Goal: Task Accomplishment & Management: Complete application form

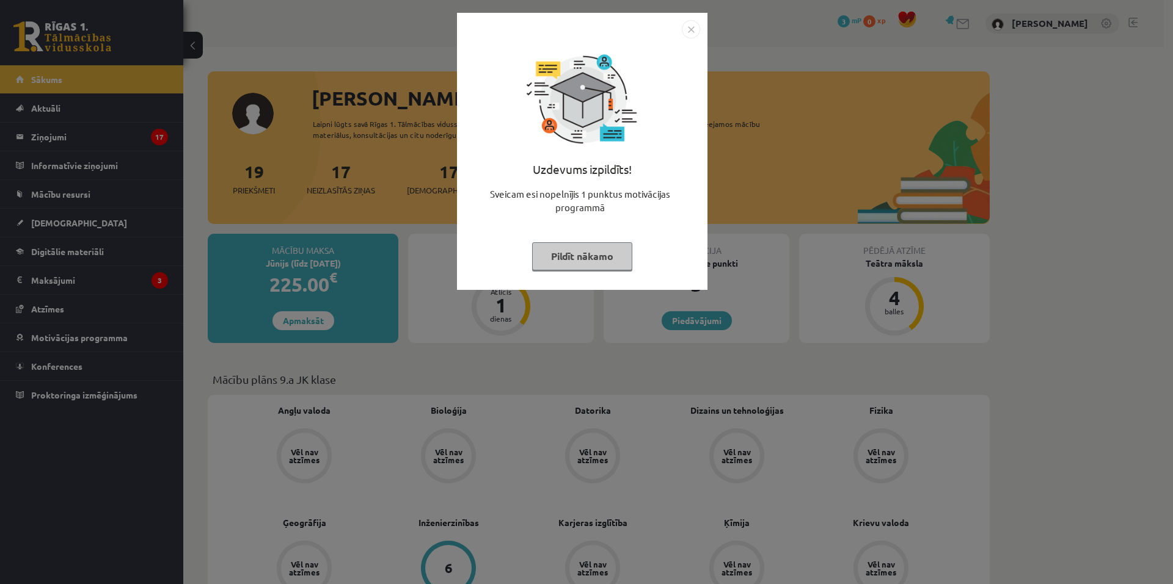
click at [690, 26] on img "Close" at bounding box center [691, 29] width 18 height 18
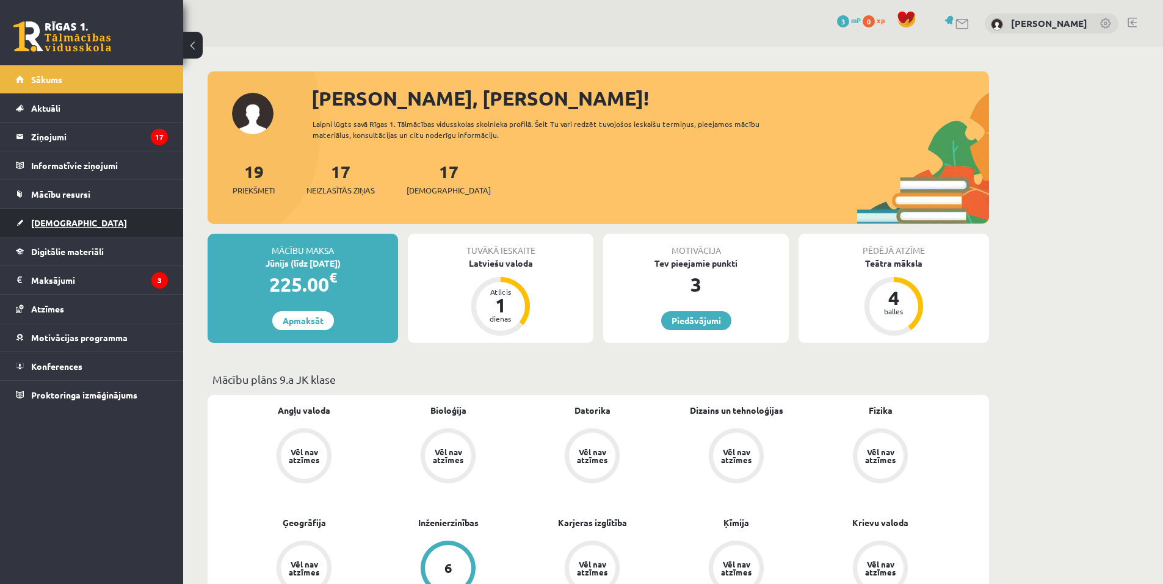
click at [98, 224] on link "[DEMOGRAPHIC_DATA]" at bounding box center [92, 223] width 152 height 28
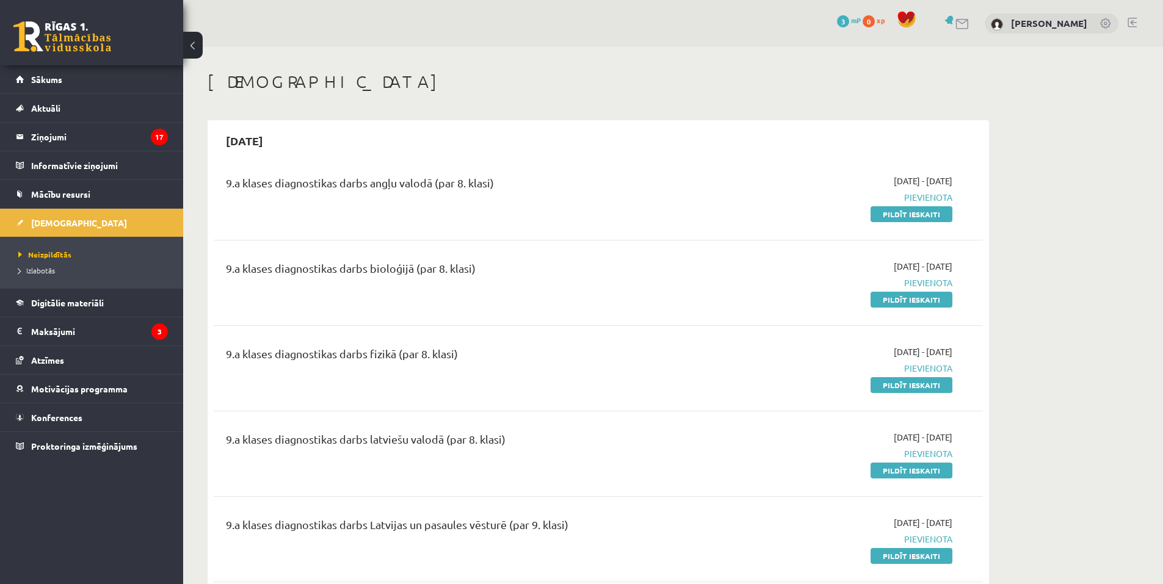
drag, startPoint x: 934, startPoint y: 208, endPoint x: 646, endPoint y: 36, distance: 335.8
click at [934, 208] on link "Pildīt ieskaiti" at bounding box center [912, 214] width 82 height 16
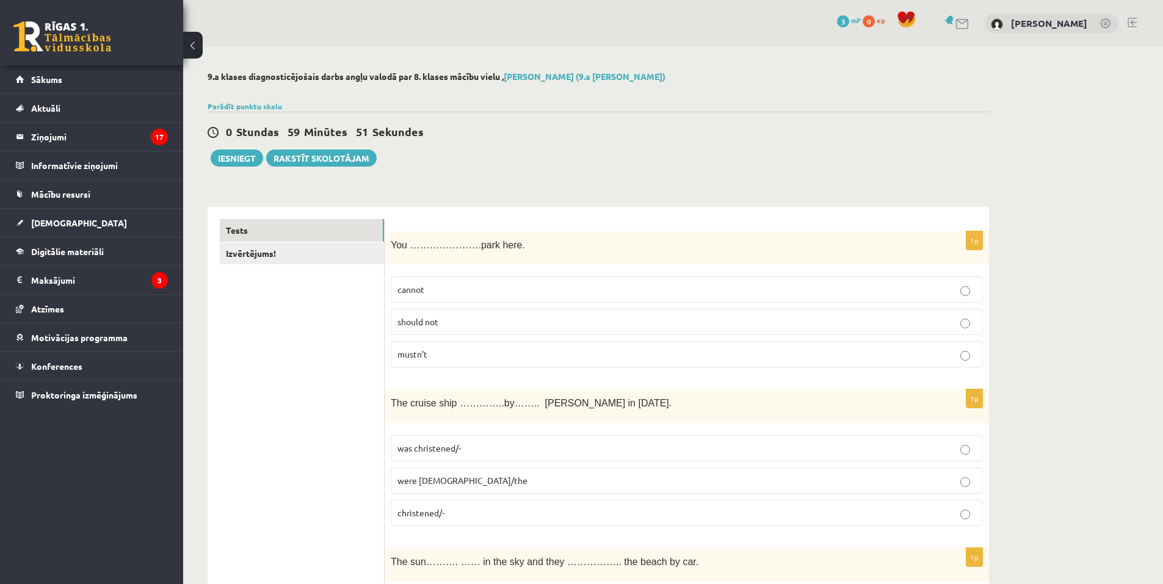
click at [460, 292] on p "cannot" at bounding box center [687, 289] width 579 height 13
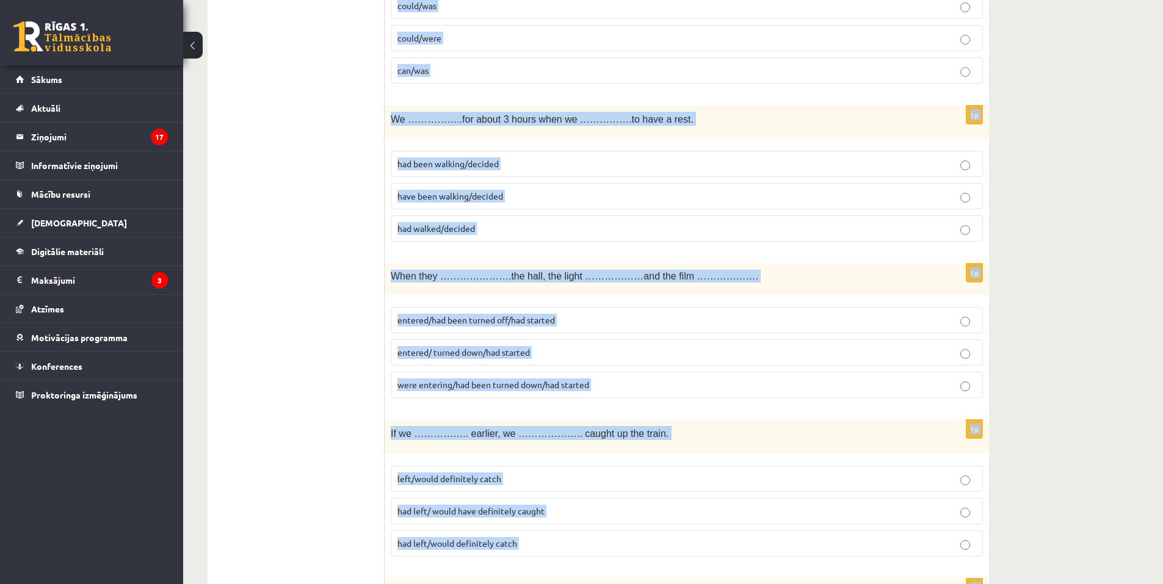
scroll to position [4278, 0]
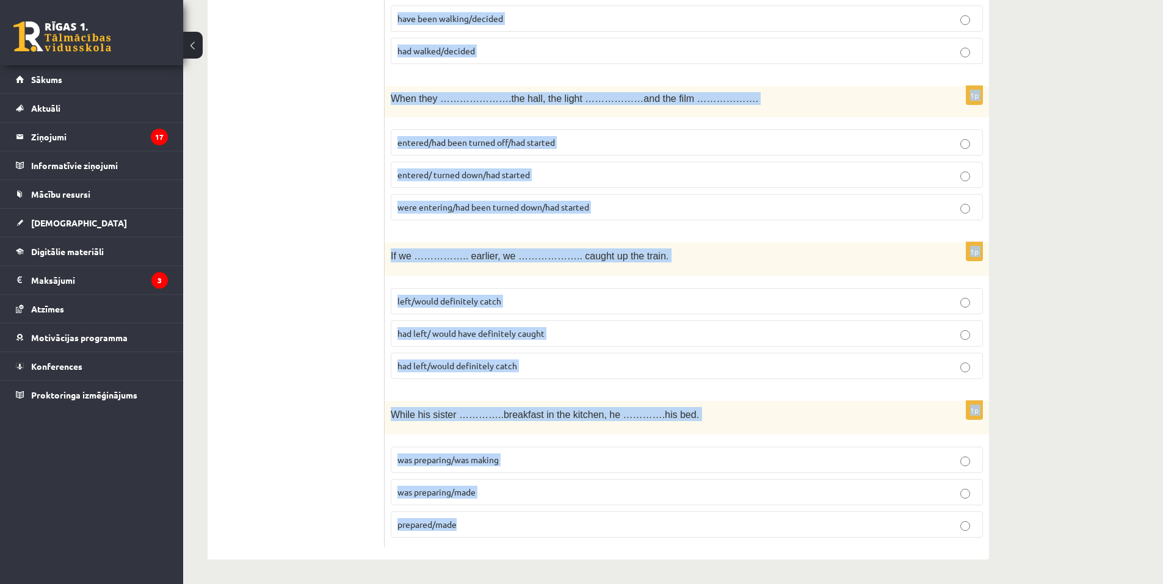
drag, startPoint x: 394, startPoint y: 277, endPoint x: 731, endPoint y: 585, distance: 456.5
copy form "The cruise ship …………..by…….. Queen Elizabeth in 1987. was christened/- were chr…"
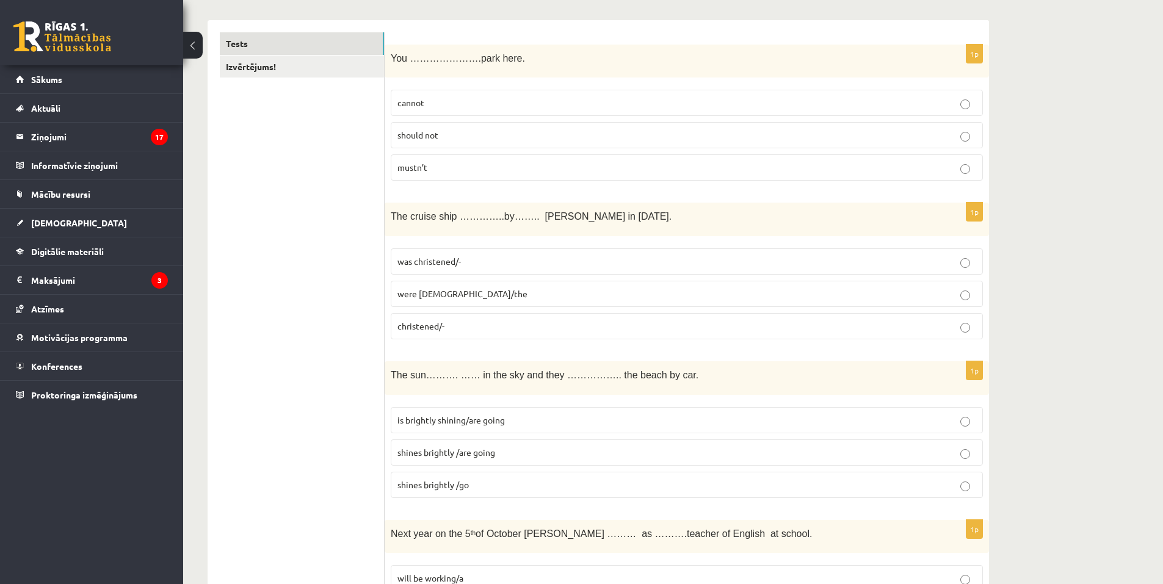
scroll to position [194, 0]
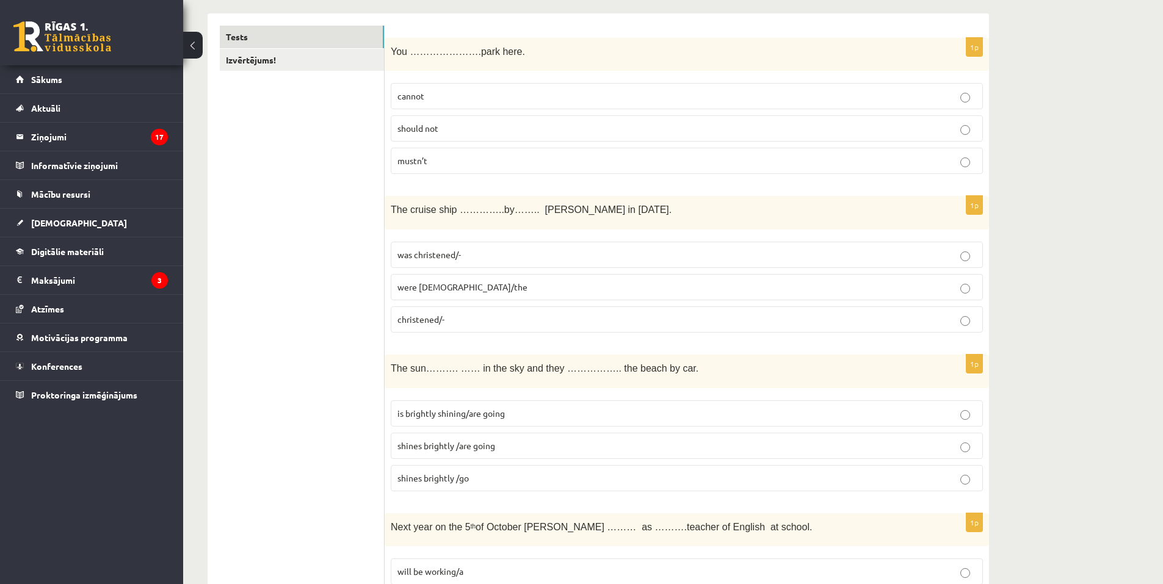
click at [490, 264] on label "was christened/-" at bounding box center [687, 255] width 592 height 26
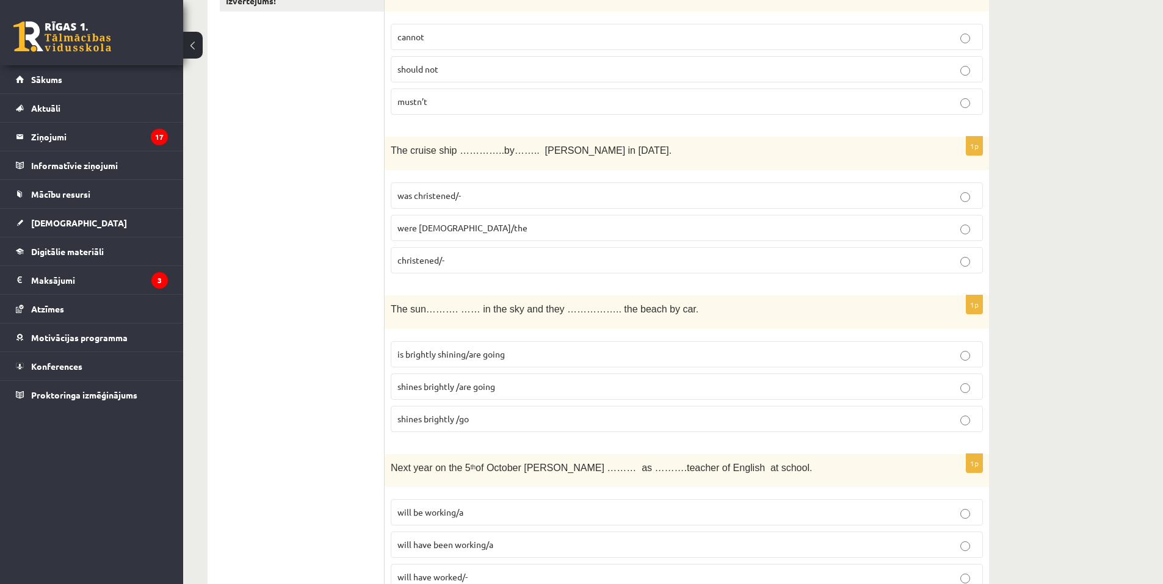
scroll to position [255, 0]
click at [445, 386] on span "shines brightly /are going" at bounding box center [447, 384] width 98 height 11
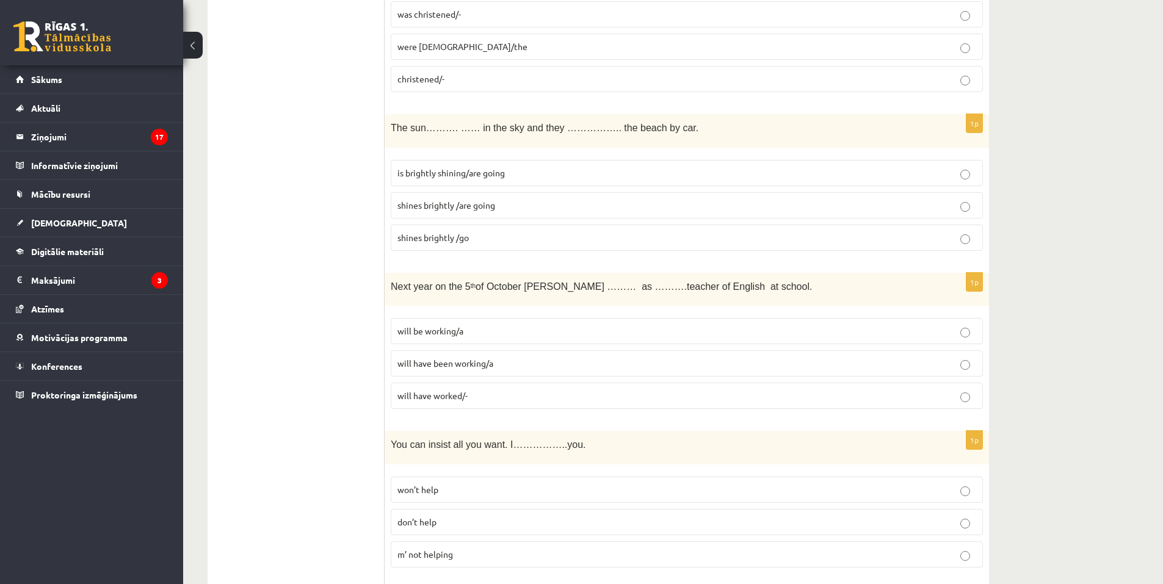
scroll to position [438, 0]
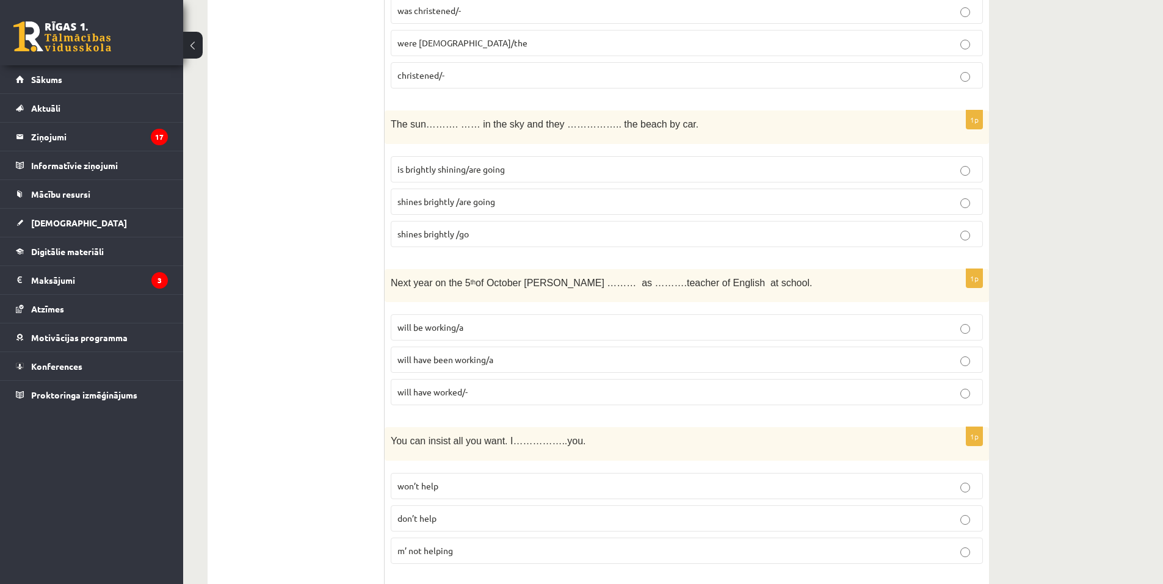
click at [470, 485] on p "won’t help" at bounding box center [687, 486] width 579 height 13
click at [497, 324] on p "will be working/a" at bounding box center [687, 327] width 579 height 13
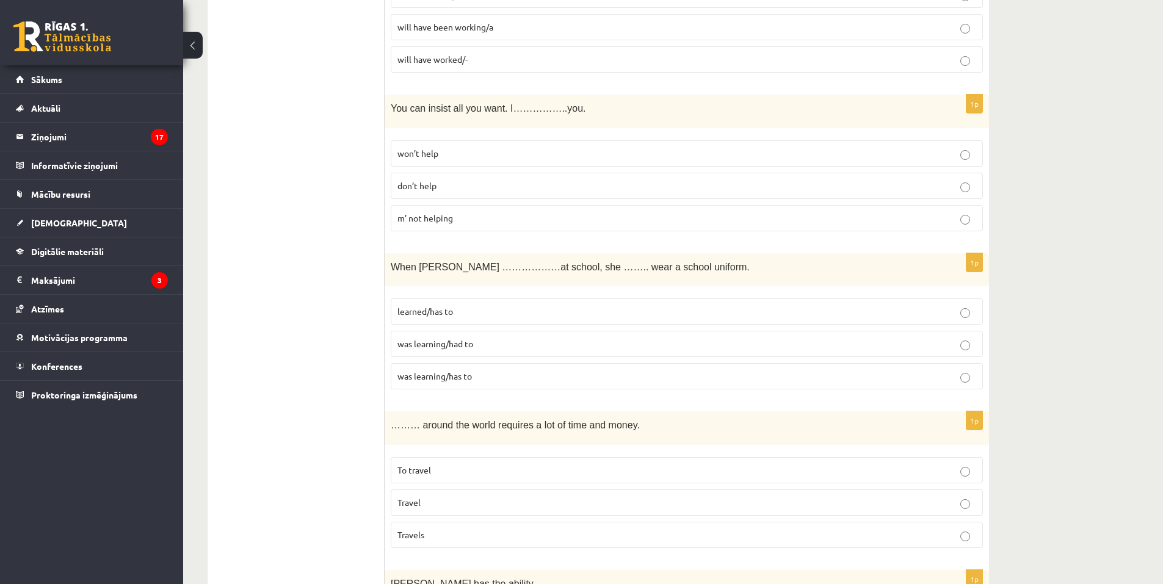
scroll to position [804, 0]
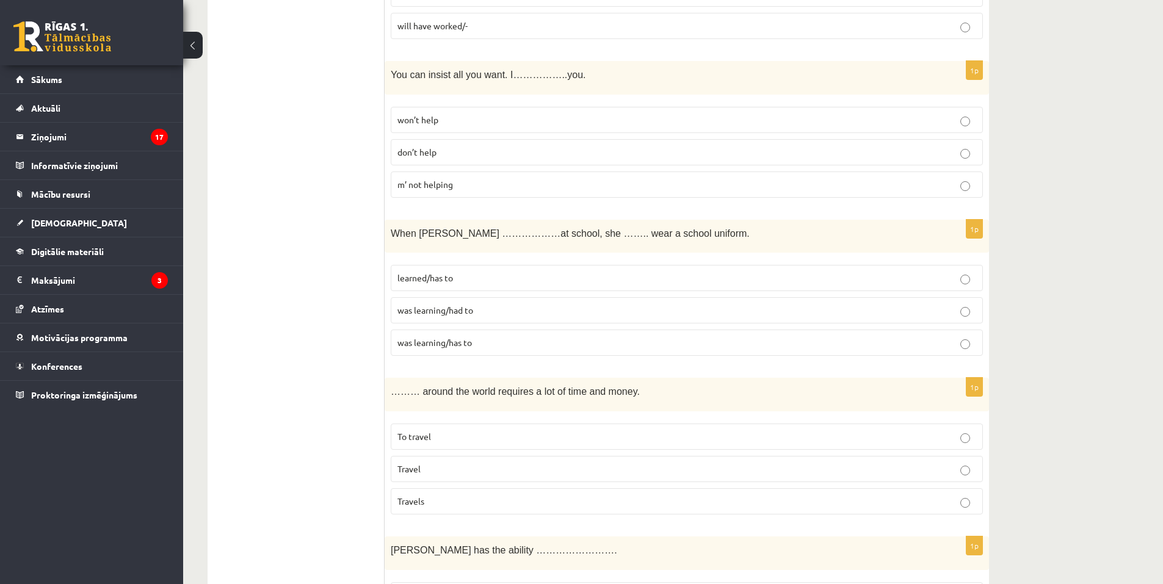
click at [505, 313] on p "was learning/had to" at bounding box center [687, 310] width 579 height 13
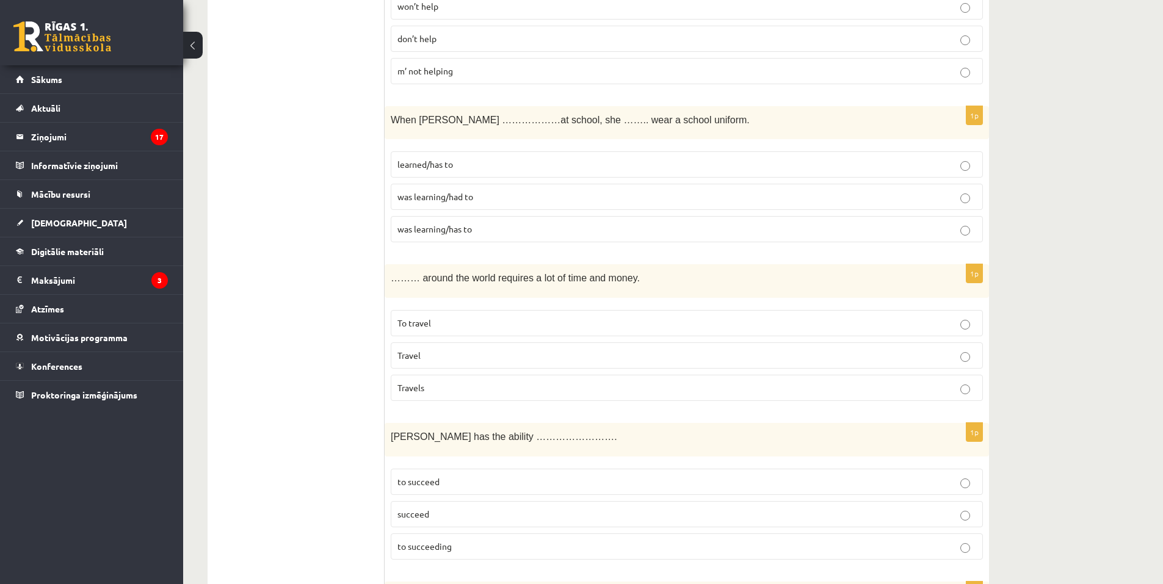
scroll to position [927, 0]
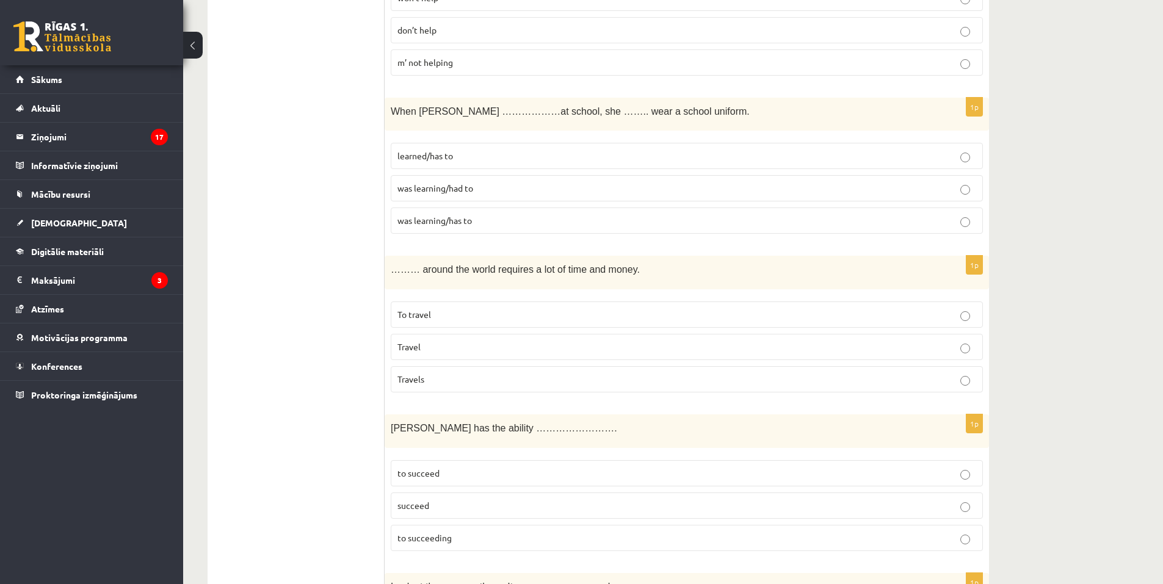
click at [472, 313] on p "To travel" at bounding box center [687, 314] width 579 height 13
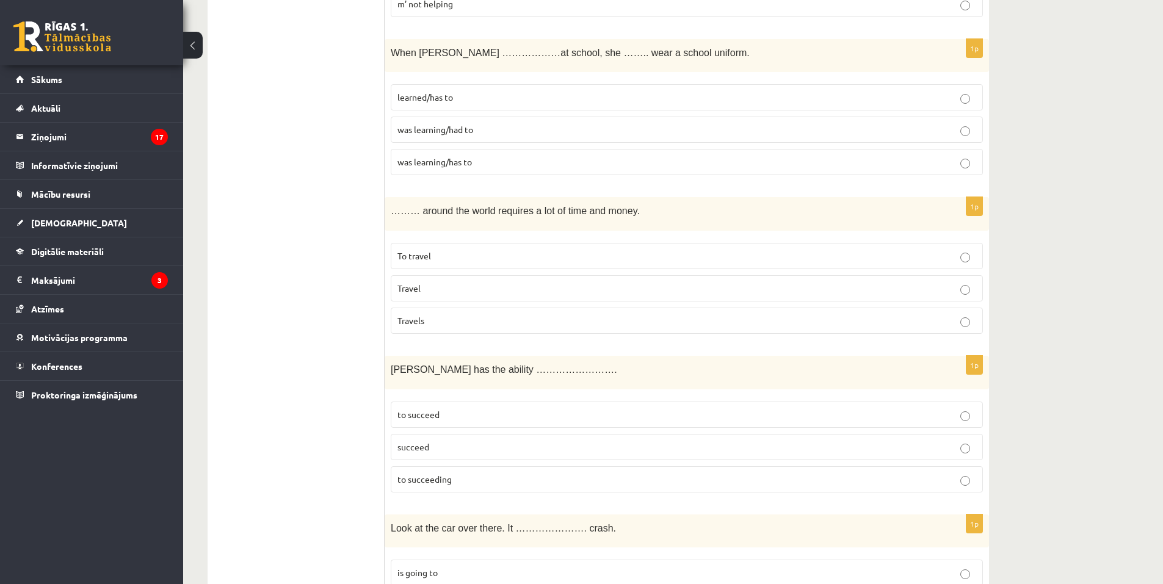
scroll to position [1110, 0]
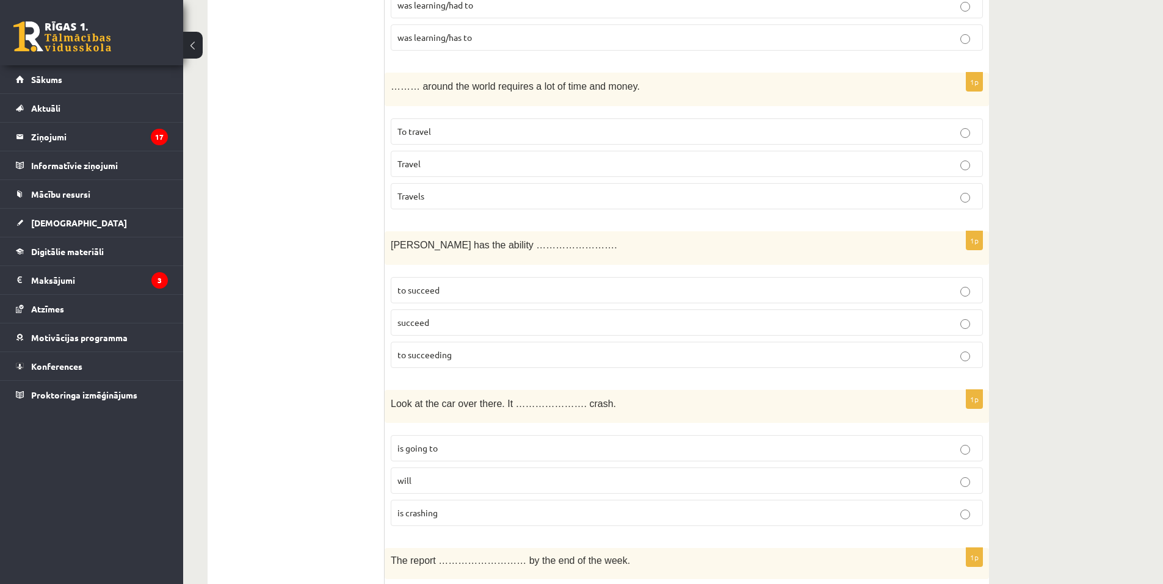
click at [472, 297] on p "to succeed" at bounding box center [687, 290] width 579 height 13
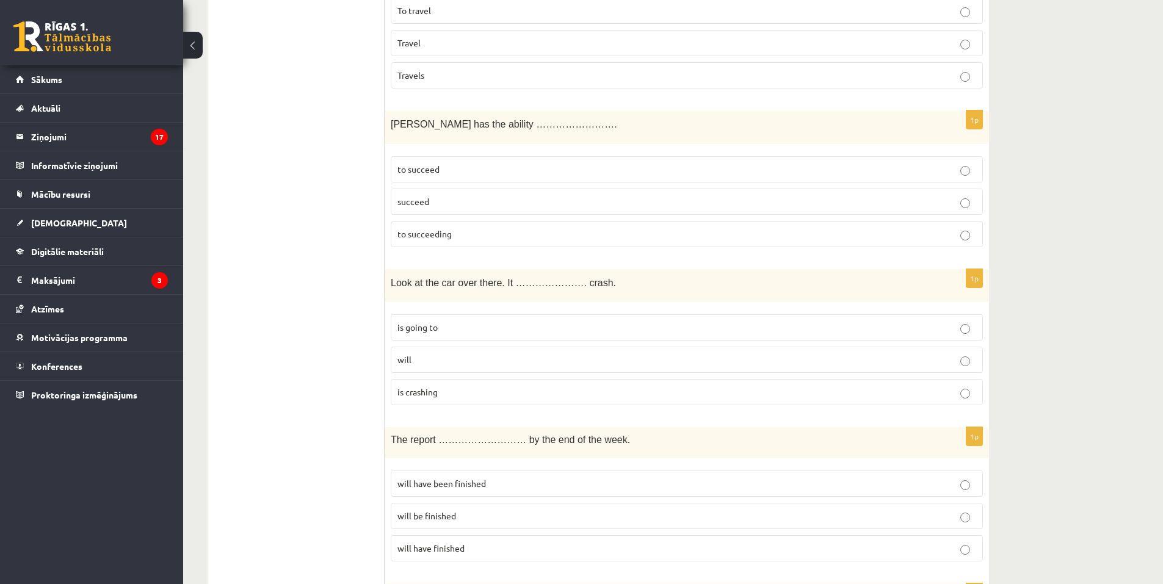
scroll to position [1232, 0]
click at [498, 335] on label "is going to" at bounding box center [687, 326] width 592 height 26
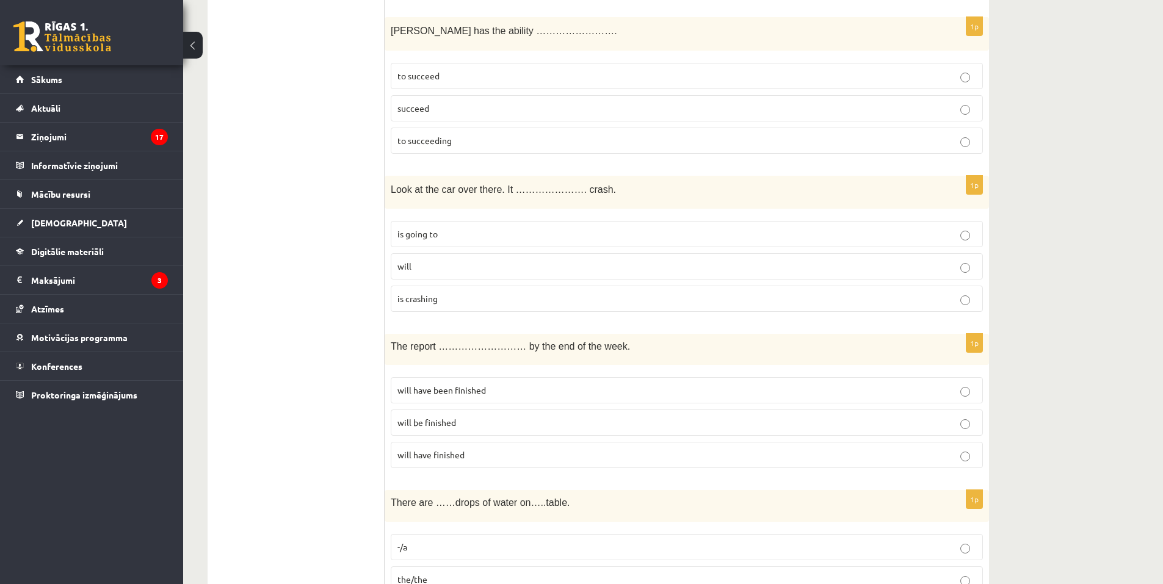
scroll to position [1354, 0]
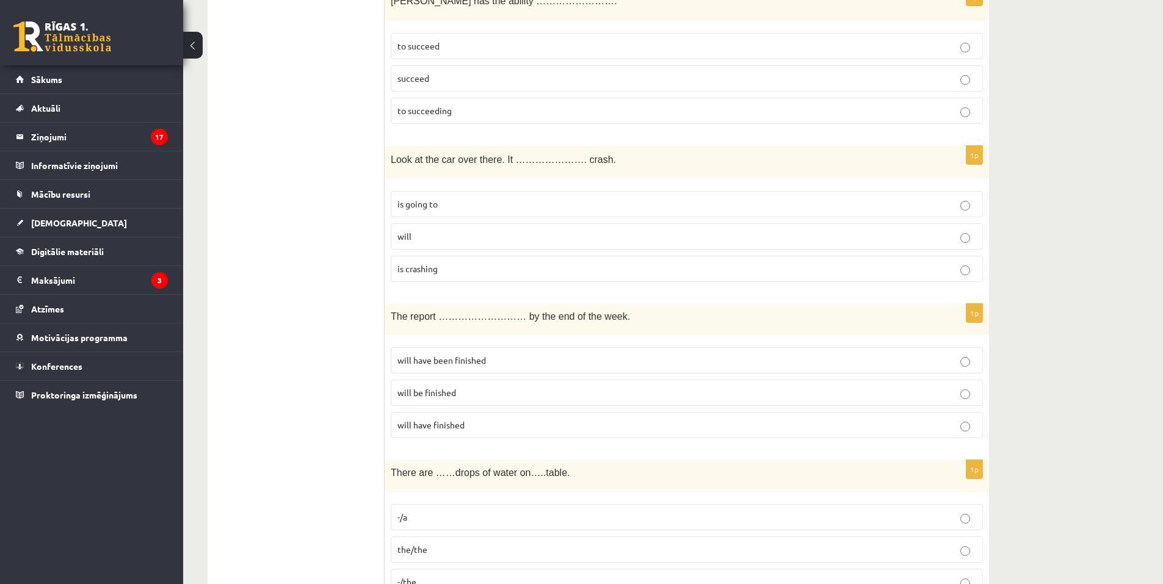
click at [511, 395] on p "will be finished" at bounding box center [687, 393] width 579 height 13
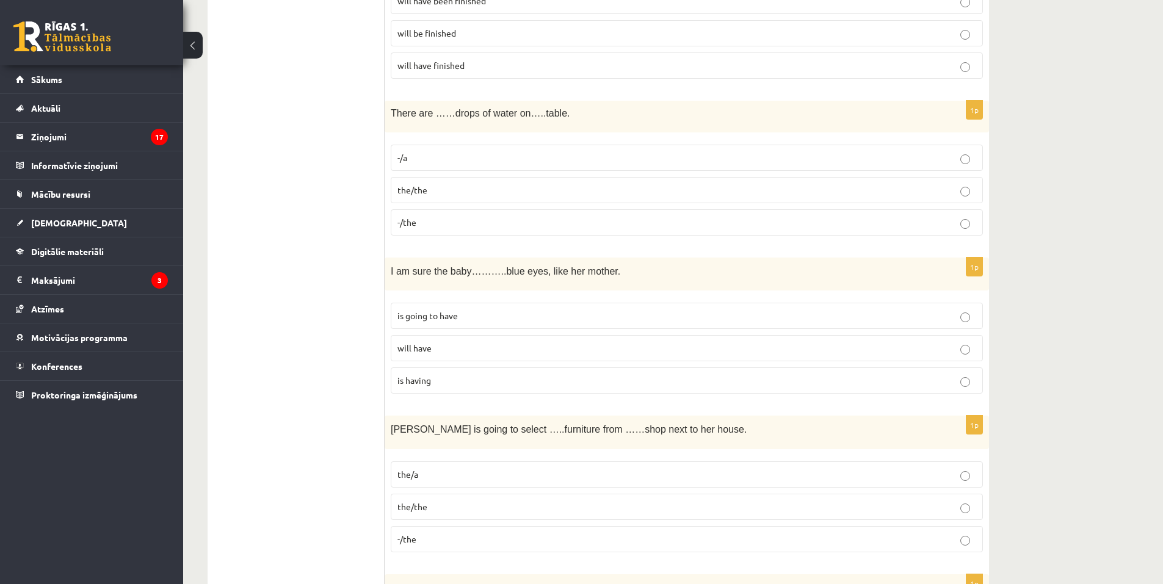
scroll to position [1721, 0]
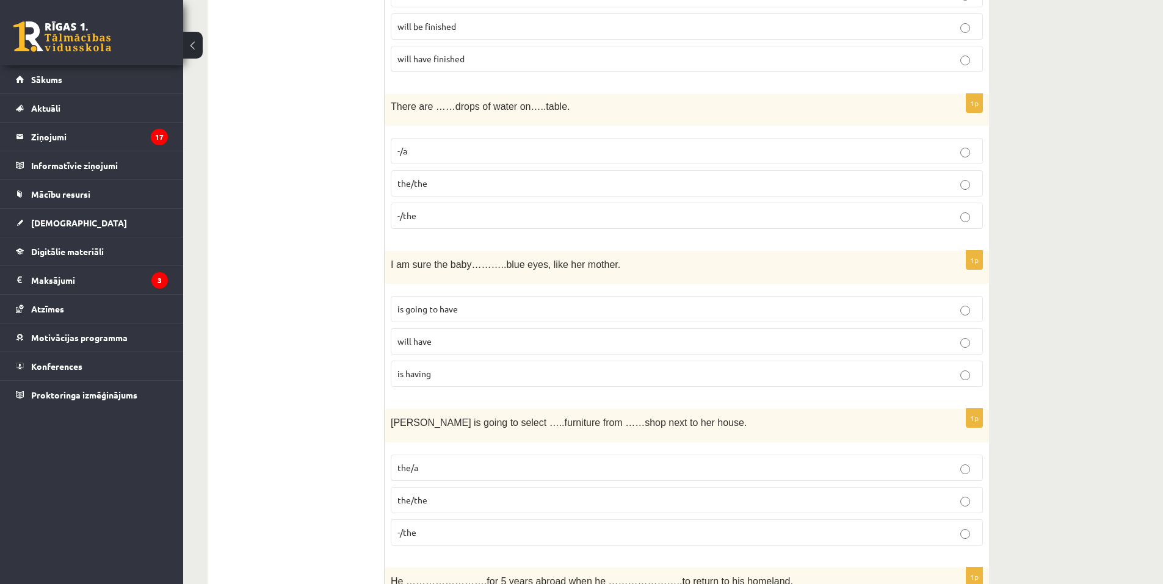
click at [472, 181] on p "the/the" at bounding box center [687, 183] width 579 height 13
click at [474, 349] on label "will have" at bounding box center [687, 342] width 592 height 26
click at [452, 531] on p "-/the" at bounding box center [687, 532] width 579 height 13
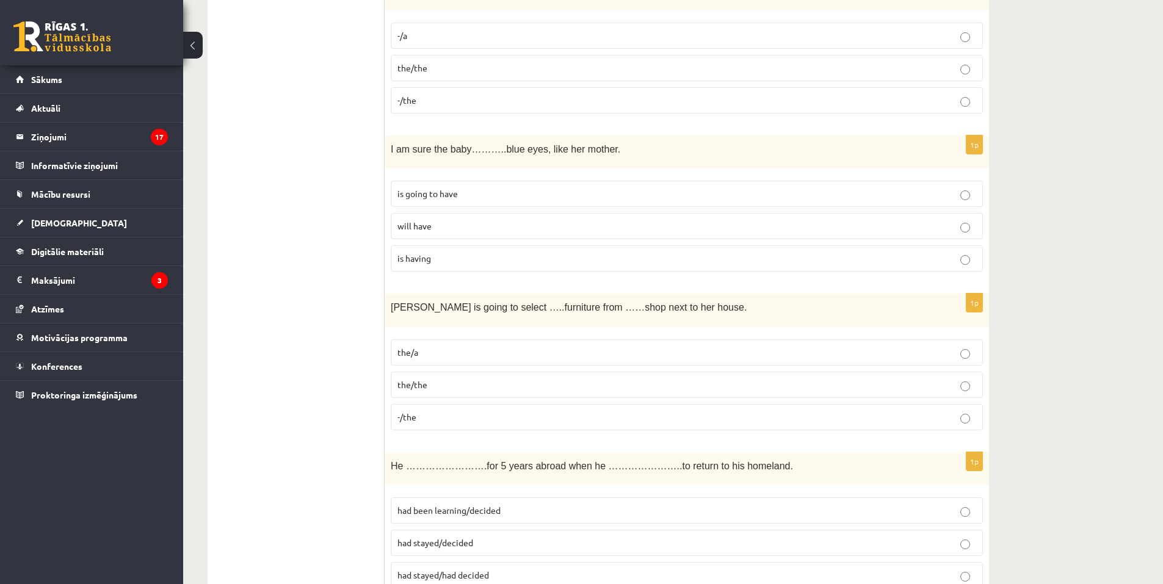
scroll to position [1843, 0]
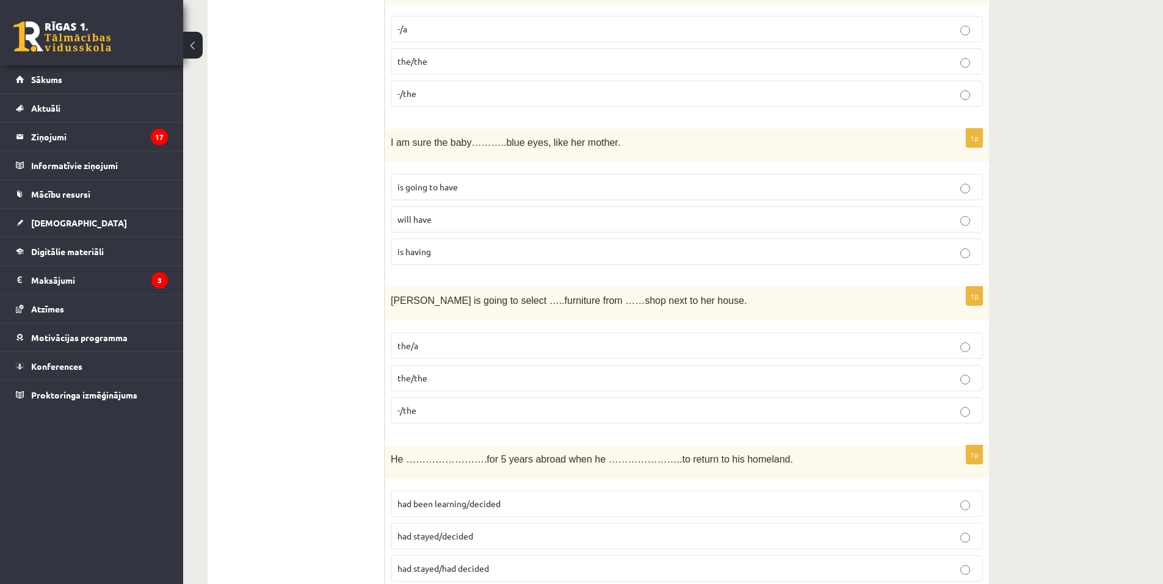
click at [486, 346] on p "the/a" at bounding box center [687, 346] width 579 height 13
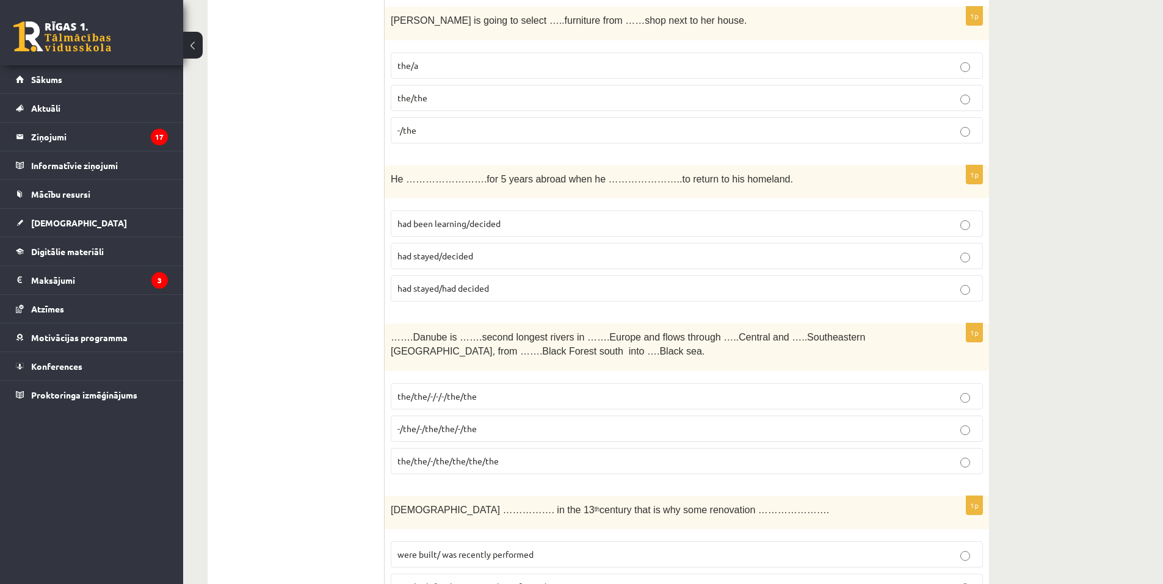
scroll to position [2148, 0]
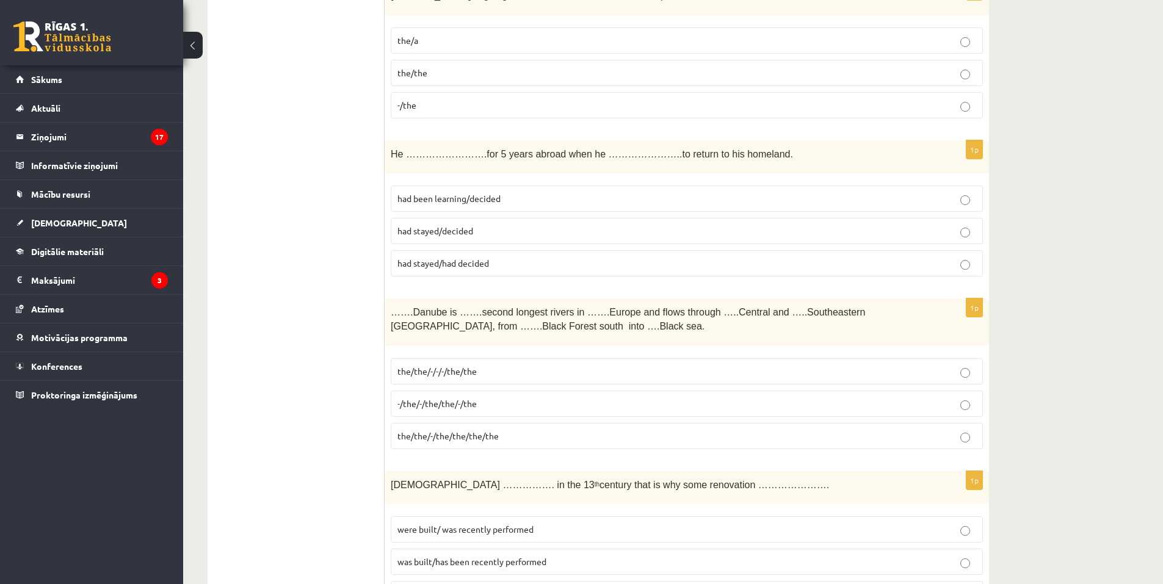
click at [498, 232] on p "had stayed/decided" at bounding box center [687, 231] width 579 height 13
click at [484, 370] on p "the/the/-/-/-/the/the" at bounding box center [687, 371] width 579 height 13
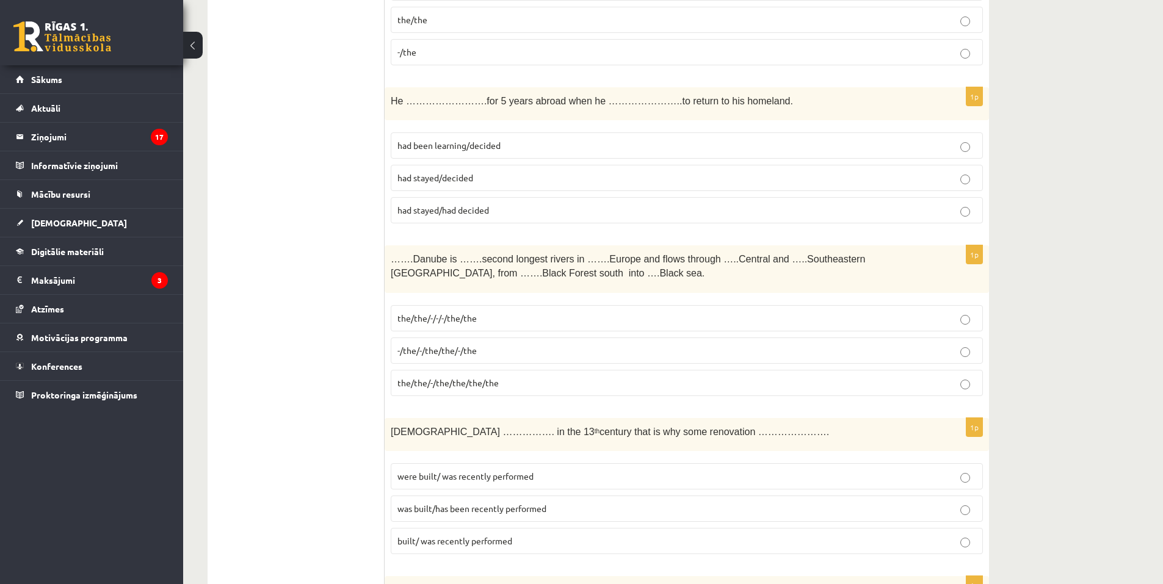
scroll to position [2209, 0]
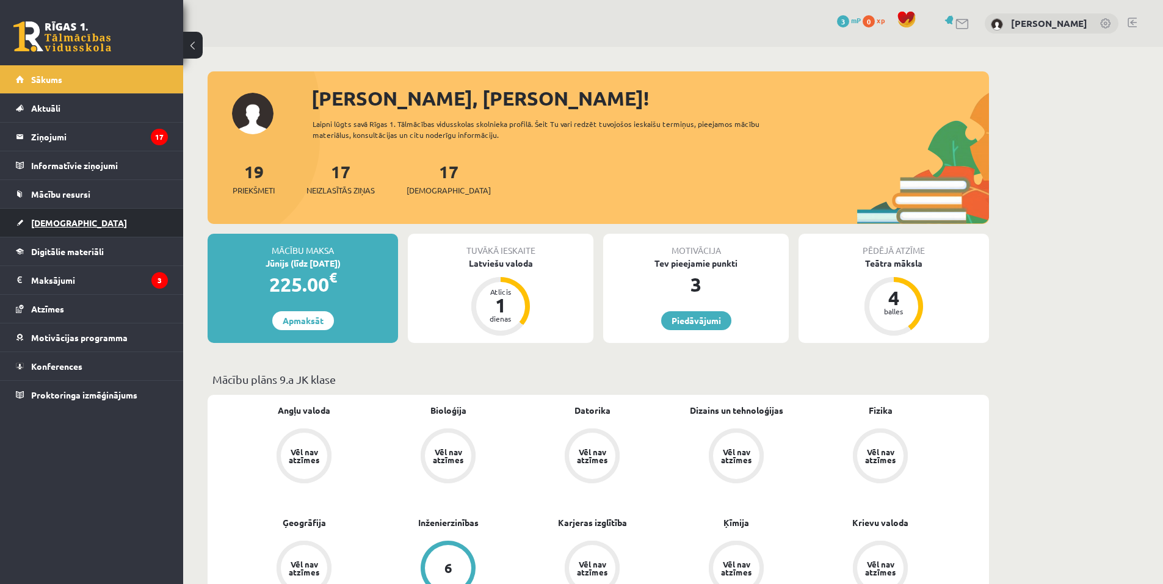
click at [77, 226] on link "[DEMOGRAPHIC_DATA]" at bounding box center [92, 223] width 152 height 28
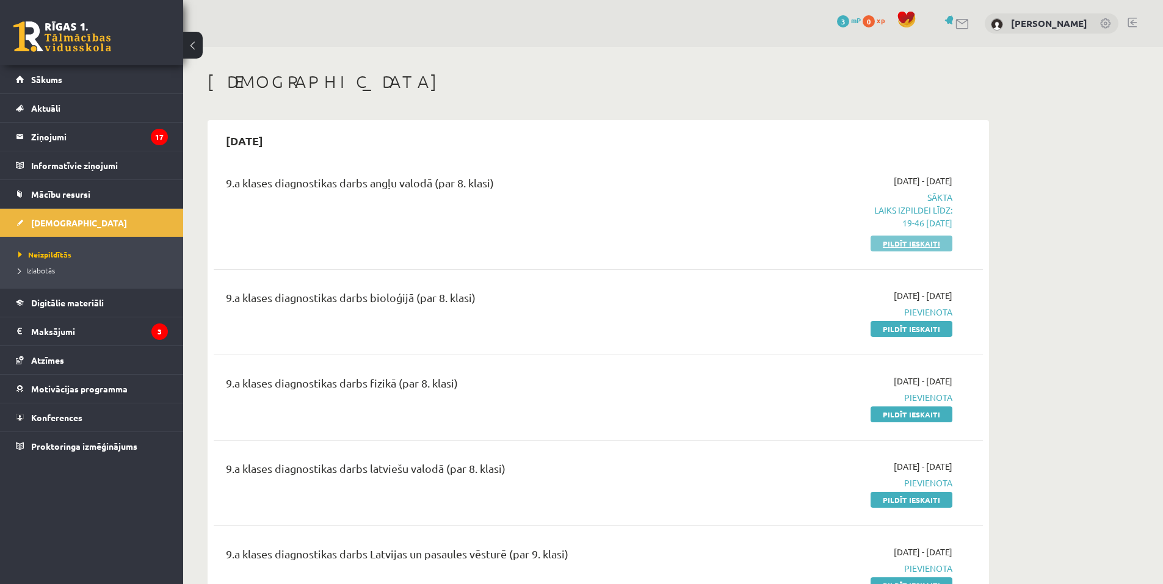
click at [917, 249] on link "Pildīt ieskaiti" at bounding box center [912, 244] width 82 height 16
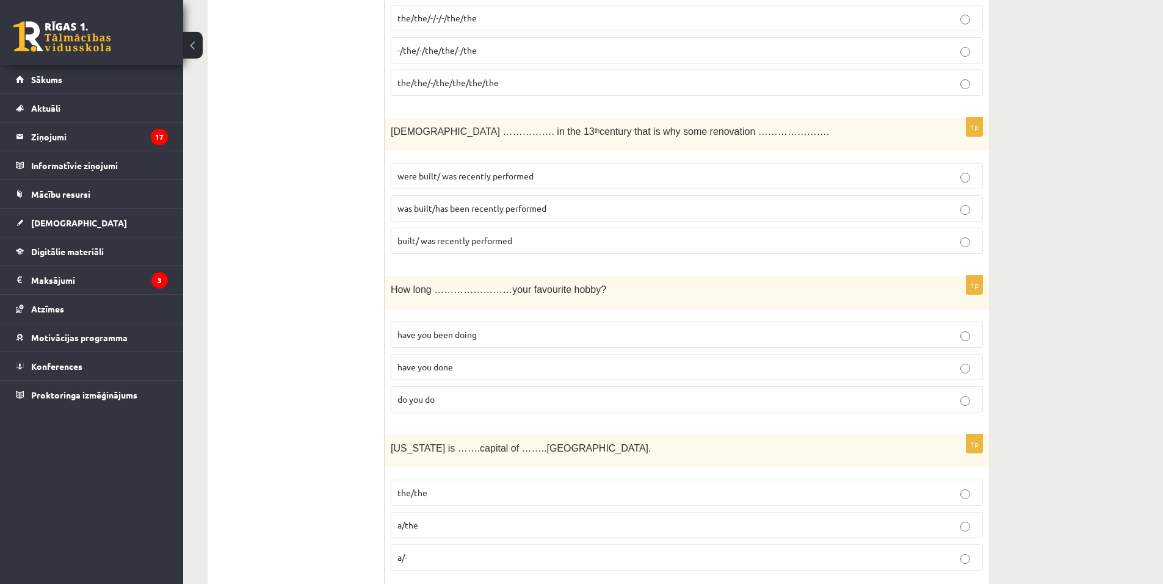
scroll to position [2504, 0]
click at [477, 213] on p "was built/has been recently performed" at bounding box center [687, 206] width 579 height 13
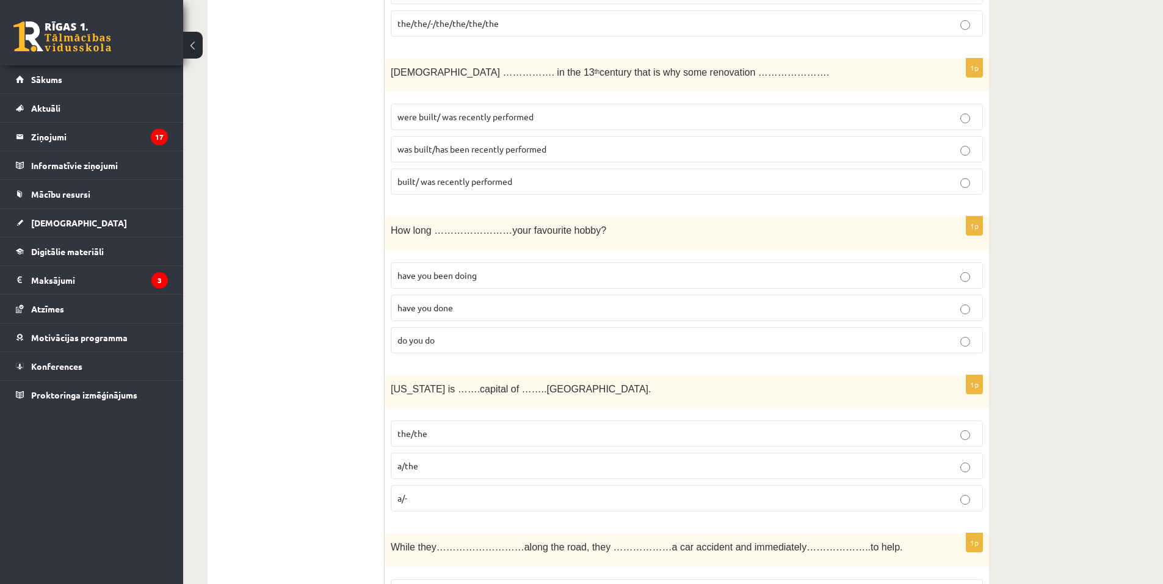
scroll to position [2565, 0]
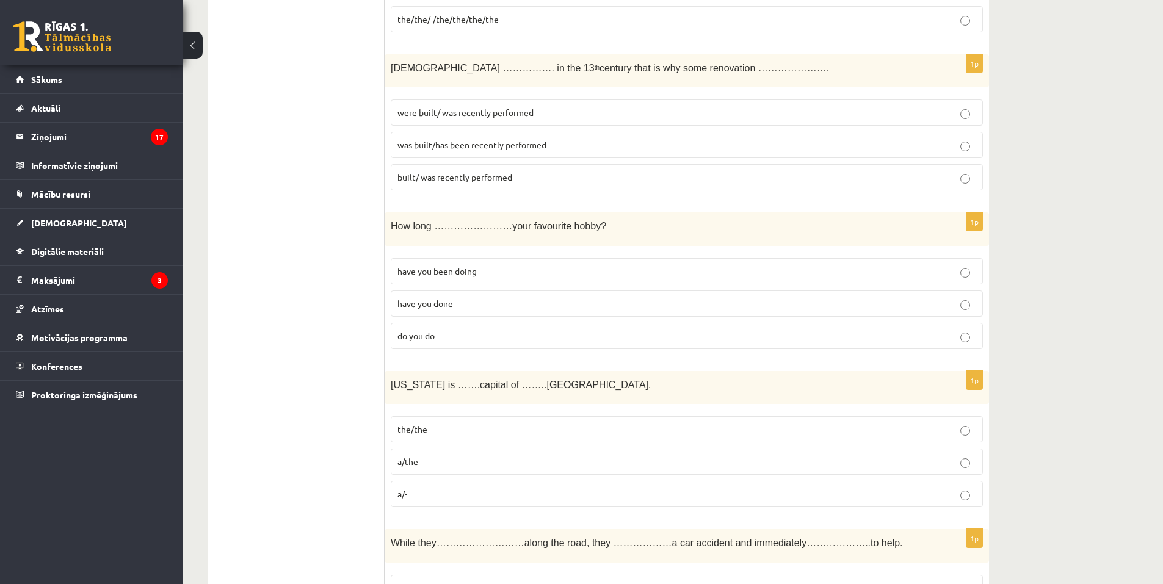
click at [496, 278] on p "have you been doing" at bounding box center [687, 271] width 579 height 13
click at [418, 435] on span "the/the" at bounding box center [413, 429] width 30 height 11
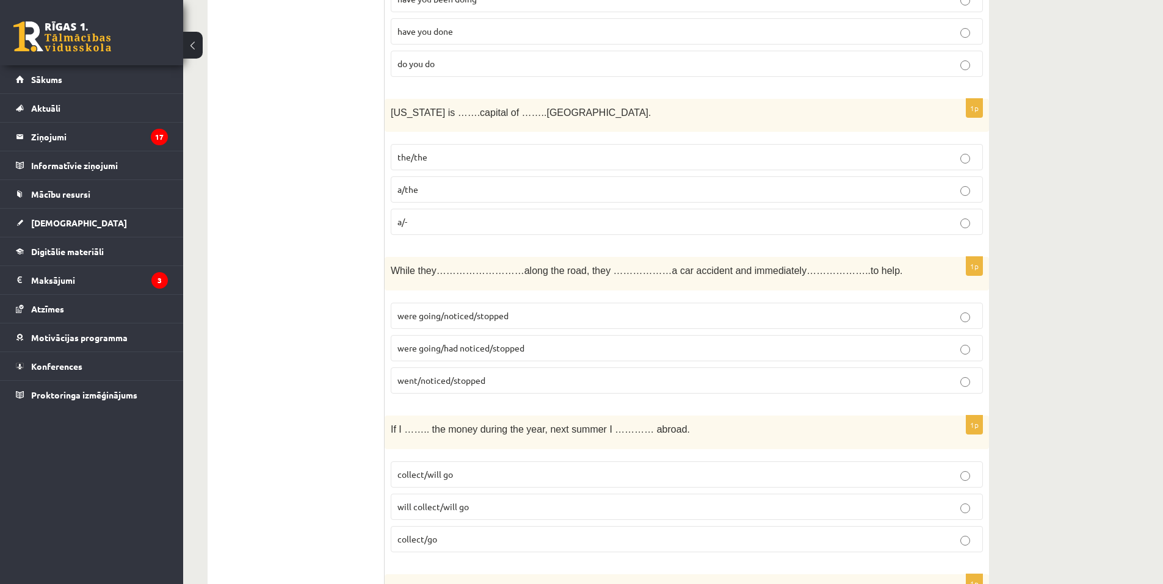
scroll to position [2993, 0]
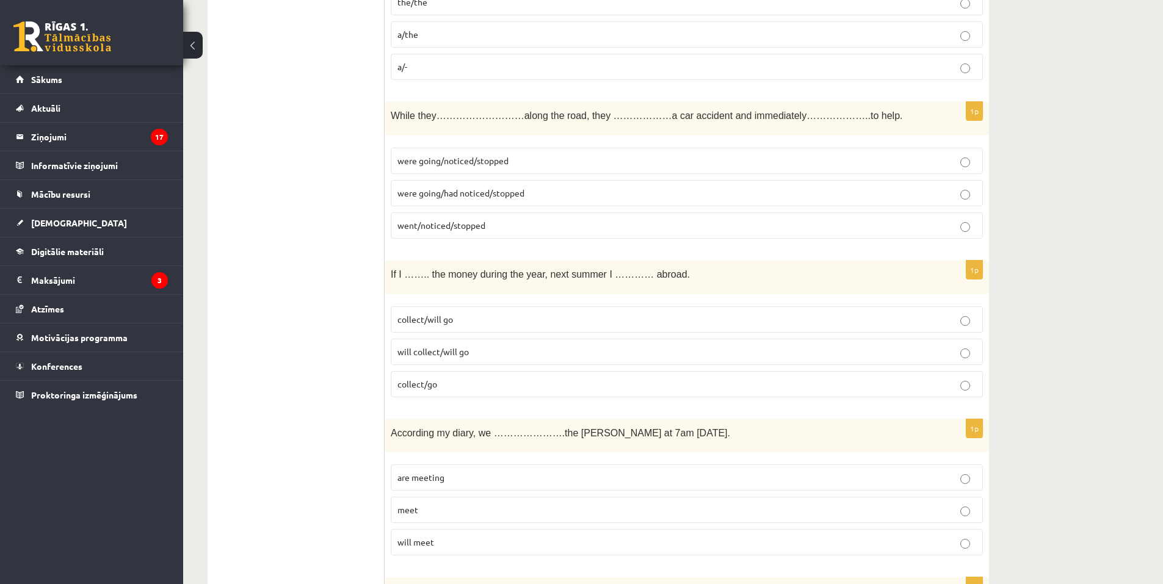
click at [487, 162] on span "were going/noticed/stopped" at bounding box center [453, 160] width 111 height 11
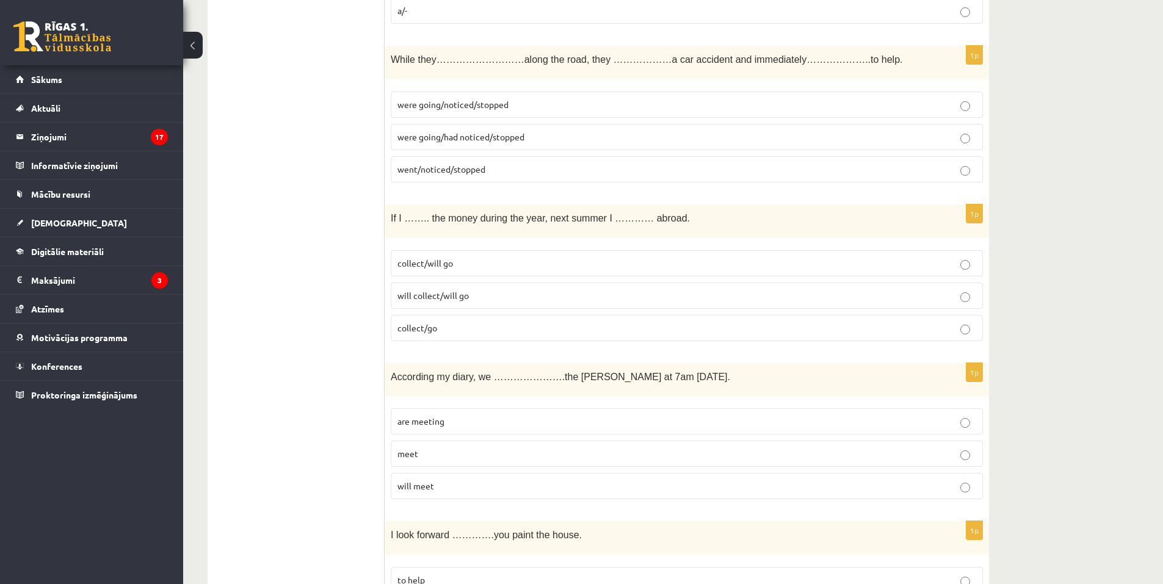
scroll to position [3054, 0]
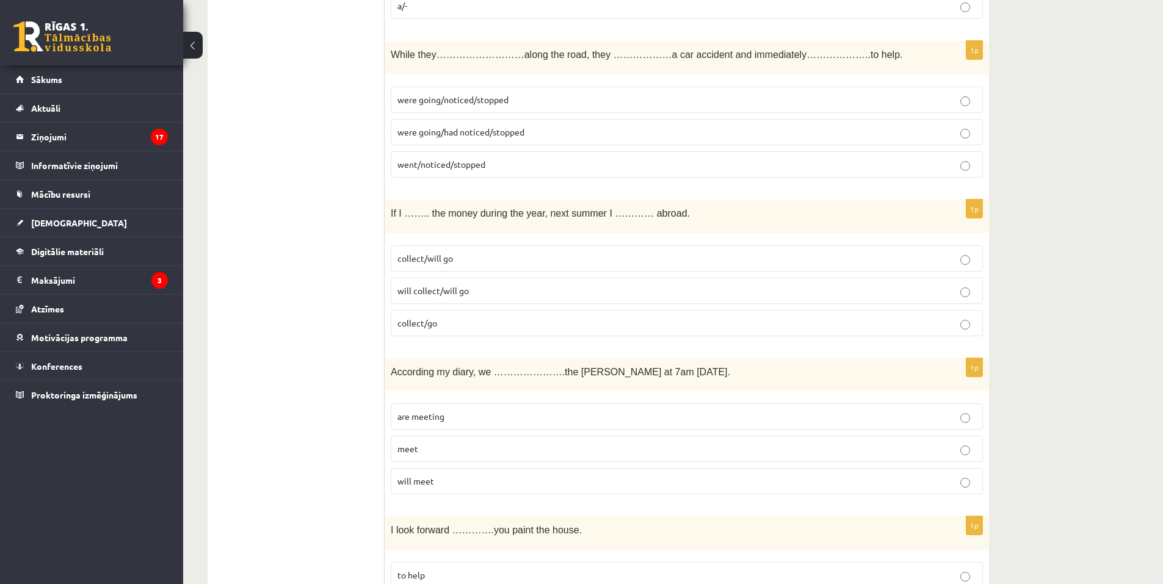
click at [486, 259] on p "collect/will go" at bounding box center [687, 258] width 579 height 13
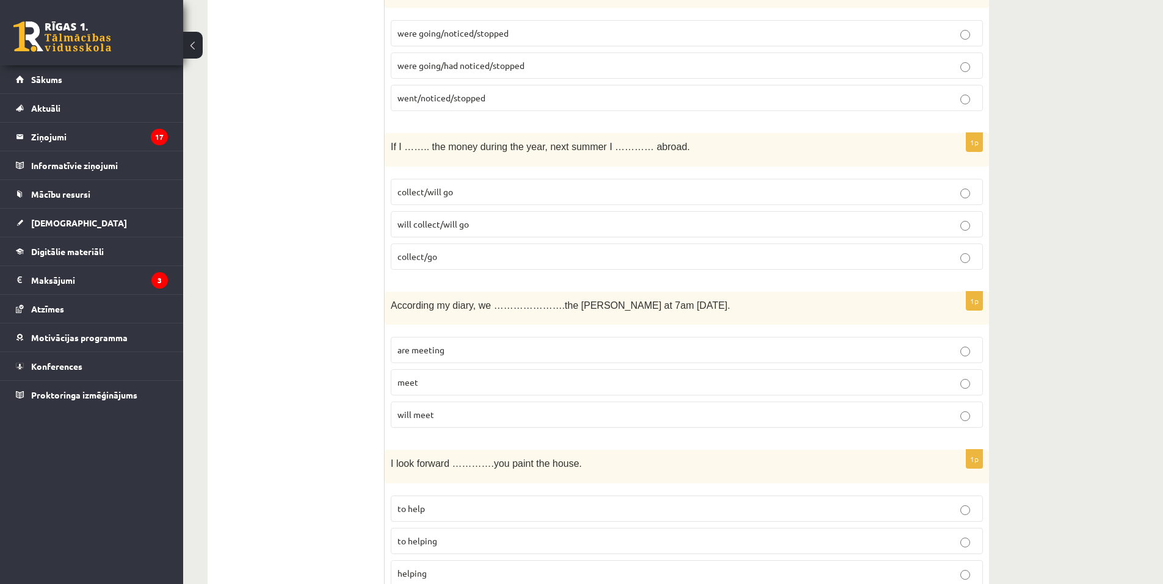
scroll to position [3176, 0]
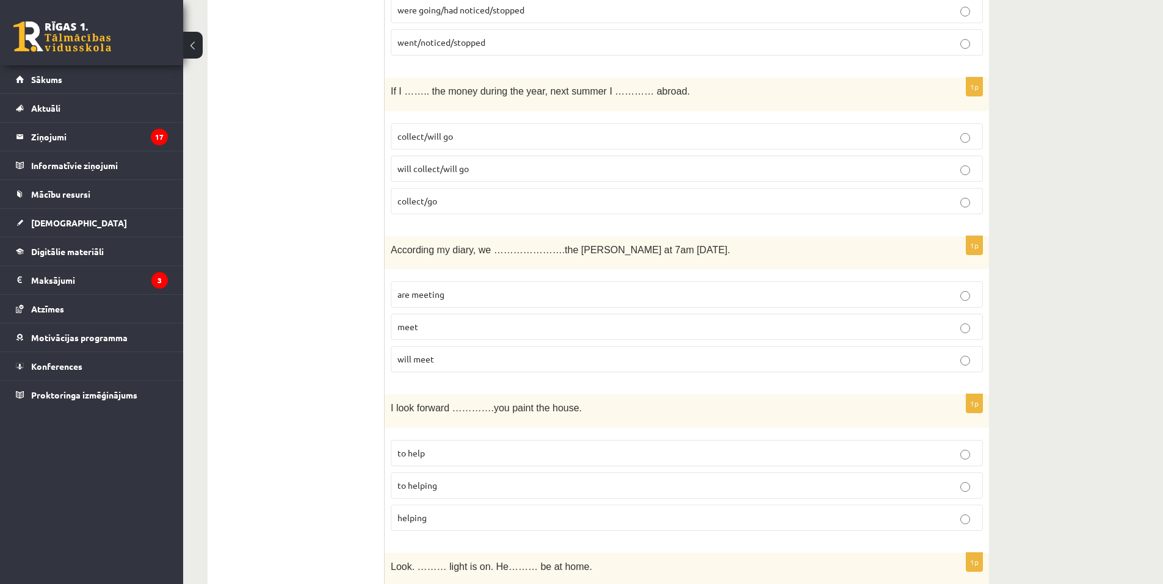
click at [511, 359] on p "will meet" at bounding box center [687, 359] width 579 height 13
click at [504, 480] on p "to helping" at bounding box center [687, 485] width 579 height 13
click at [508, 293] on p "are meeting" at bounding box center [687, 294] width 579 height 13
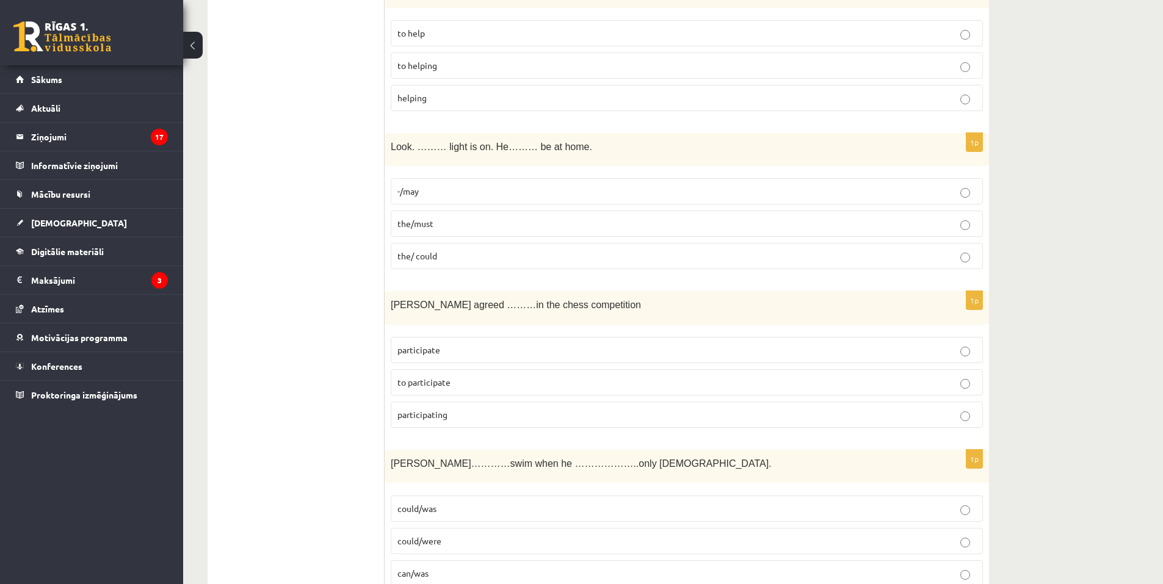
scroll to position [3603, 0]
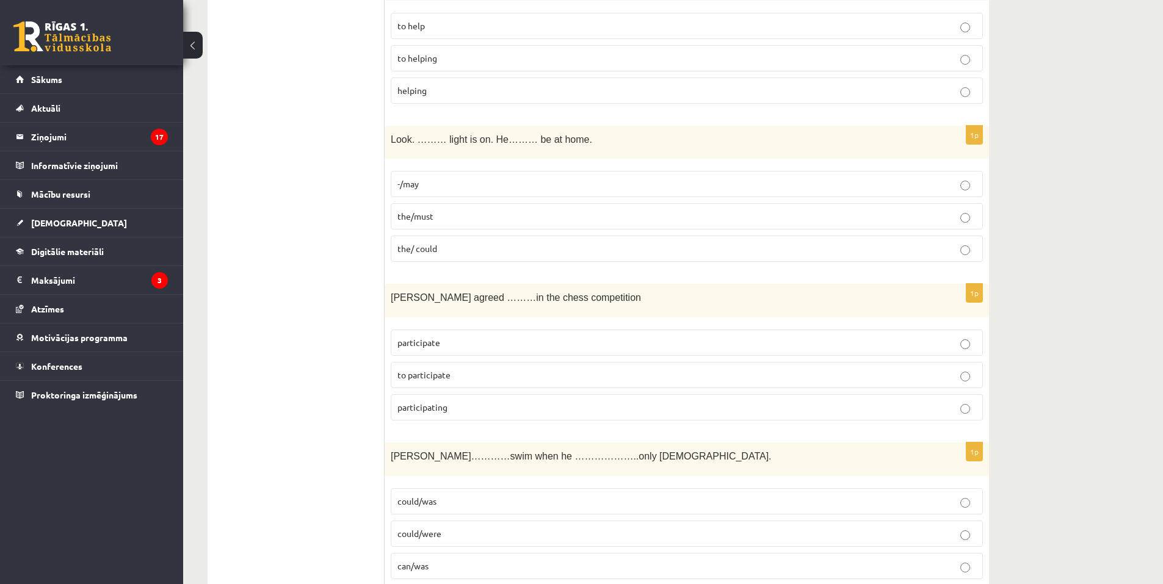
click at [522, 216] on p "the/must" at bounding box center [687, 216] width 579 height 13
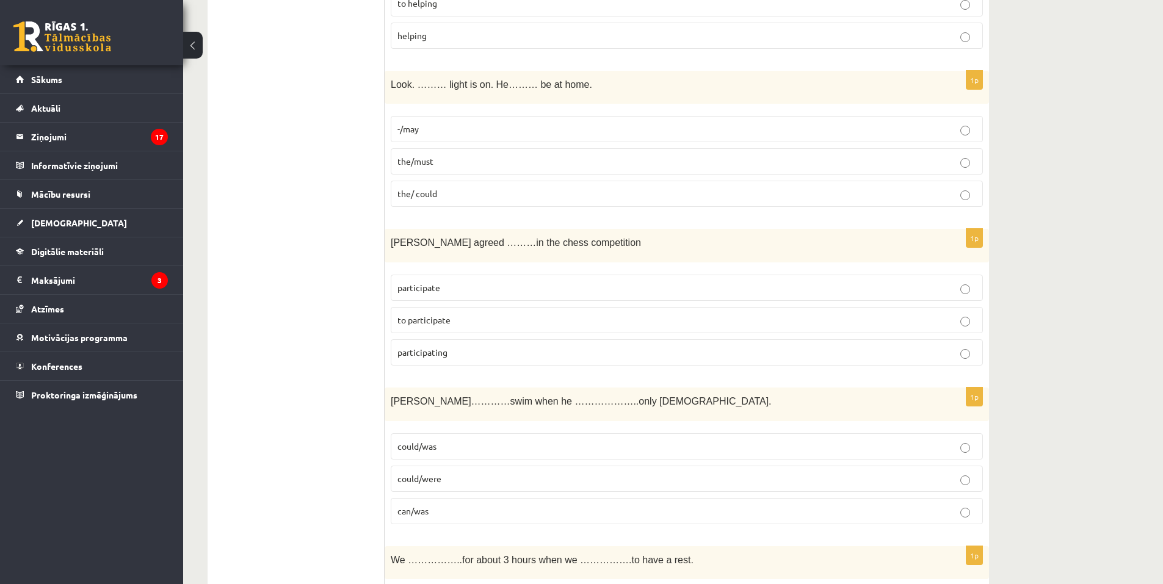
scroll to position [3665, 0]
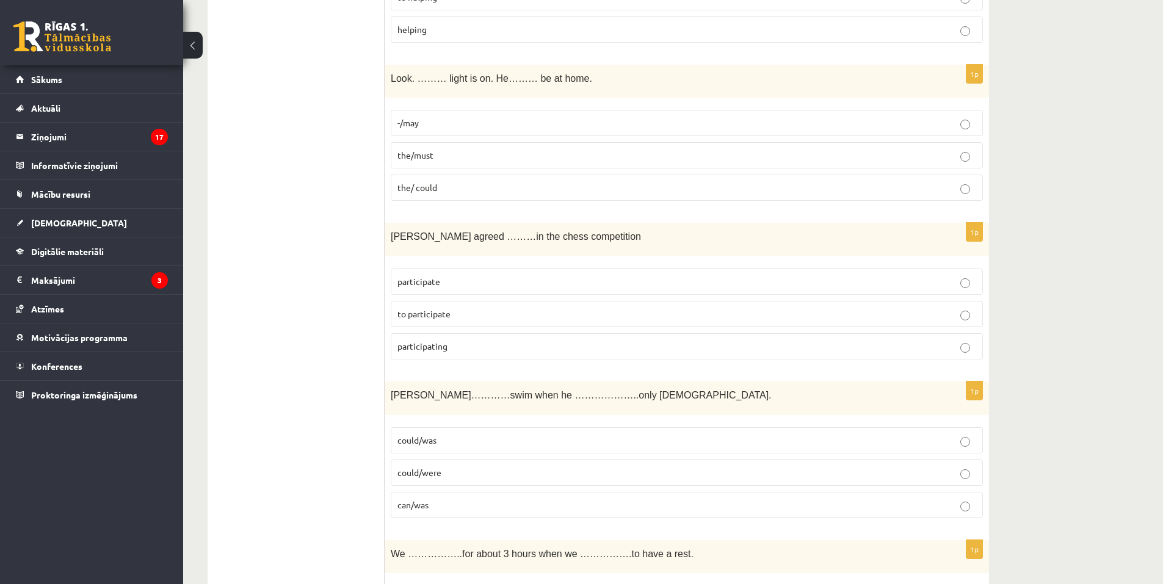
click at [510, 268] on fieldset "participate to participate participating" at bounding box center [687, 313] width 592 height 101
click at [497, 306] on label "to participate" at bounding box center [687, 314] width 592 height 26
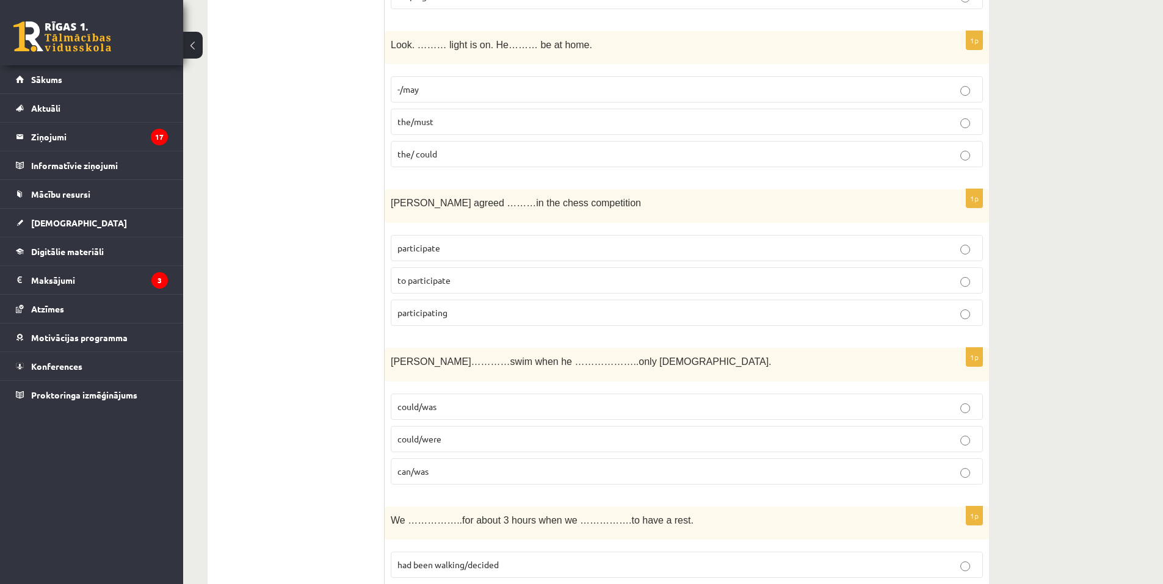
scroll to position [3848, 0]
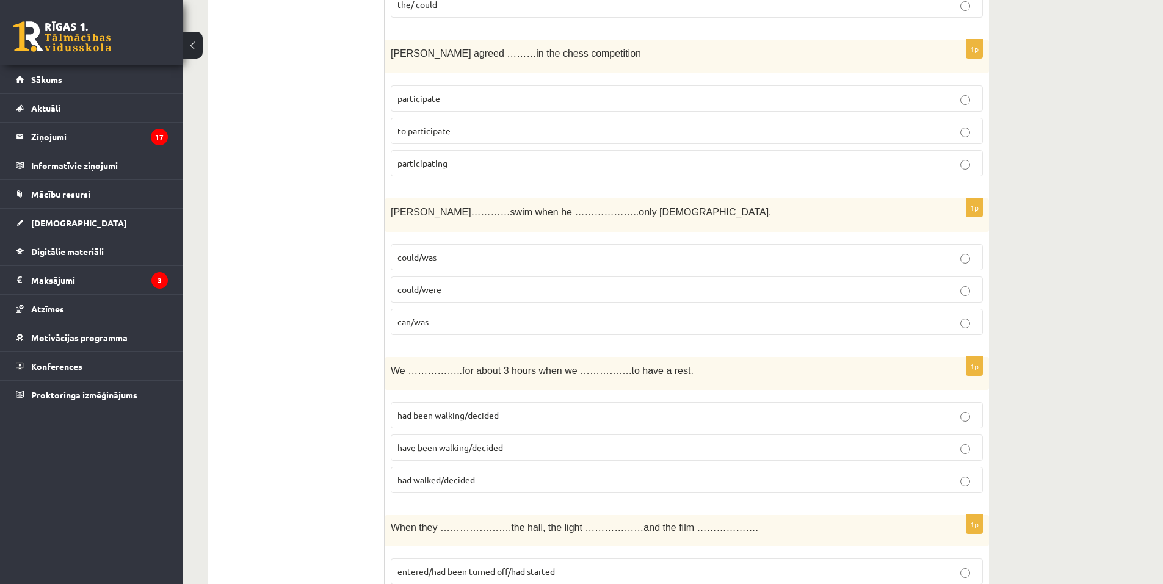
click at [478, 261] on p "could/was" at bounding box center [687, 257] width 579 height 13
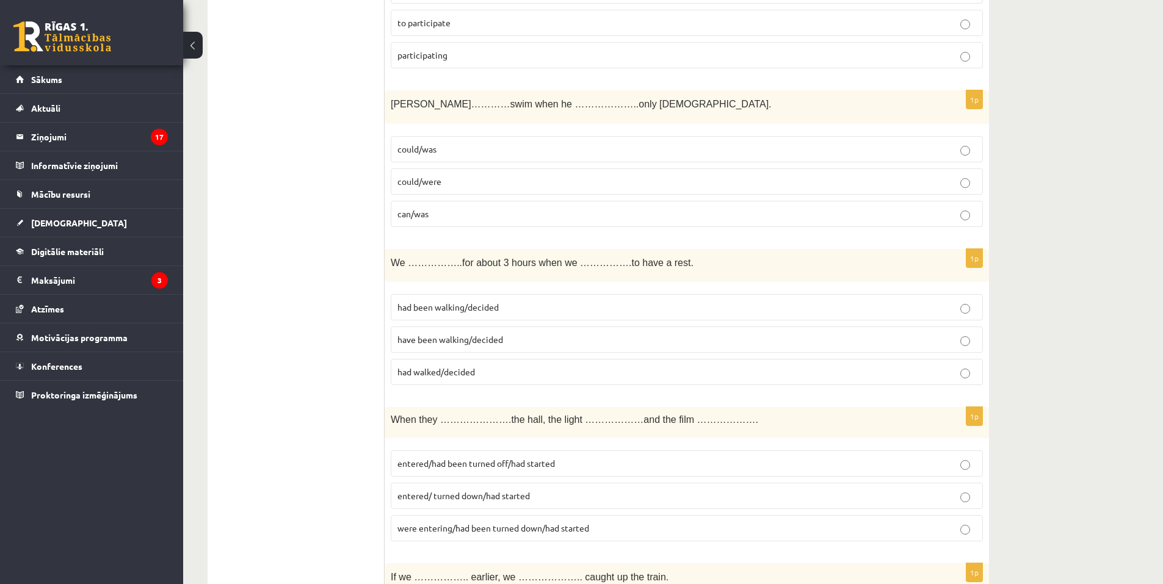
scroll to position [3970, 0]
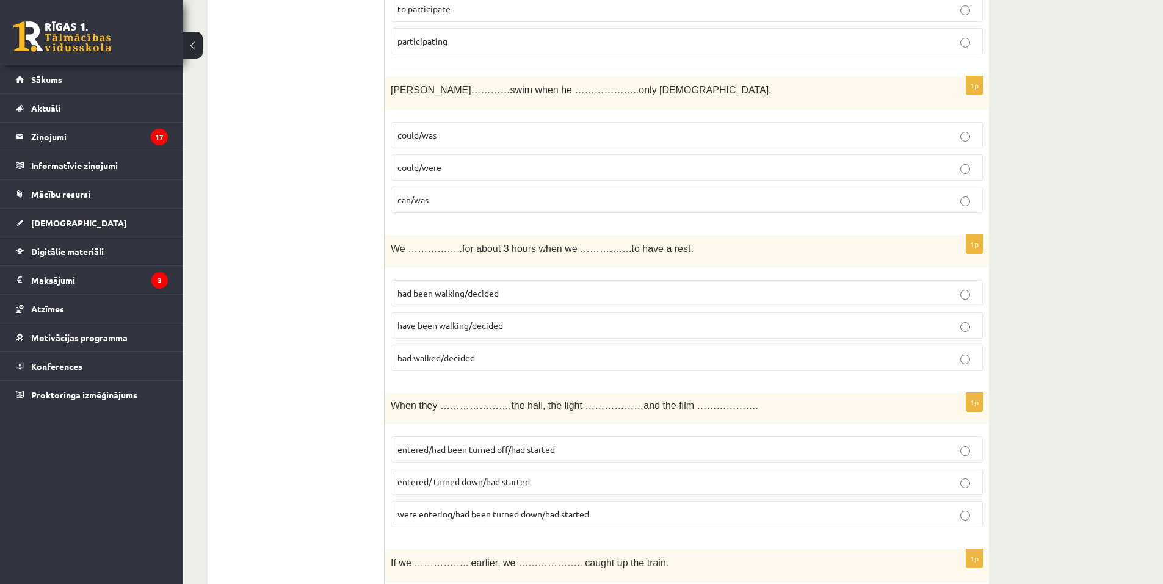
click at [523, 300] on p "had been walking/decided" at bounding box center [687, 293] width 579 height 13
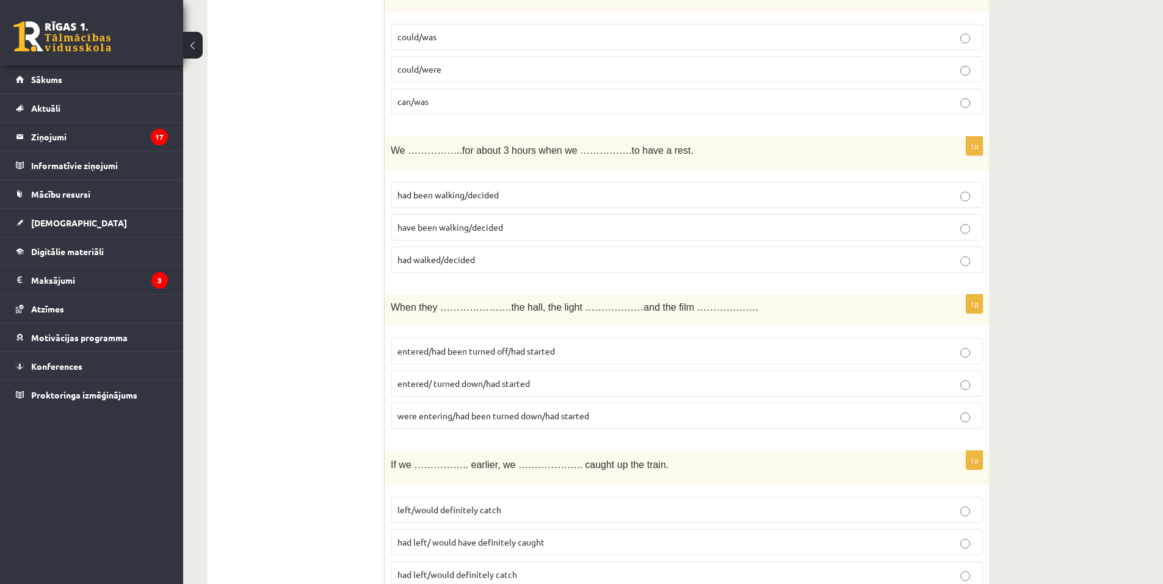
scroll to position [4153, 0]
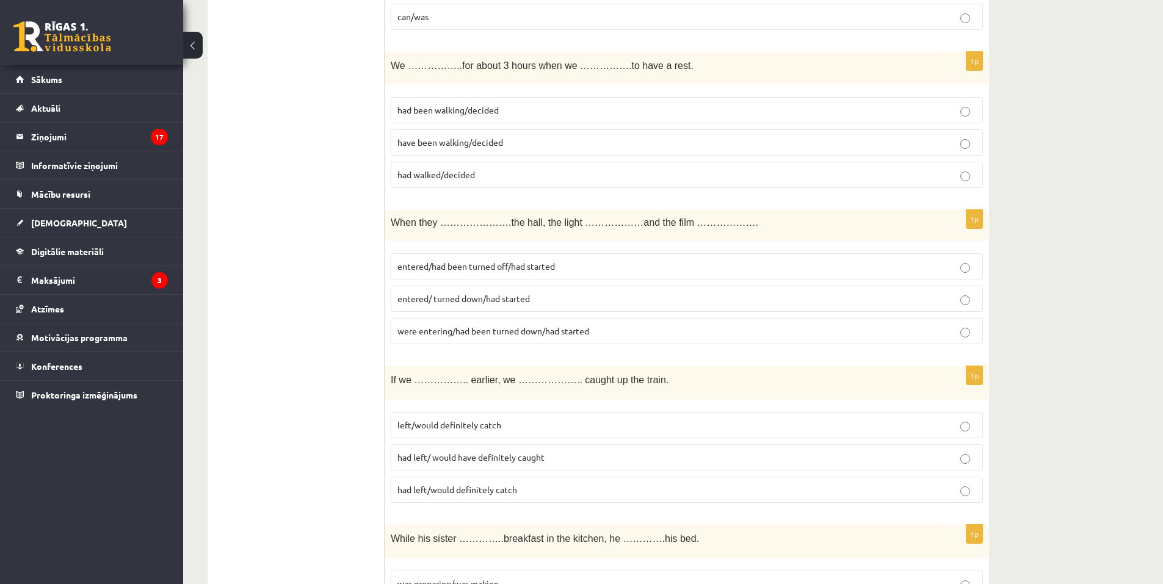
click at [576, 298] on p "entered/ turned down/had started" at bounding box center [687, 299] width 579 height 13
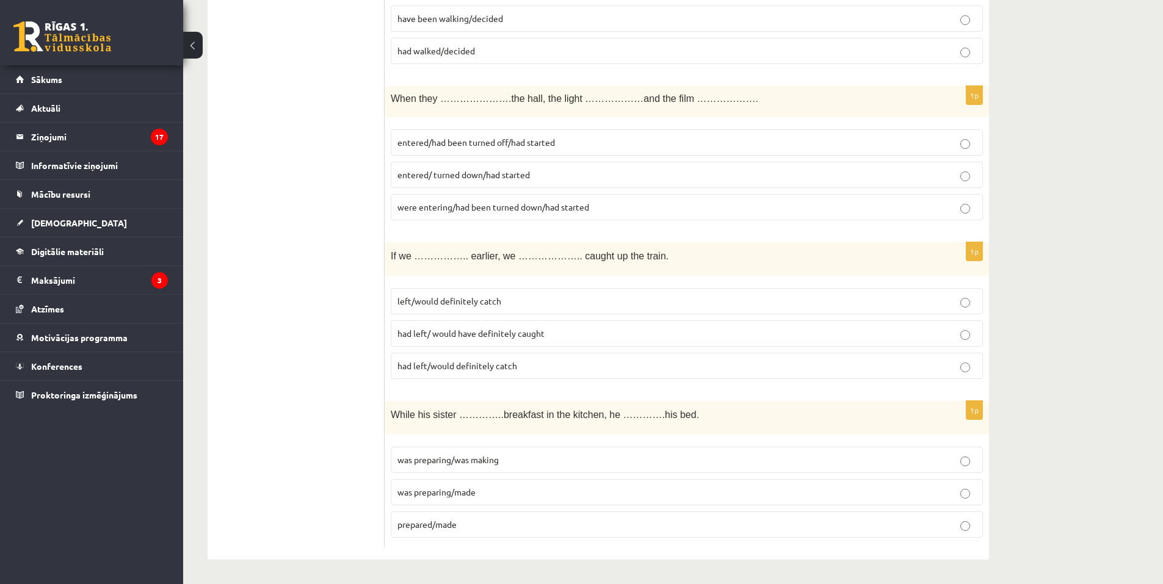
scroll to position [4278, 0]
click at [497, 337] on span "had left/ would have definitely caught" at bounding box center [471, 333] width 147 height 11
click at [517, 495] on p "was preparing/made" at bounding box center [687, 492] width 579 height 13
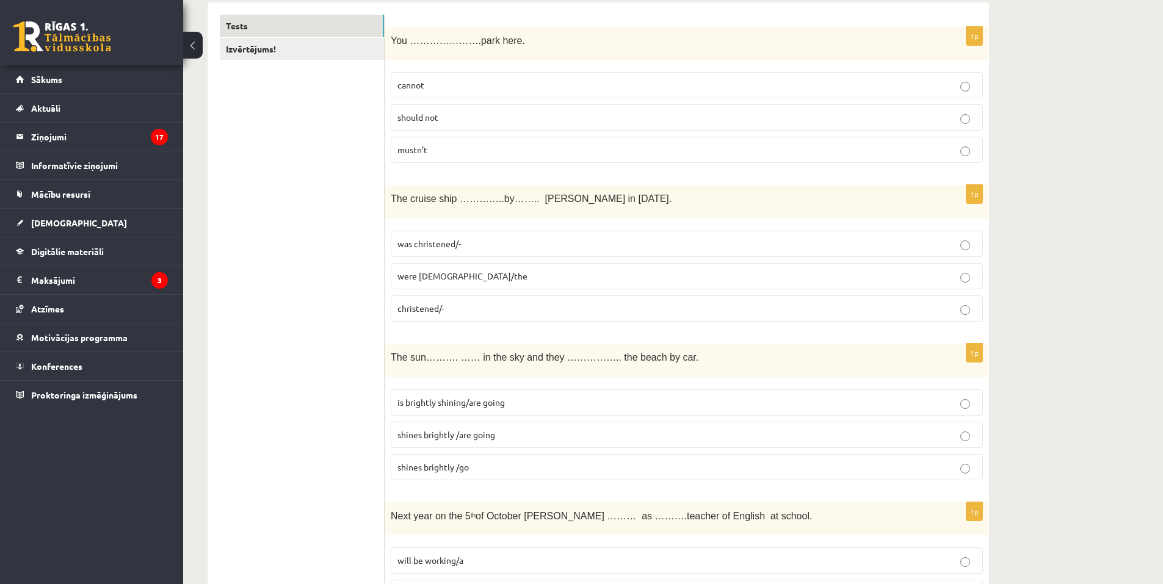
scroll to position [0, 0]
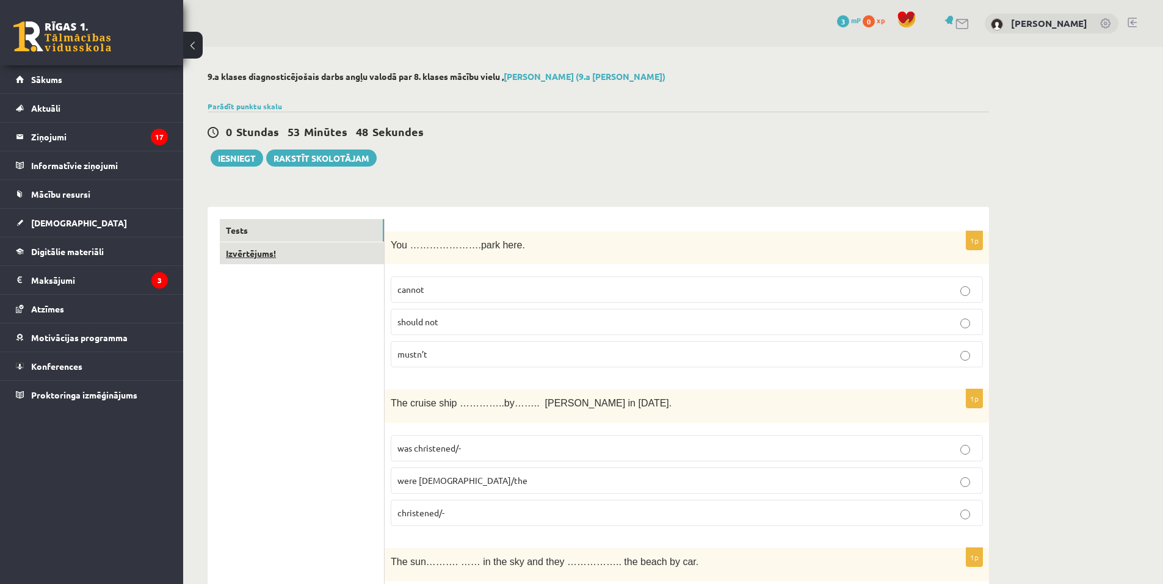
click at [310, 260] on link "Izvērtējums!" at bounding box center [302, 253] width 164 height 23
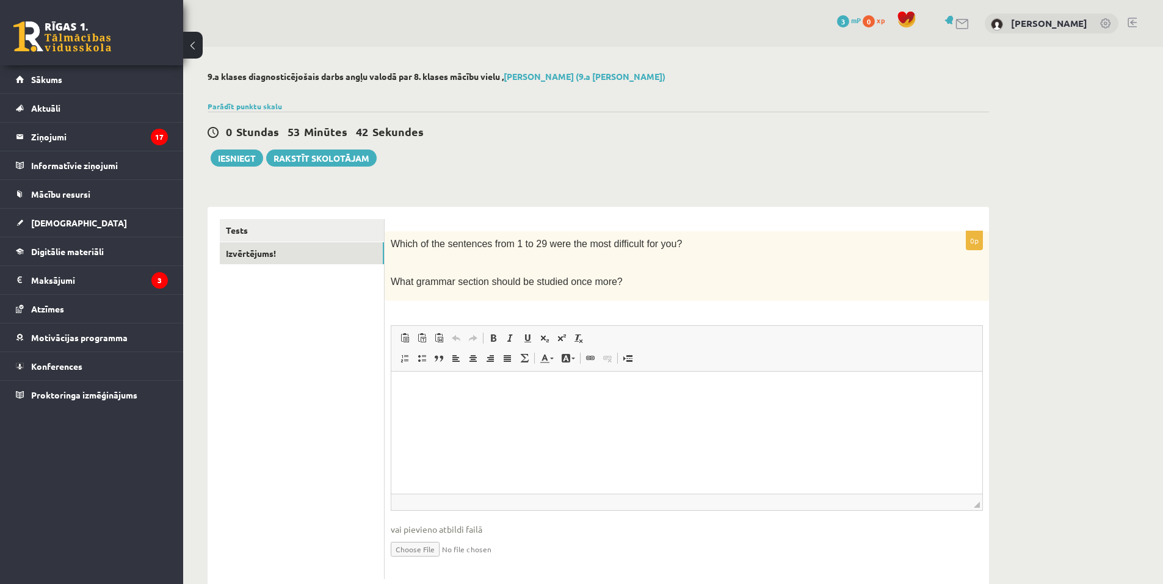
click at [412, 391] on p "Rich Text Editor, wiswyg-editor-user-answer-47433945932780" at bounding box center [687, 390] width 567 height 13
click at [421, 392] on p "Rich Text Editor, wiswyg-editor-user-answer-47433945932780" at bounding box center [687, 390] width 567 height 13
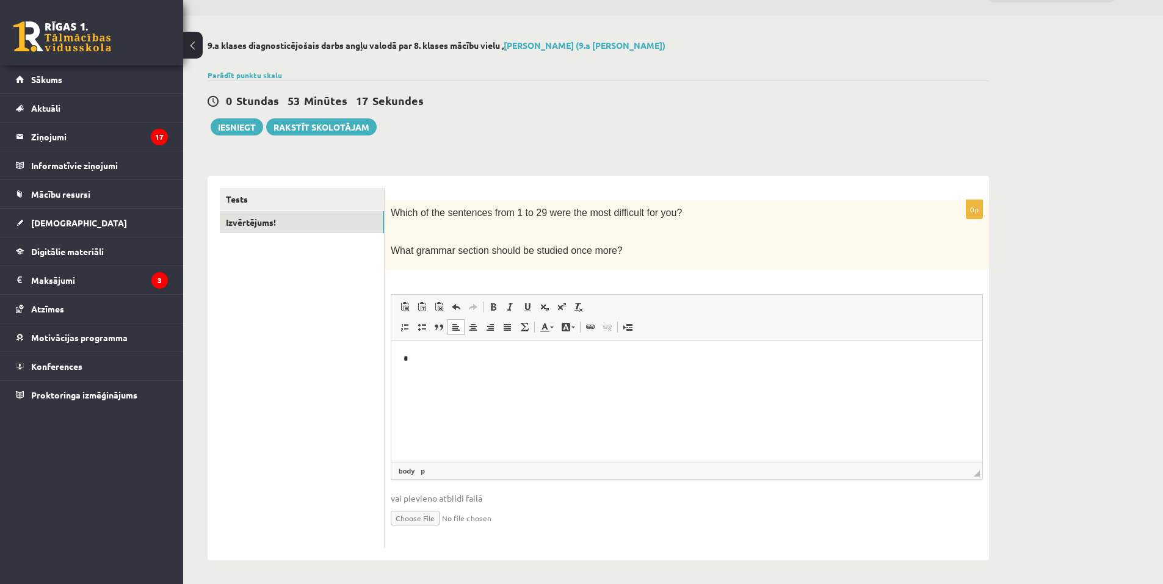
scroll to position [33, 0]
click at [295, 195] on link "Tests" at bounding box center [302, 198] width 164 height 23
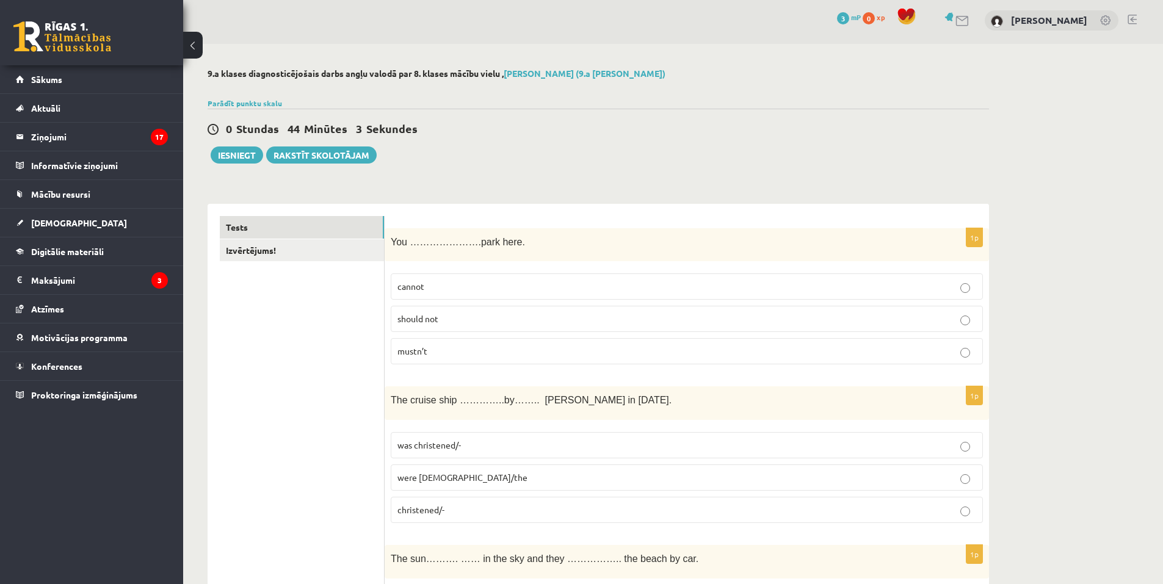
scroll to position [0, 0]
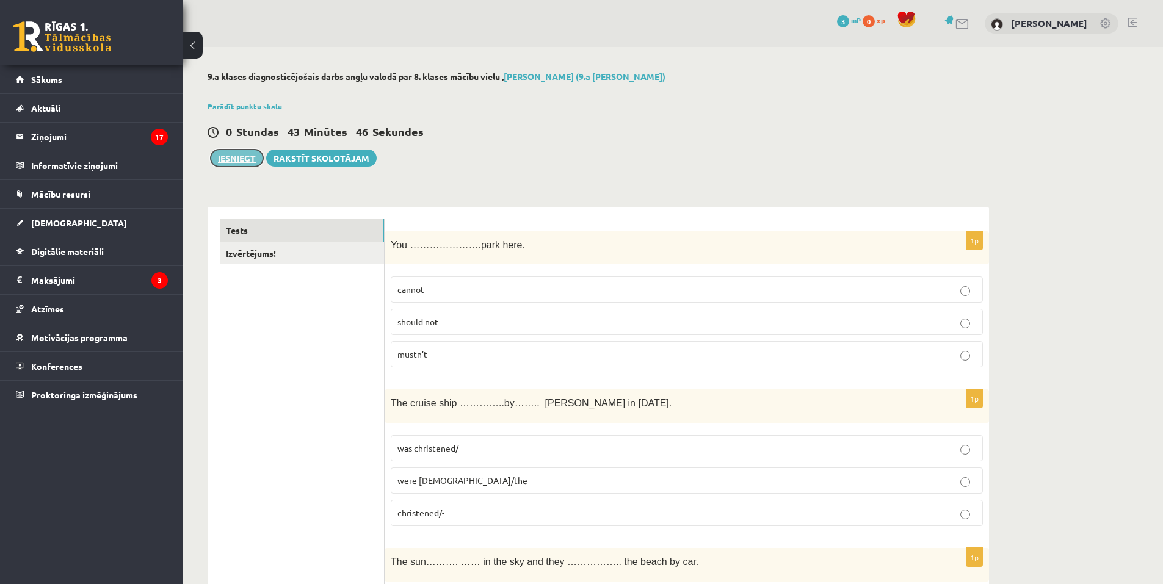
click at [253, 153] on button "Iesniegt" at bounding box center [237, 158] width 53 height 17
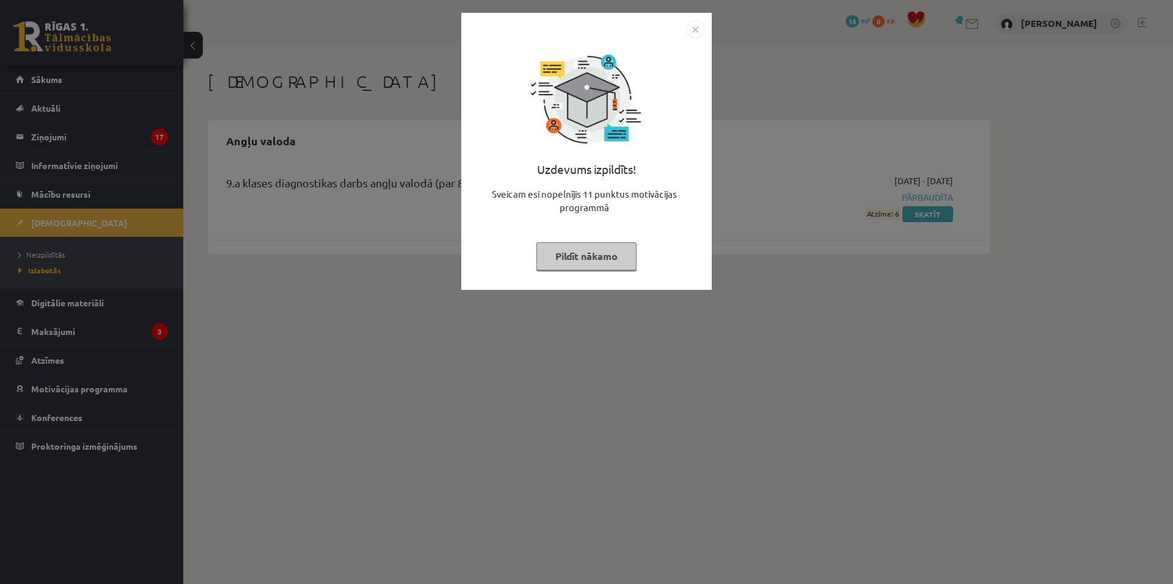
click at [696, 30] on img "Close" at bounding box center [695, 29] width 18 height 18
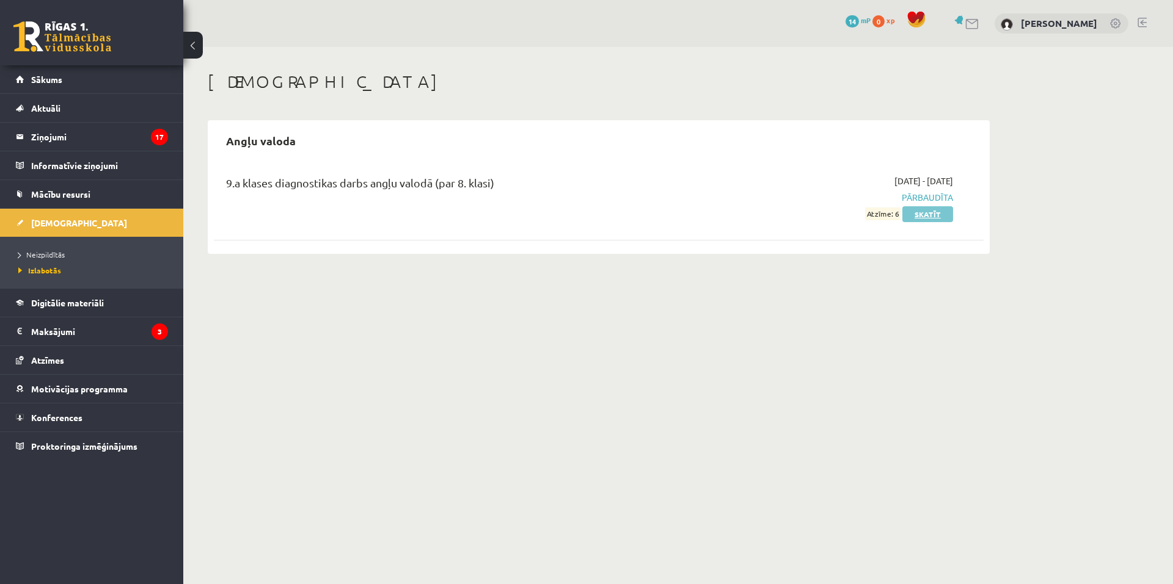
click at [923, 216] on link "Skatīt" at bounding box center [927, 214] width 51 height 16
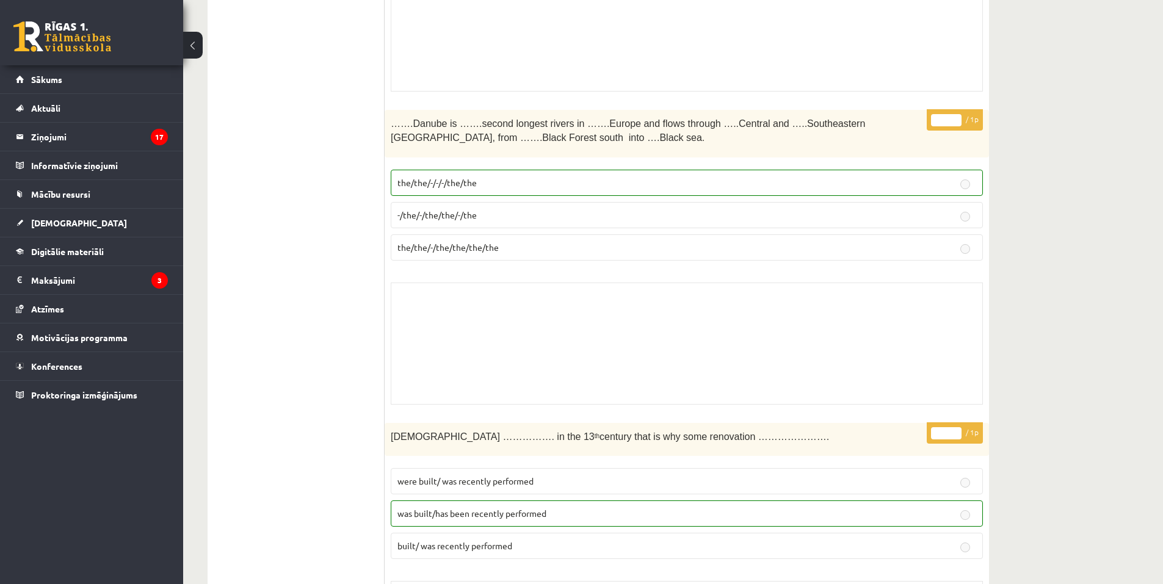
scroll to position [4275, 0]
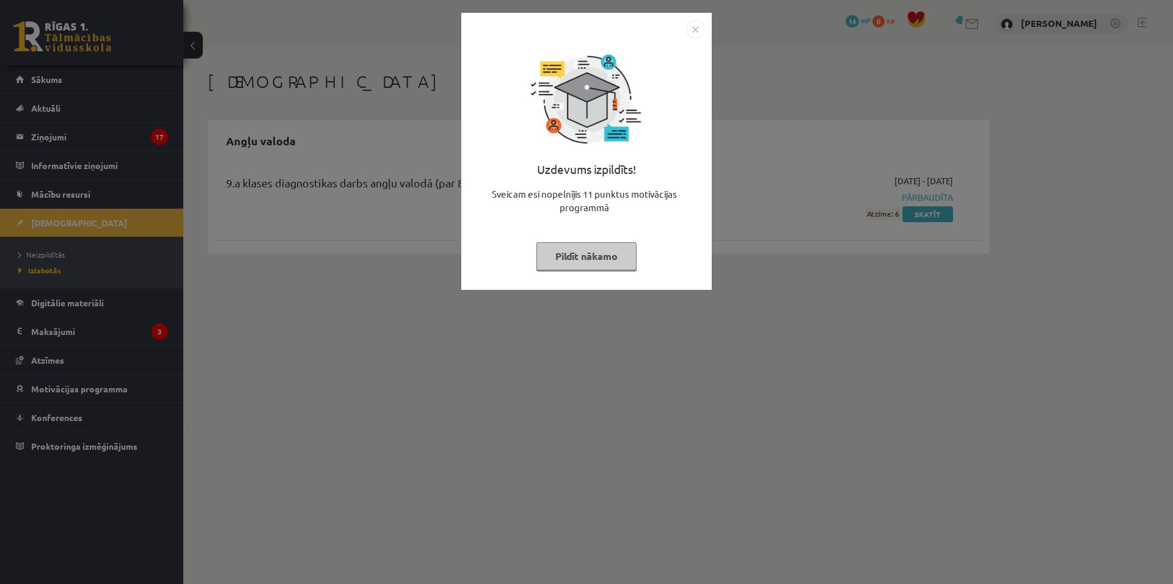
click at [693, 31] on img "Close" at bounding box center [695, 29] width 18 height 18
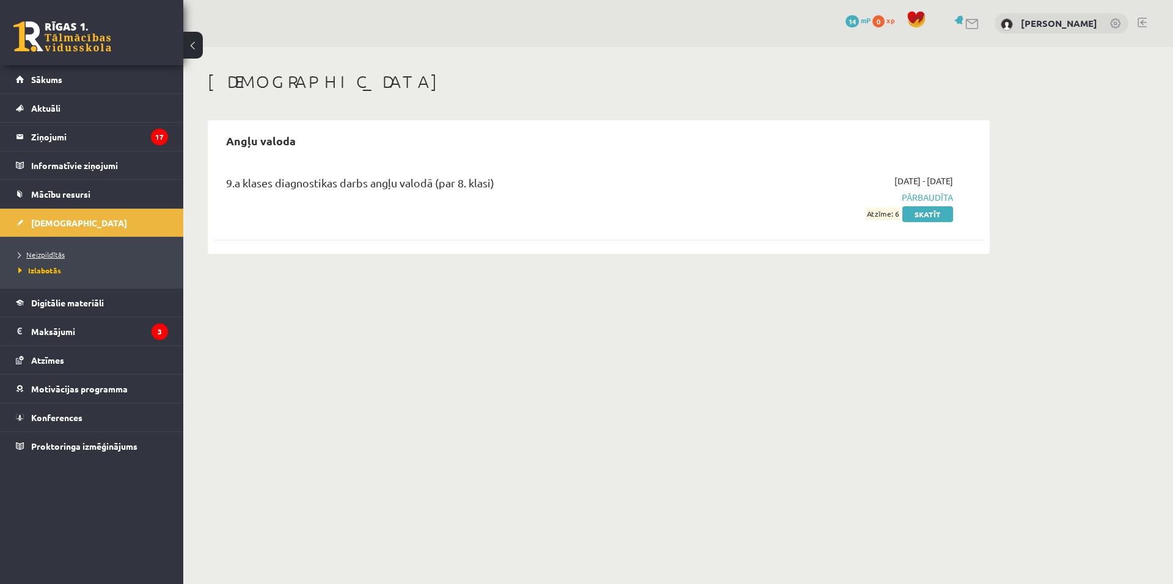
click at [54, 250] on link "Neizpildītās" at bounding box center [94, 254] width 153 height 11
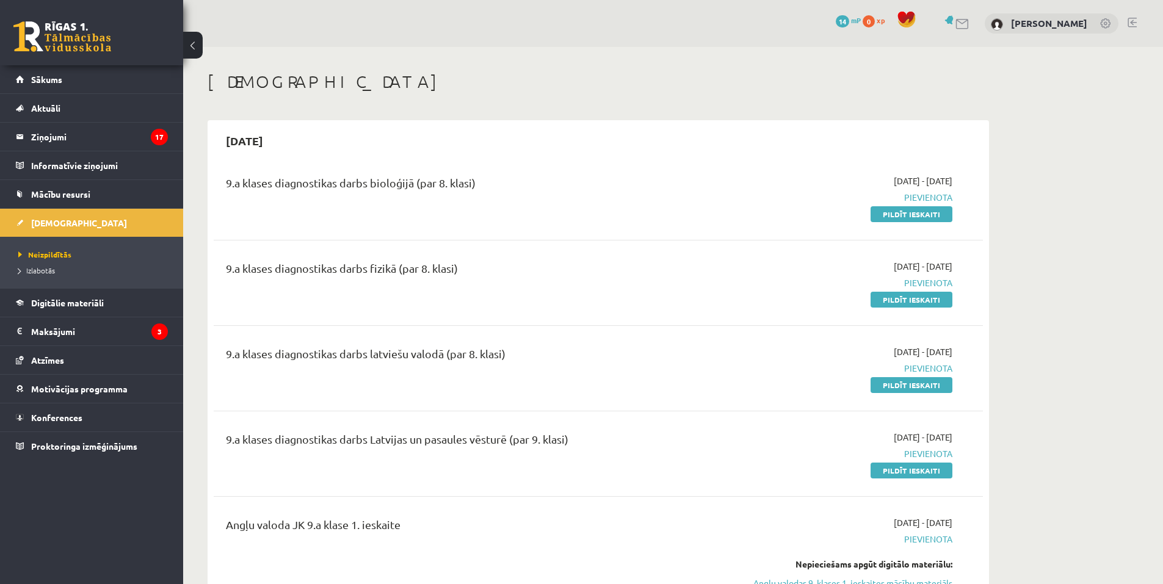
click at [898, 224] on div "9.a klases diagnostikas darbs bioloģijā (par 8. klasi) [DATE] - [DATE] [GEOGRAP…" at bounding box center [599, 197] width 770 height 70
click at [899, 213] on link "Pildīt ieskaiti" at bounding box center [912, 214] width 82 height 16
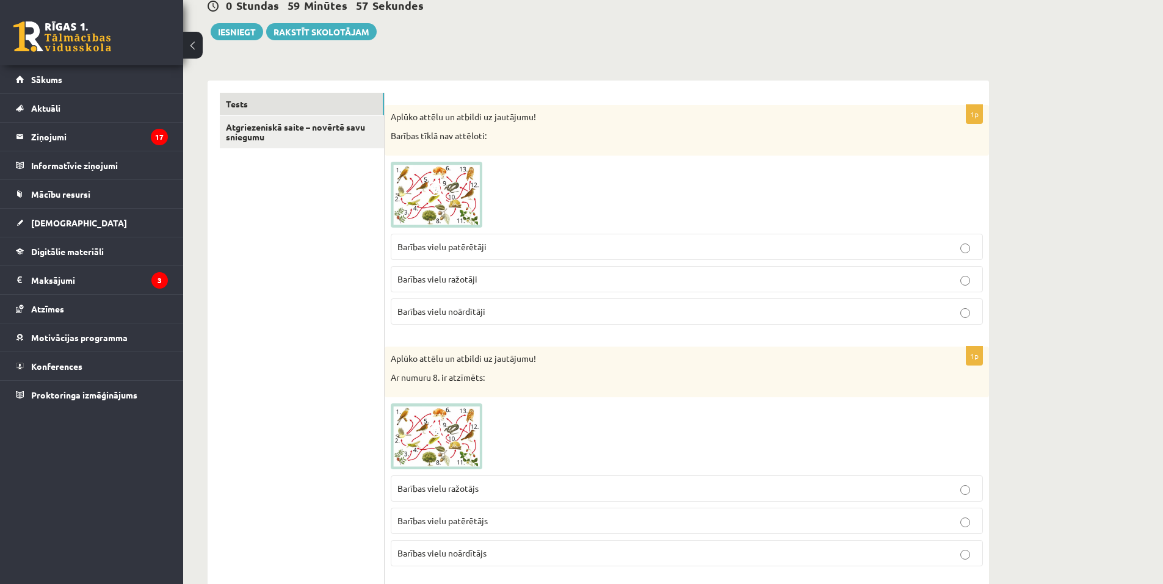
scroll to position [122, 0]
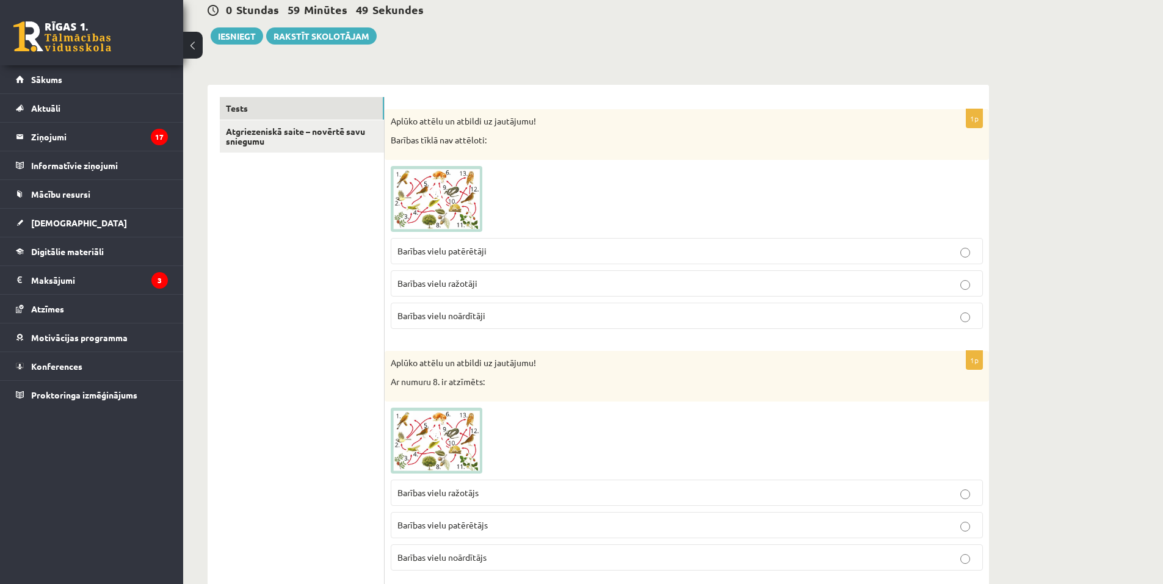
click at [412, 206] on img at bounding box center [437, 199] width 92 height 66
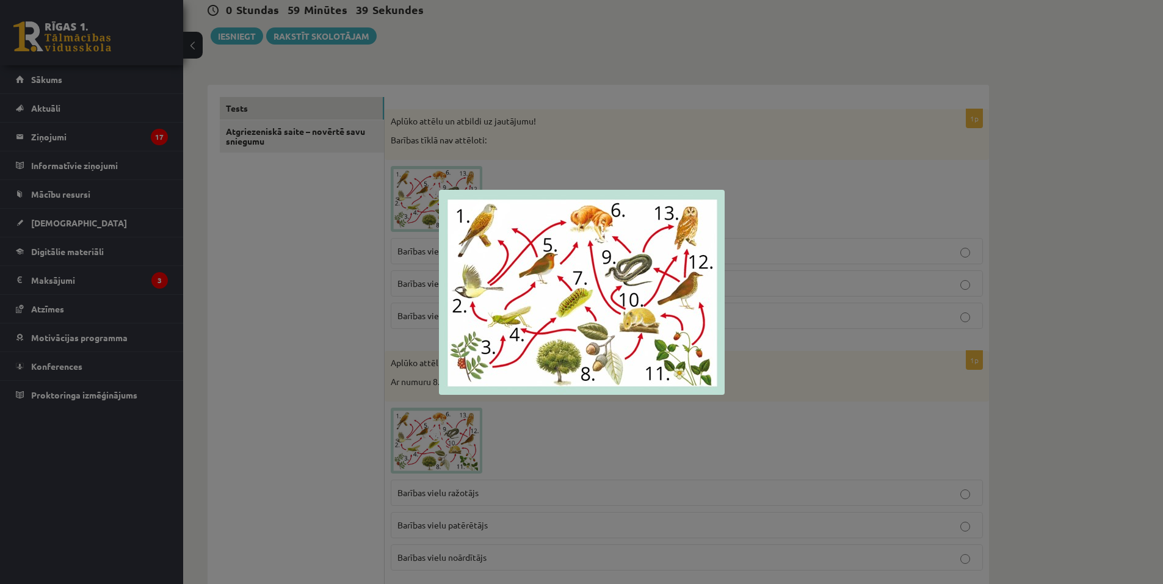
click at [563, 147] on div at bounding box center [581, 292] width 1163 height 584
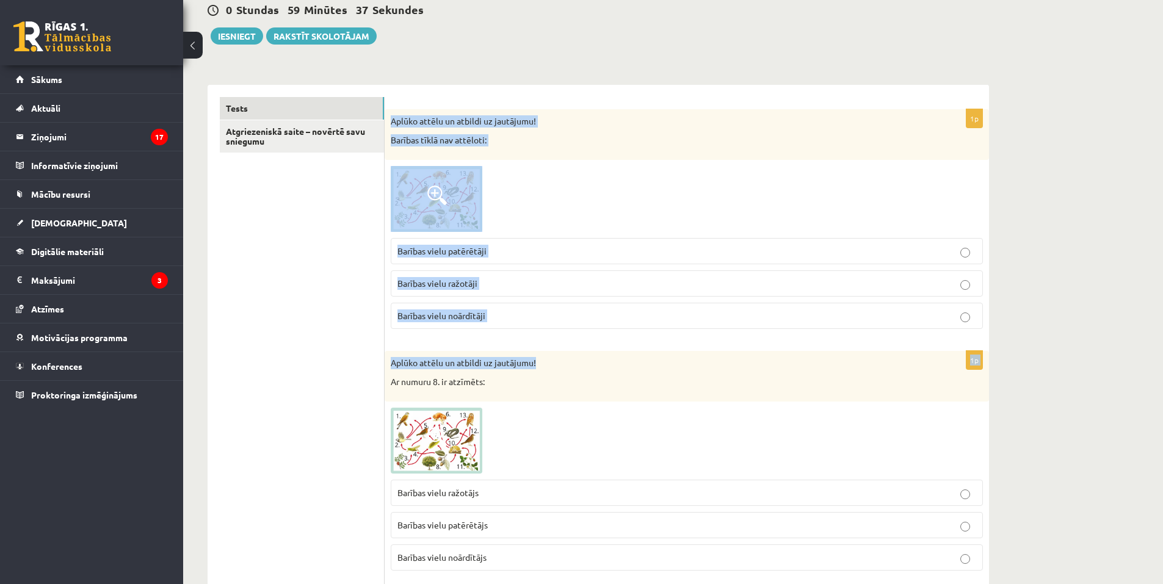
drag, startPoint x: 393, startPoint y: 117, endPoint x: 608, endPoint y: 340, distance: 308.8
drag, startPoint x: 484, startPoint y: 198, endPoint x: 531, endPoint y: 302, distance: 114.0
click at [570, 310] on div "1p Aplūko attēlu un atbildi uz jautājumu! Barības tīklā nav attēloti: Barības v…" at bounding box center [687, 224] width 605 height 230
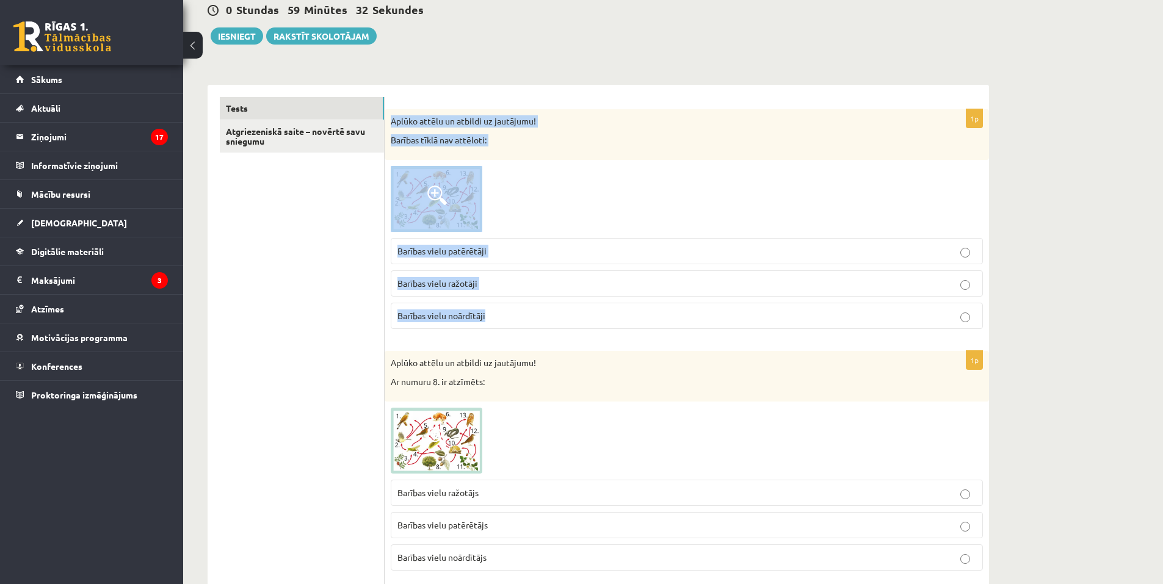
copy div "Aplūko attēlu un atbildi uz jautājumu! Barības tīklā nav attēloti: Barības viel…"
click at [584, 233] on fieldset "Barības vielu patērētāji Barības vielu ražotāji Barības vielu noārdītāji" at bounding box center [687, 282] width 592 height 101
click at [454, 194] on img at bounding box center [437, 199] width 92 height 66
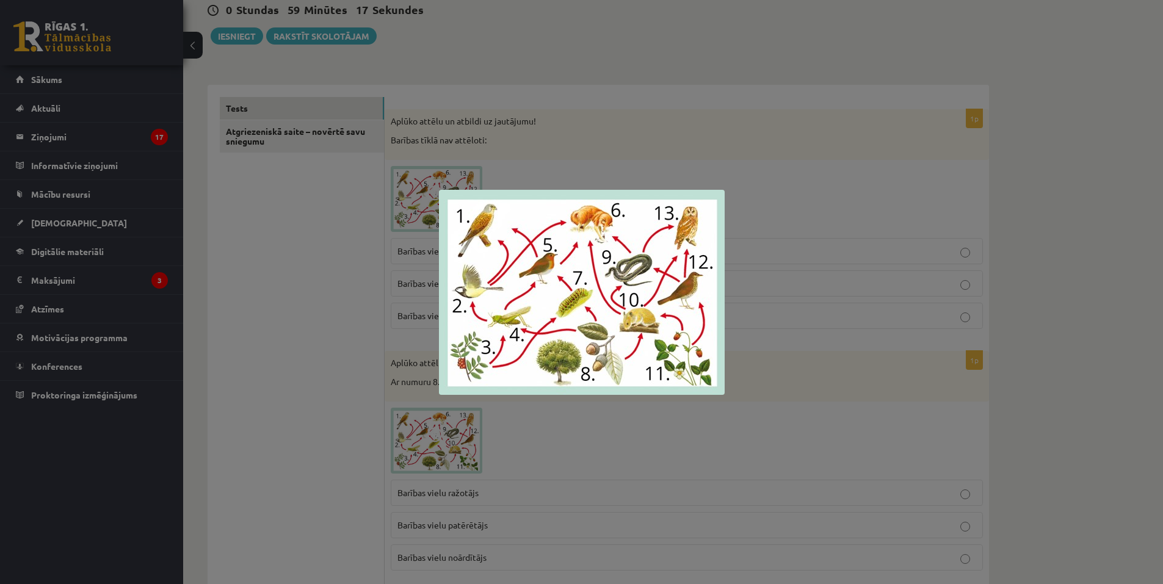
click at [677, 177] on div at bounding box center [581, 292] width 1163 height 584
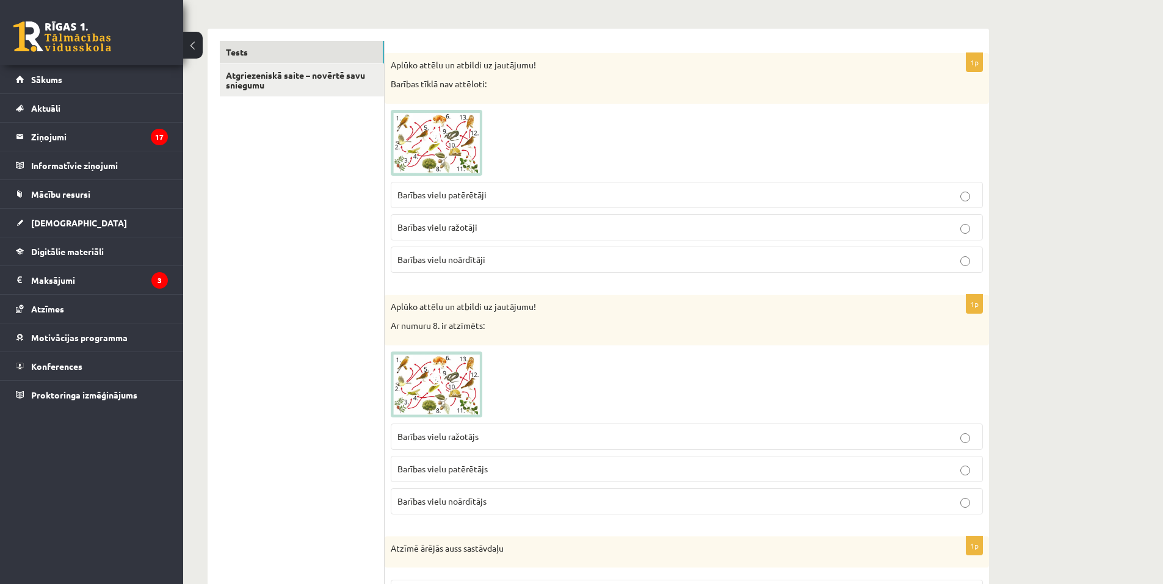
scroll to position [183, 0]
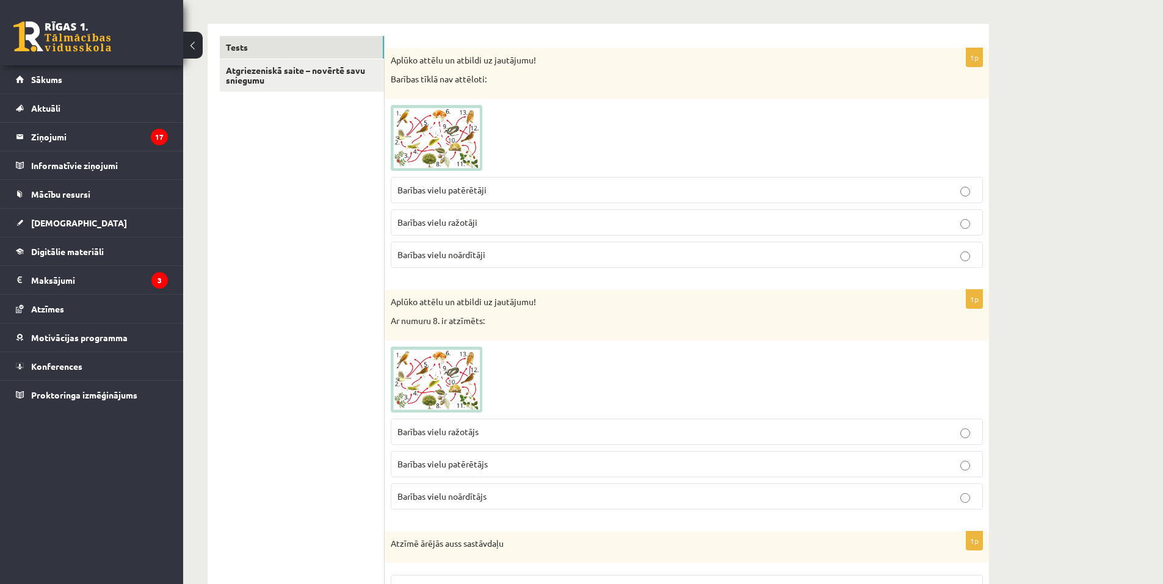
click at [509, 216] on label "Barības vielu ražotāji" at bounding box center [687, 222] width 592 height 26
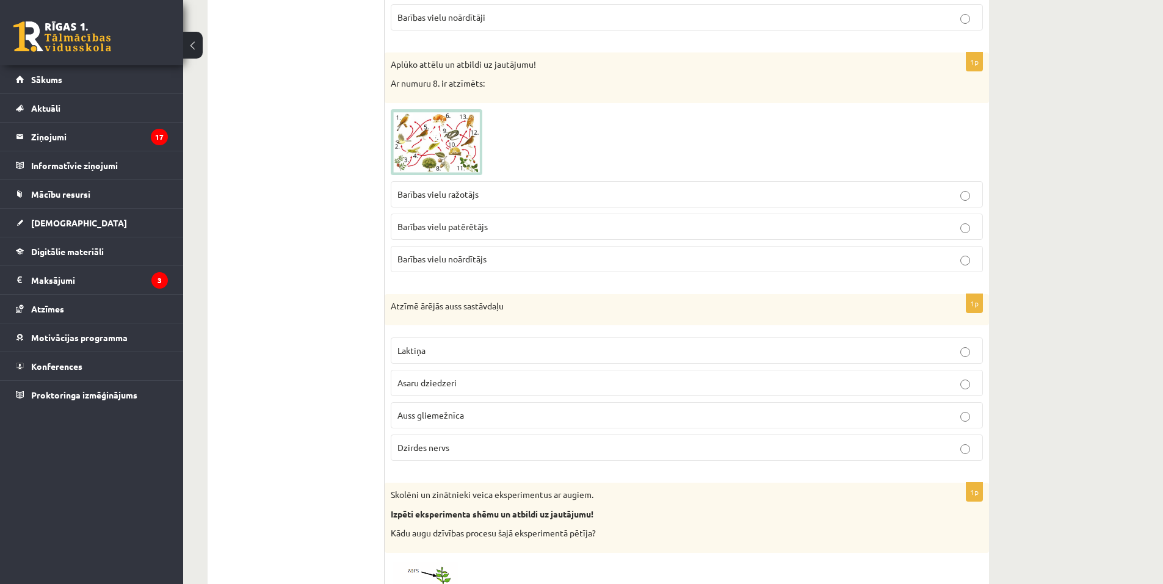
scroll to position [428, 0]
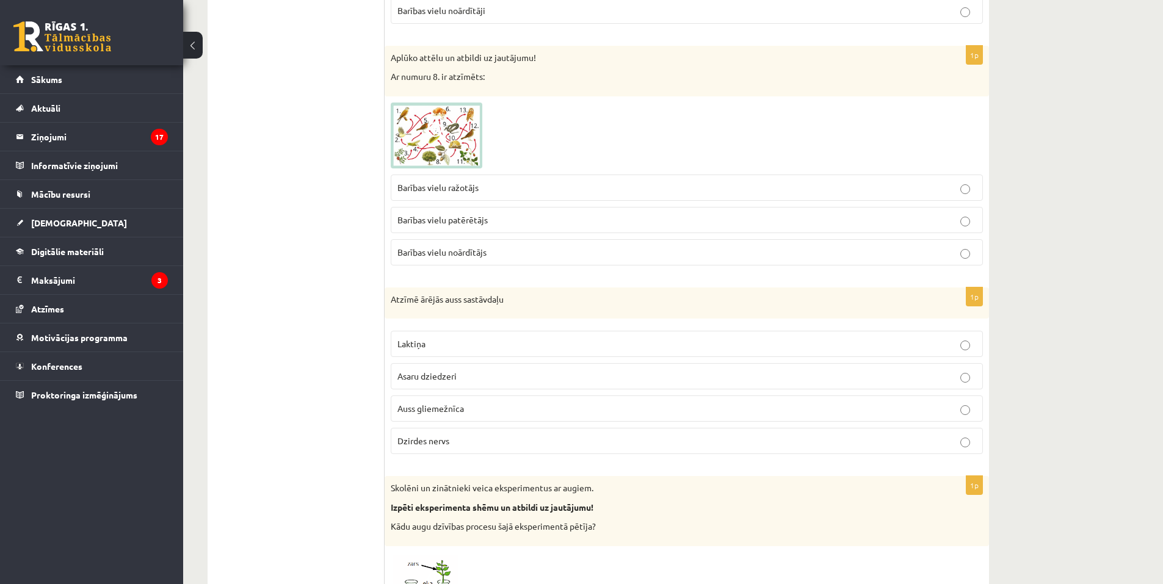
click at [417, 129] on img at bounding box center [437, 136] width 92 height 66
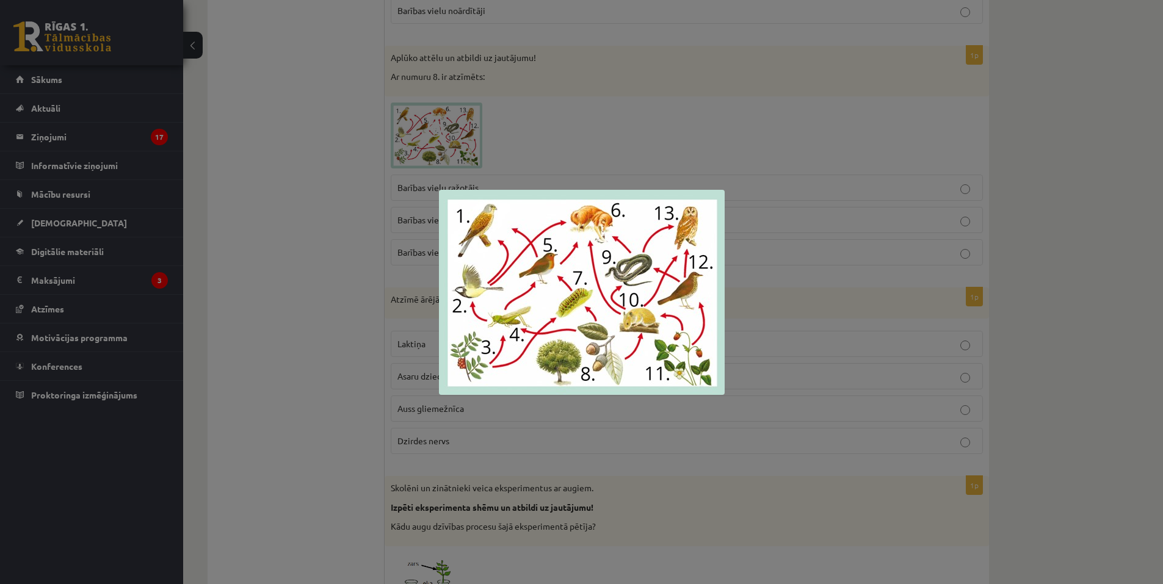
click at [470, 151] on div at bounding box center [581, 292] width 1163 height 584
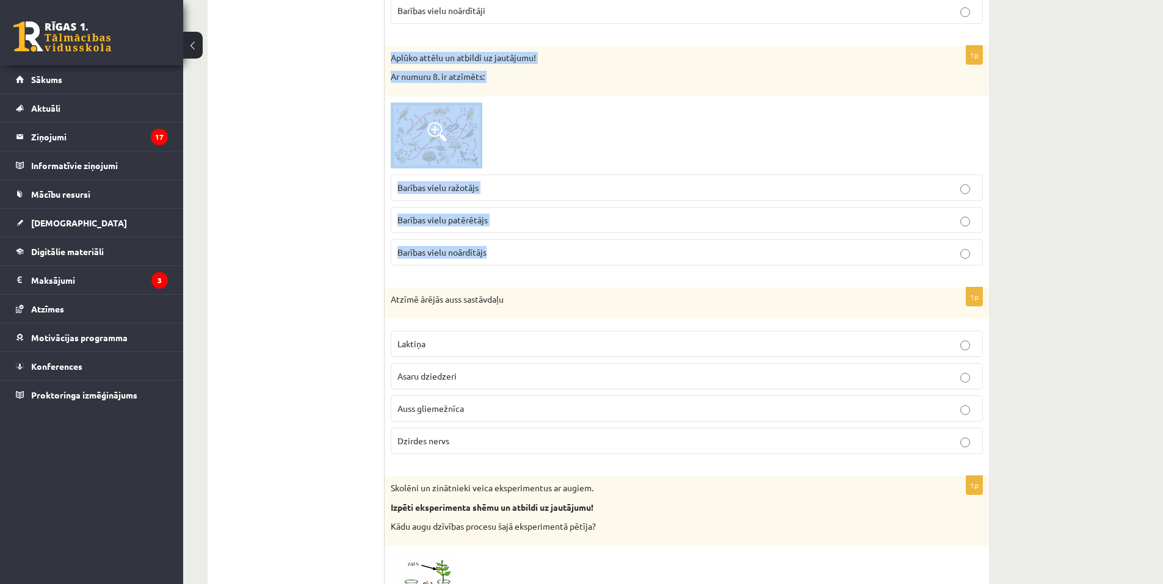
drag, startPoint x: 424, startPoint y: 71, endPoint x: 688, endPoint y: 263, distance: 326.3
click at [688, 263] on div "1p Aplūko attēlu un atbildi uz jautājumu! Ar numuru 8. ir atzīmēts: Barības vie…" at bounding box center [687, 161] width 605 height 230
copy div "Aplūko attēlu un atbildi uz jautājumu! Ar numuru 8. ir atzīmēts: Barības vielu …"
click at [485, 269] on fieldset "Barības vielu ražotājs Barības vielu patērētājs Barības vielu noārdītājs" at bounding box center [687, 219] width 592 height 101
drag, startPoint x: 388, startPoint y: 54, endPoint x: 570, endPoint y: 262, distance: 275.7
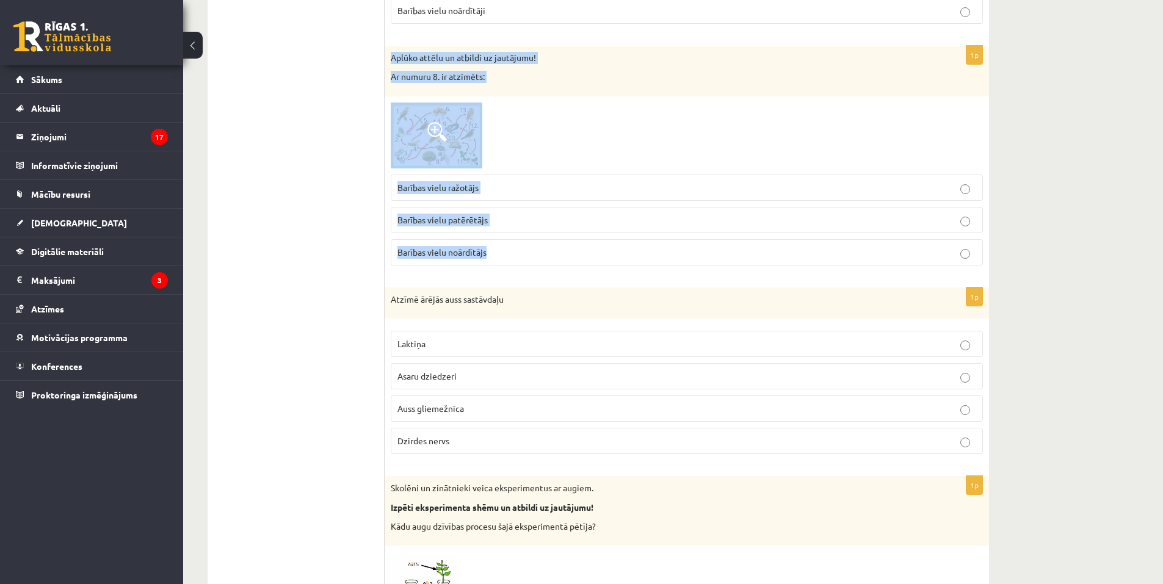
click at [570, 262] on div "1p Aplūko attēlu un atbildi uz jautājumu! Ar numuru 8. ir atzīmēts: Barības vie…" at bounding box center [687, 161] width 605 height 230
copy div "Aplūko attēlu un atbildi uz jautājumu! Ar numuru 8. ir atzīmēts: Barības vielu …"
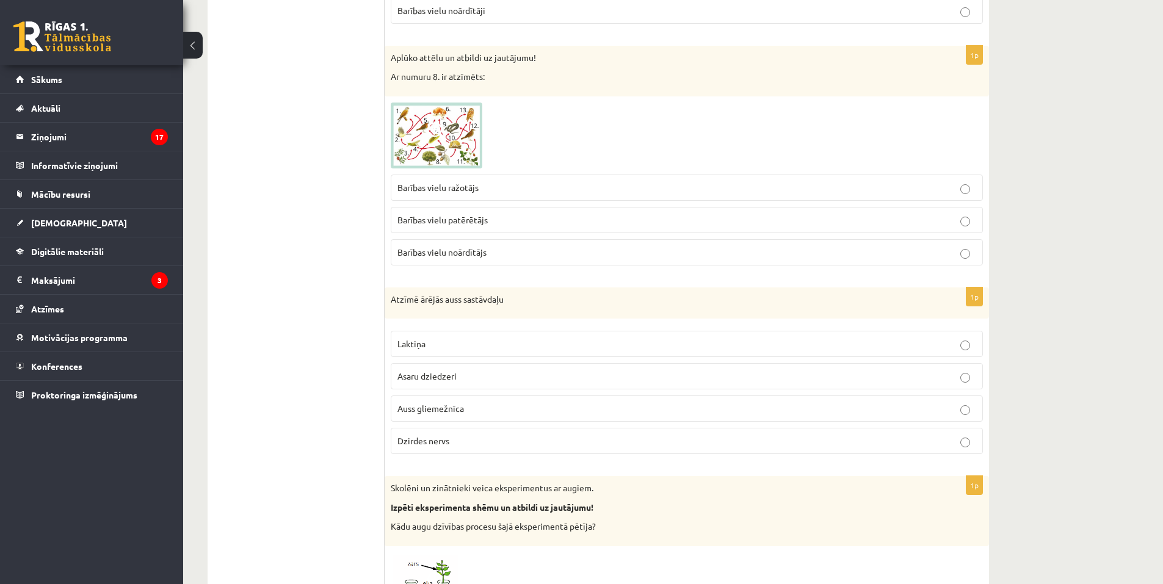
click at [434, 151] on img at bounding box center [437, 136] width 92 height 66
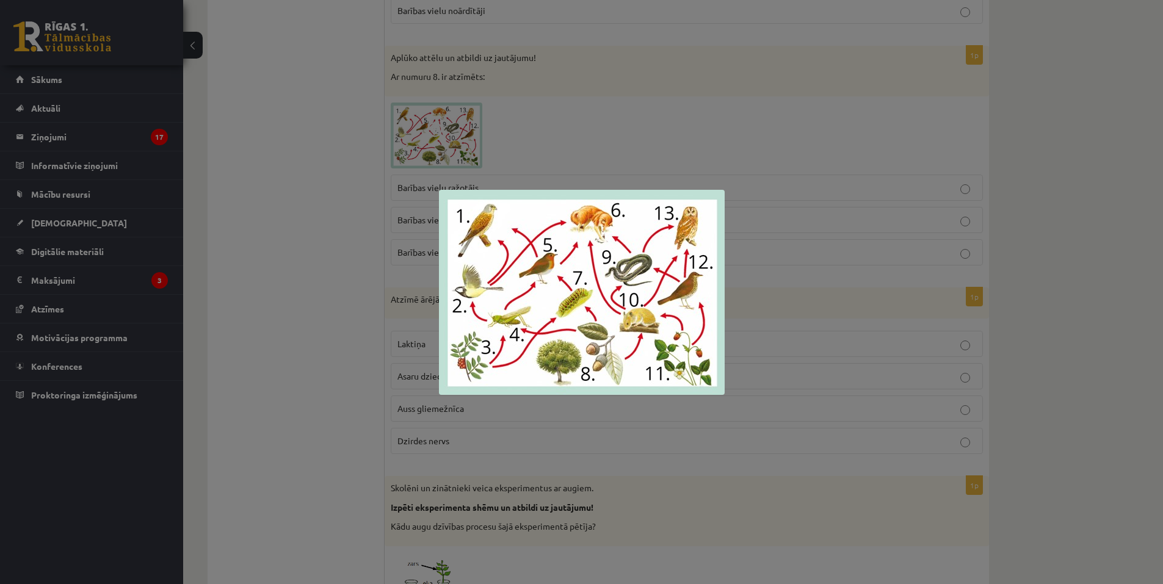
click at [852, 154] on div at bounding box center [581, 292] width 1163 height 584
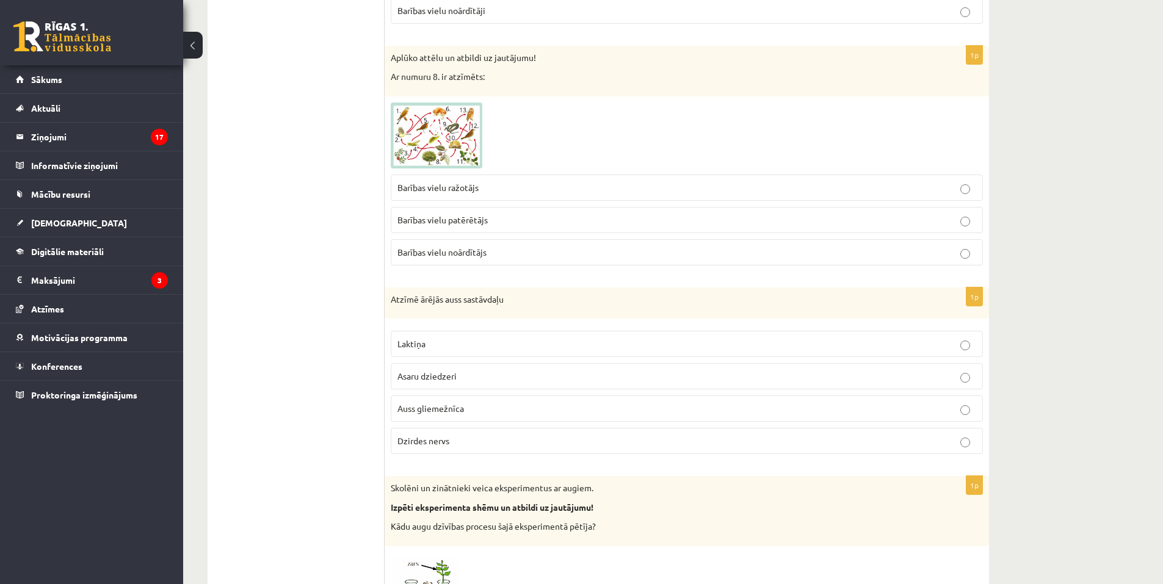
click at [509, 190] on p "Barības vielu ražotājs" at bounding box center [687, 187] width 579 height 13
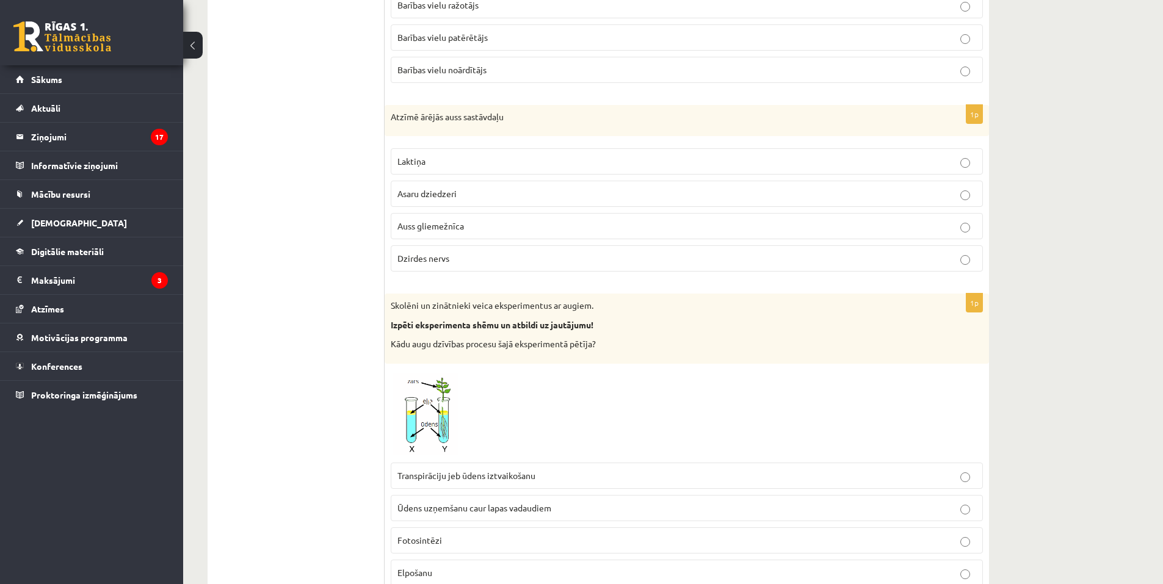
scroll to position [611, 0]
drag, startPoint x: 386, startPoint y: 112, endPoint x: 570, endPoint y: 268, distance: 241.4
click at [570, 268] on div "1p Atzīmē ārējās auss sastāvdaļu Laktiņa Asaru dziedzeri Auss gliemežnīca Dzird…" at bounding box center [687, 192] width 605 height 177
copy div "Atzīmē ārējās auss sastāvdaļu Laktiņa Asaru dziedzeri Auss gliemežnīca Dzirdes …"
click at [437, 282] on div "1p Atzīmē ārējās auss sastāvdaļu Laktiņa Asaru dziedzeri Auss gliemežnīca Dzird…" at bounding box center [687, 192] width 605 height 177
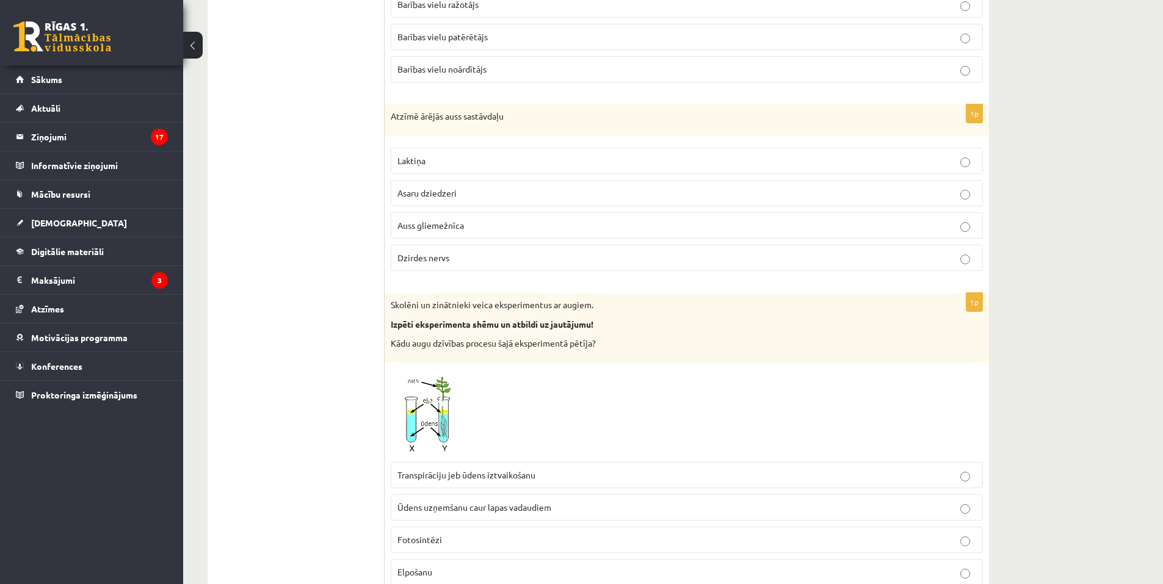
click at [473, 228] on p "Auss gliemežnīca" at bounding box center [687, 225] width 579 height 13
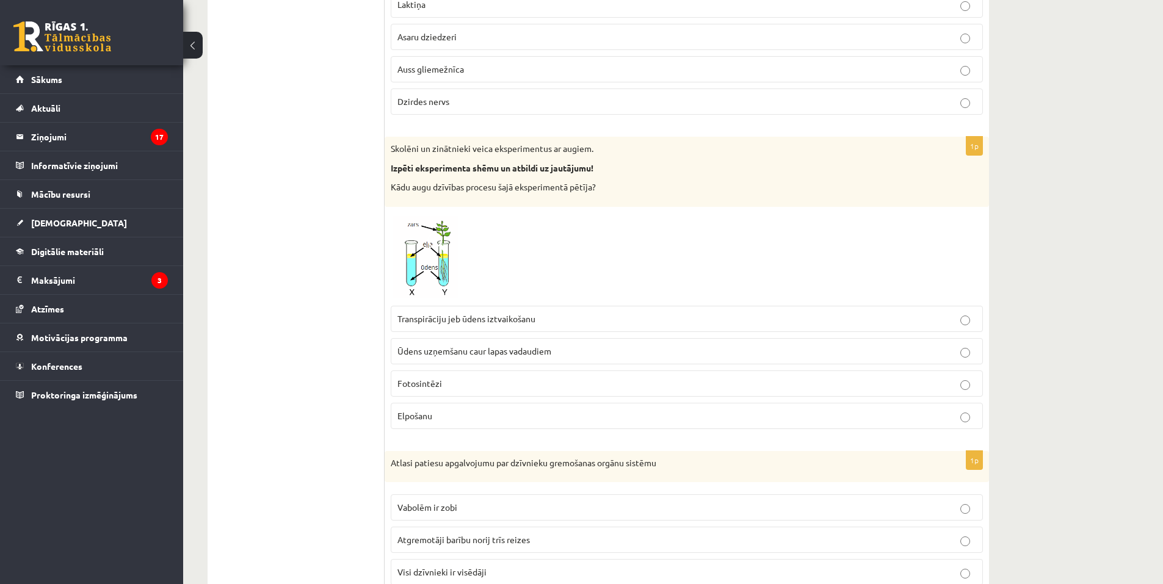
scroll to position [794, 0]
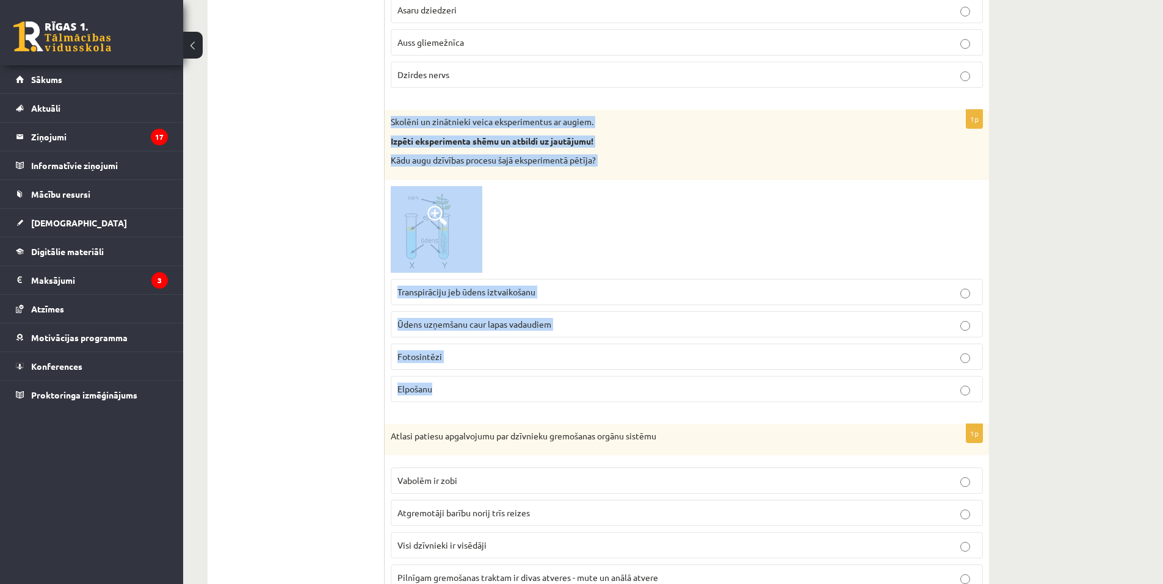
drag, startPoint x: 390, startPoint y: 117, endPoint x: 634, endPoint y: 383, distance: 360.5
click at [634, 383] on div "1p Skolēni un zinātnieki veica eksperimentus ar augiem. Izpēti eksperimenta shē…" at bounding box center [687, 261] width 605 height 302
copy div "Skolēni un zinātnieki veica eksperimentus ar augiem. Izpēti eksperimenta shēmu …"
click at [441, 225] on span at bounding box center [438, 216] width 20 height 20
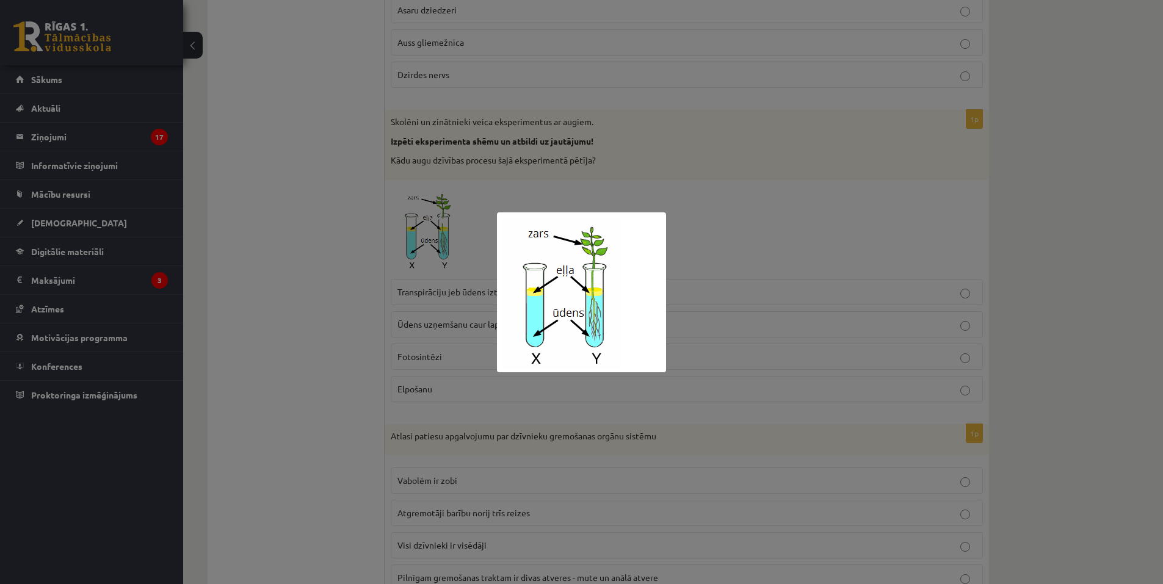
drag, startPoint x: 472, startPoint y: 470, endPoint x: 464, endPoint y: 454, distance: 17.8
click at [472, 468] on div at bounding box center [581, 292] width 1163 height 584
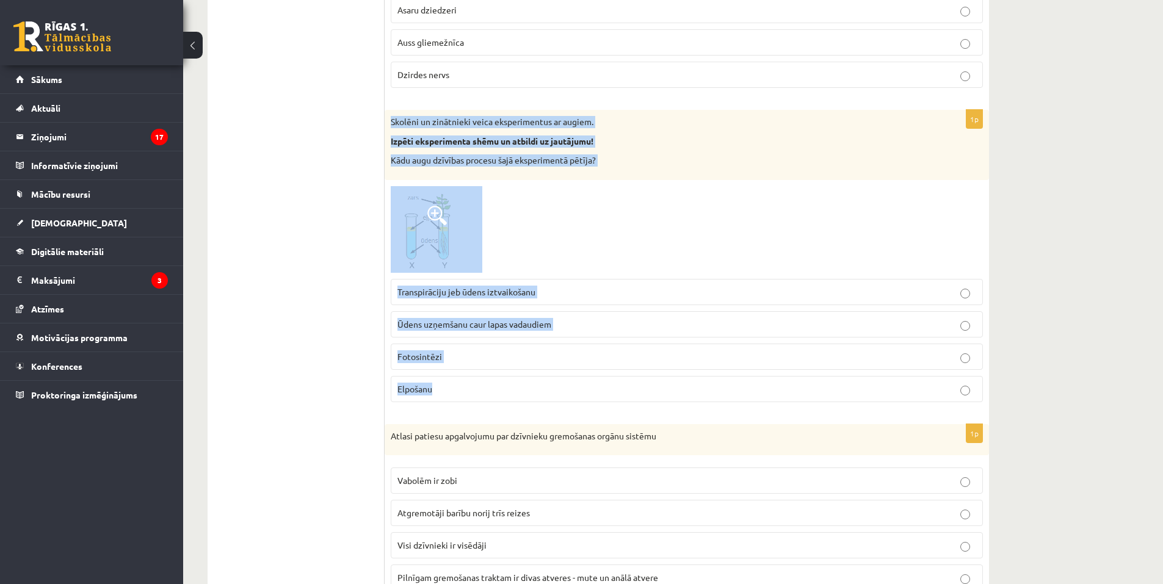
drag, startPoint x: 391, startPoint y: 119, endPoint x: 555, endPoint y: 407, distance: 331.2
click at [555, 407] on div "1p Skolēni un zinātnieki veica eksperimentus ar augiem. Izpēti eksperimenta shē…" at bounding box center [687, 261] width 605 height 302
copy div "Skolēni un zinātnieki veica eksperimentus ar augiem. Izpēti eksperimenta shēmu …"
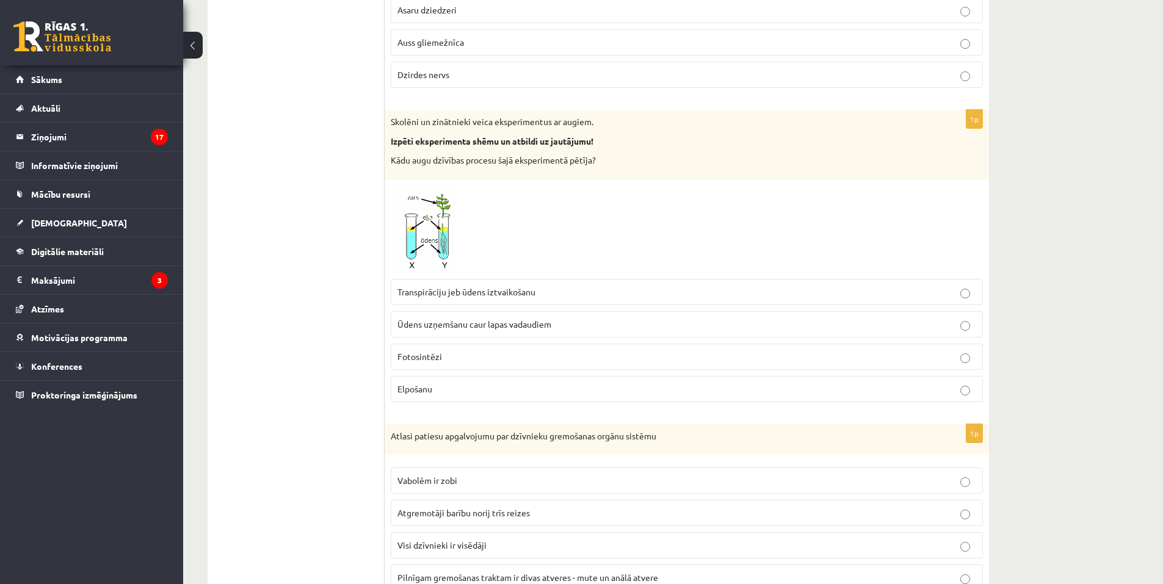
click at [434, 206] on span at bounding box center [438, 216] width 20 height 20
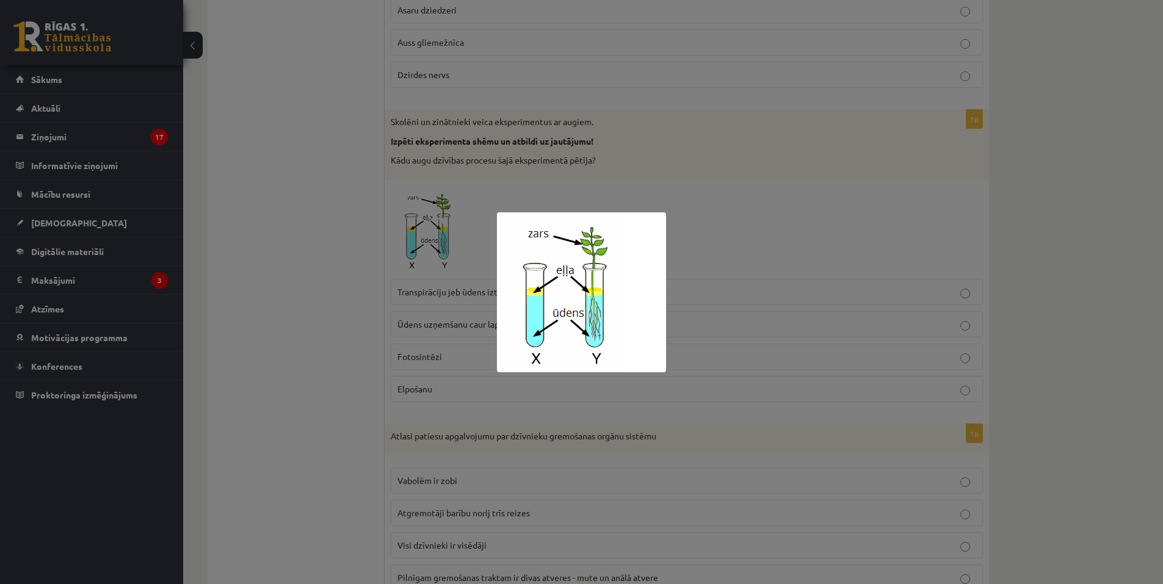
click at [267, 327] on div at bounding box center [581, 292] width 1163 height 584
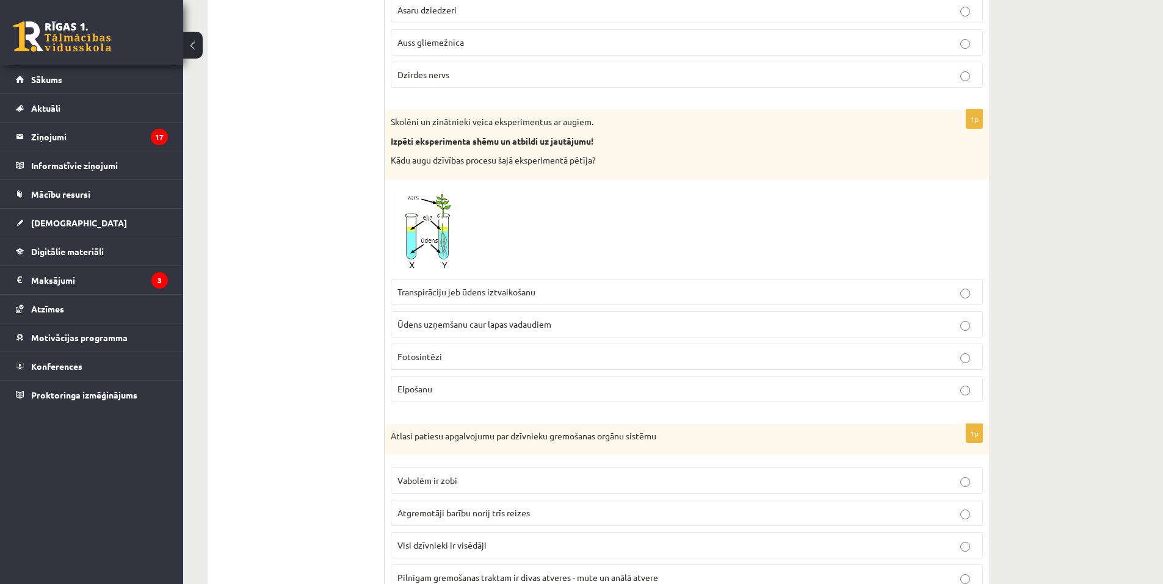
click at [431, 255] on img at bounding box center [437, 229] width 92 height 87
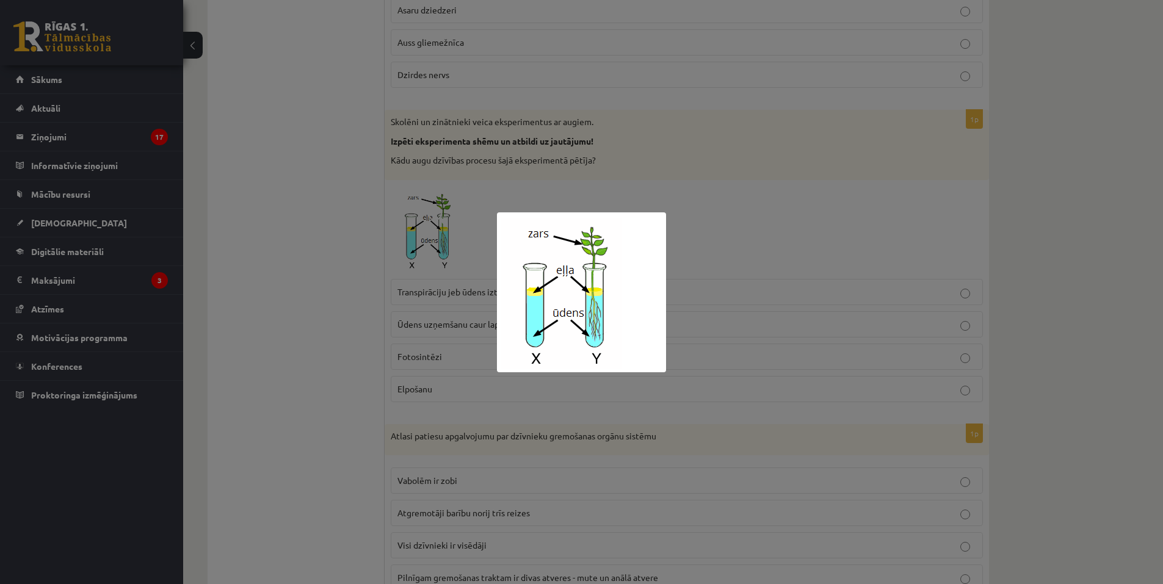
click at [310, 271] on div at bounding box center [581, 292] width 1163 height 584
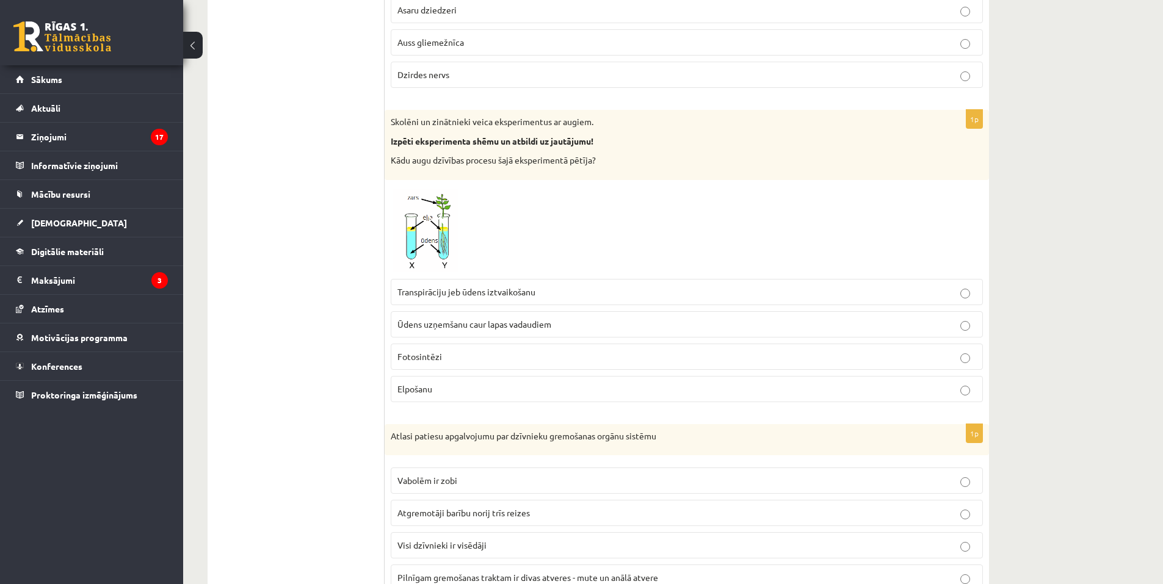
click at [442, 218] on span at bounding box center [438, 216] width 20 height 20
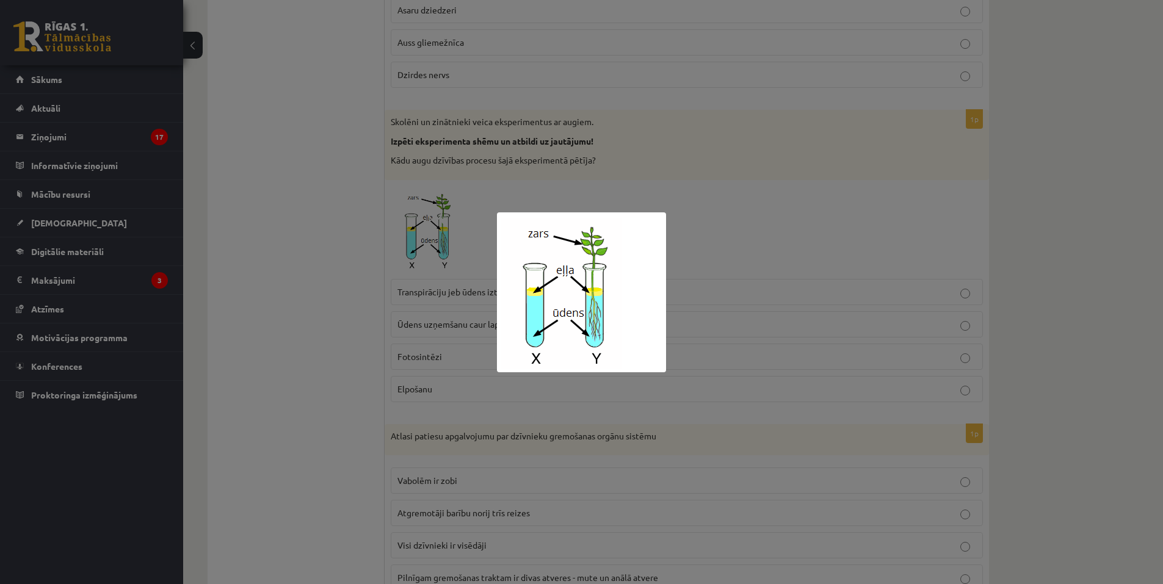
click at [286, 291] on div at bounding box center [581, 292] width 1163 height 584
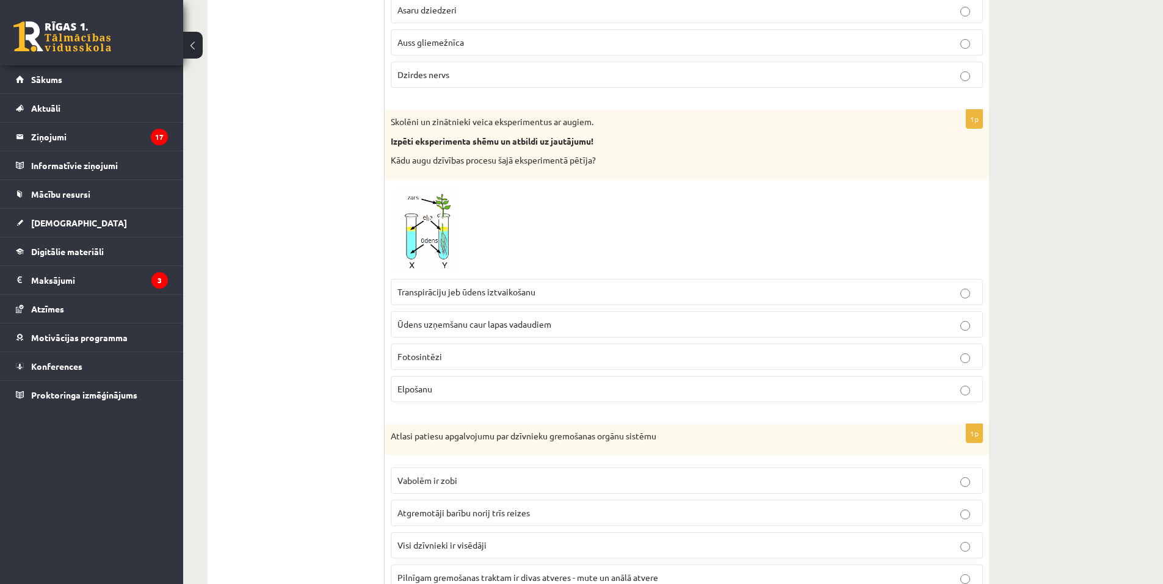
click at [408, 237] on img at bounding box center [437, 229] width 92 height 87
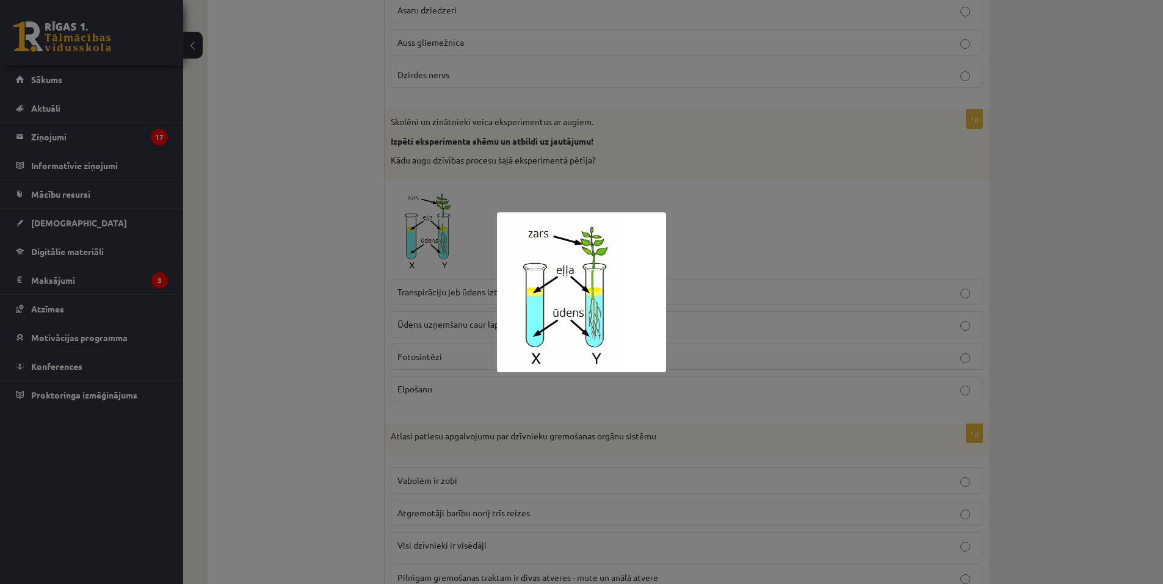
click at [261, 349] on div at bounding box center [581, 292] width 1163 height 584
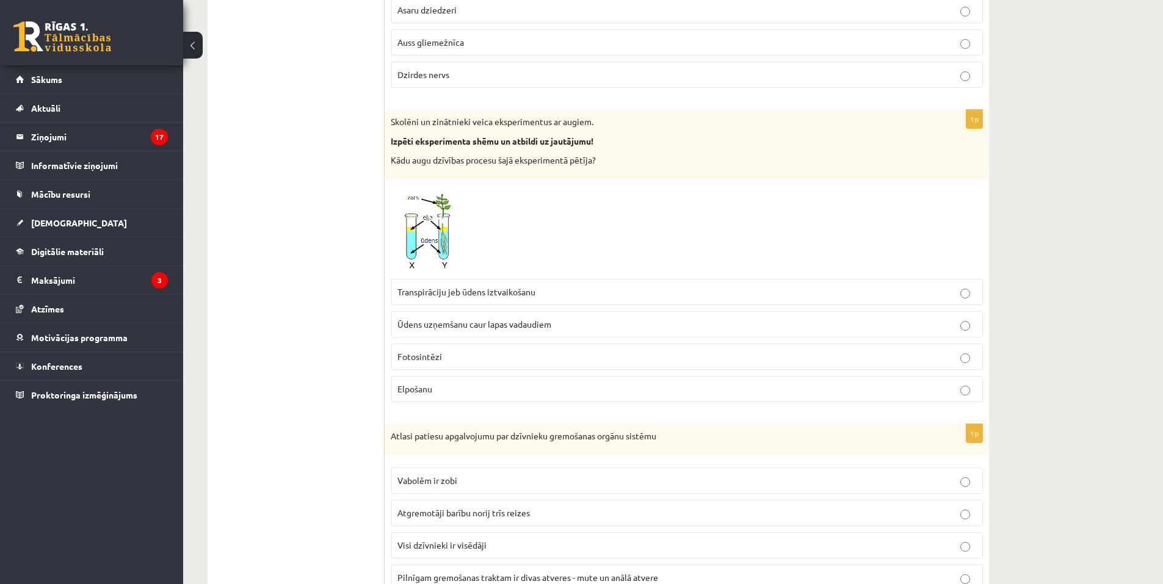
click at [454, 297] on span "Transpirāciju jeb ūdens iztvaikošanu" at bounding box center [467, 291] width 138 height 11
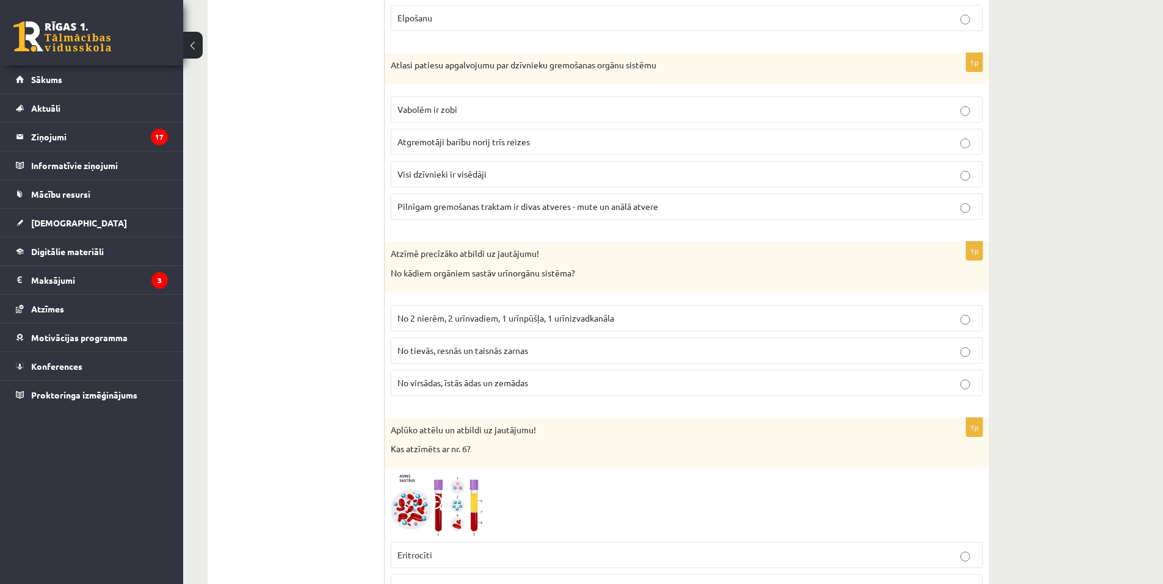
scroll to position [1160, 0]
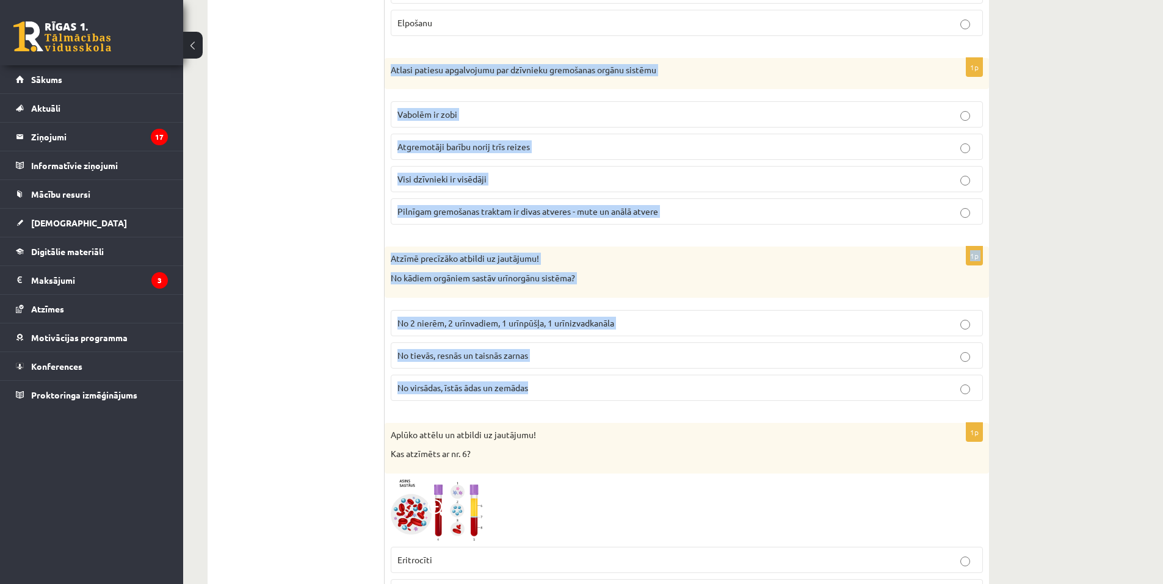
drag, startPoint x: 385, startPoint y: 64, endPoint x: 672, endPoint y: 390, distance: 434.5
copy form "Atlasi patiesu apgalvojumu par dzīvnieku gremošanas orgānu sistēmu Vabolēm ir z…"
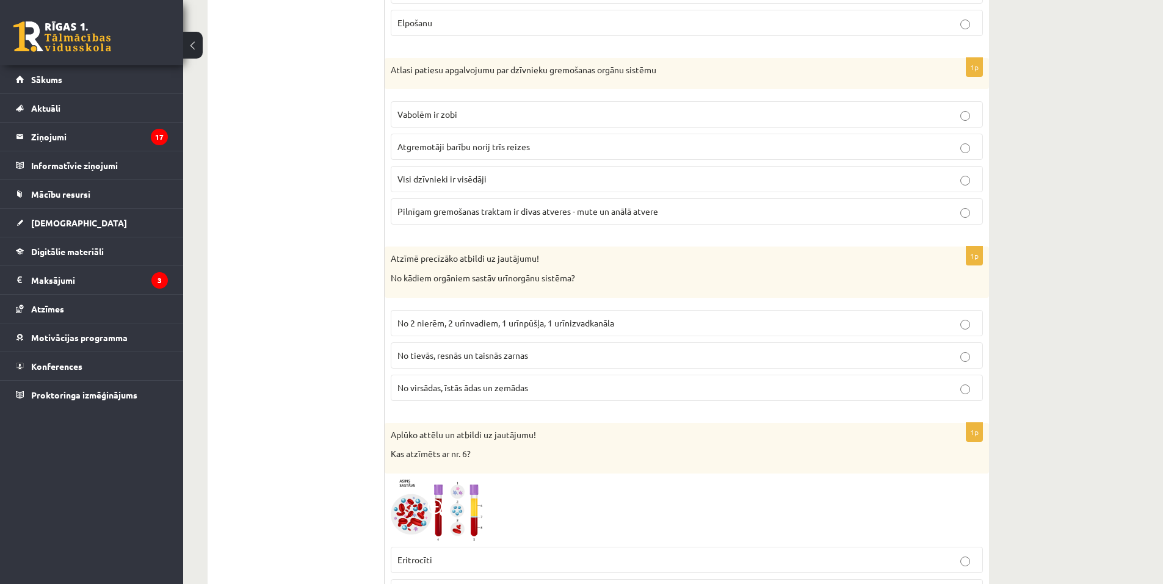
click at [578, 217] on p "Pilnīgam gremošanas traktam ir divas atveres - mute un anālā atvere" at bounding box center [687, 211] width 579 height 13
click at [496, 328] on span "No 2 nierēm, 2 urīnvadiem, 1 urīnpūšļa, 1 urīnizvadkanāla" at bounding box center [506, 323] width 217 height 11
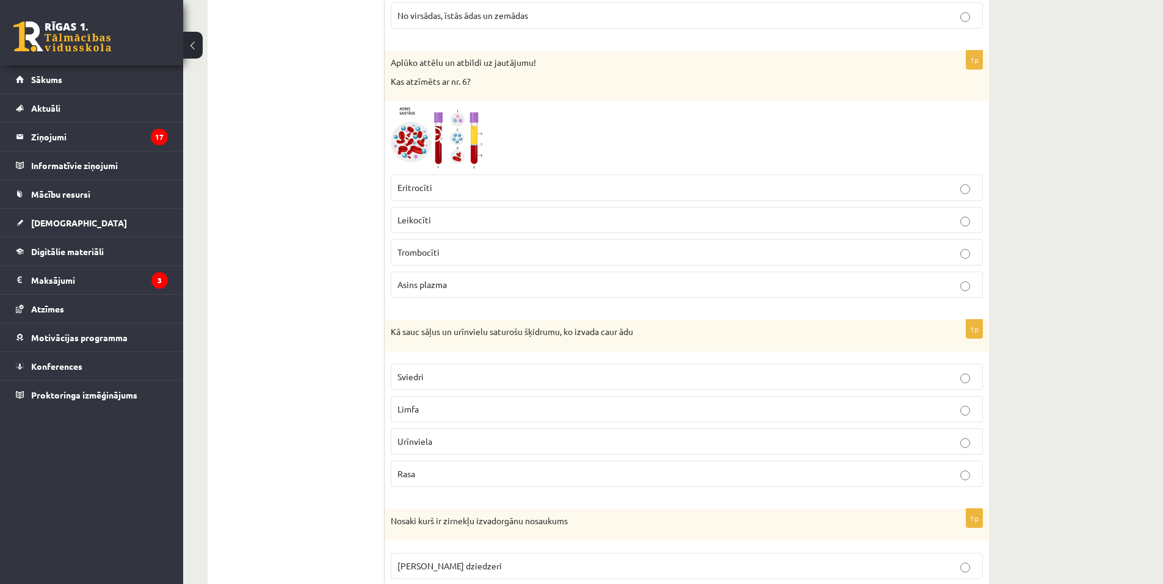
scroll to position [1527, 0]
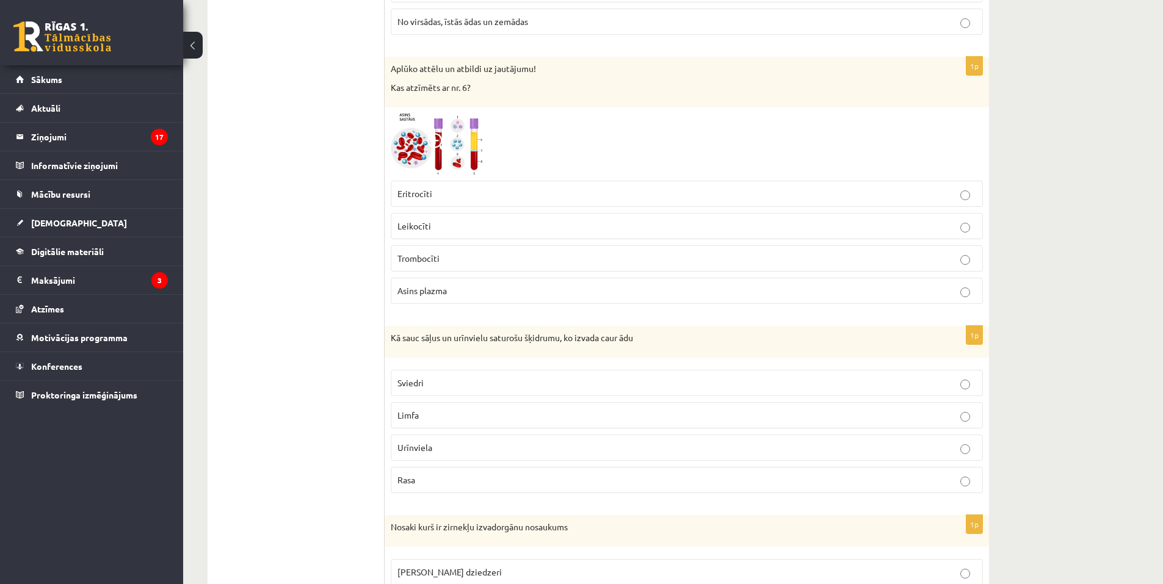
click at [461, 154] on img at bounding box center [437, 145] width 92 height 62
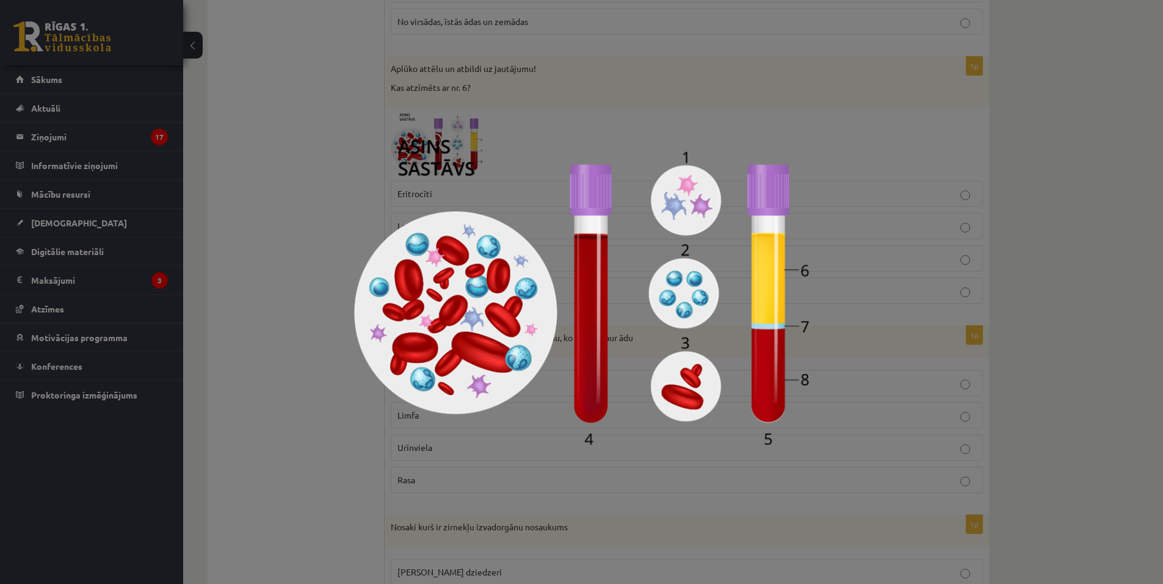
click at [1088, 197] on div at bounding box center [581, 292] width 1163 height 584
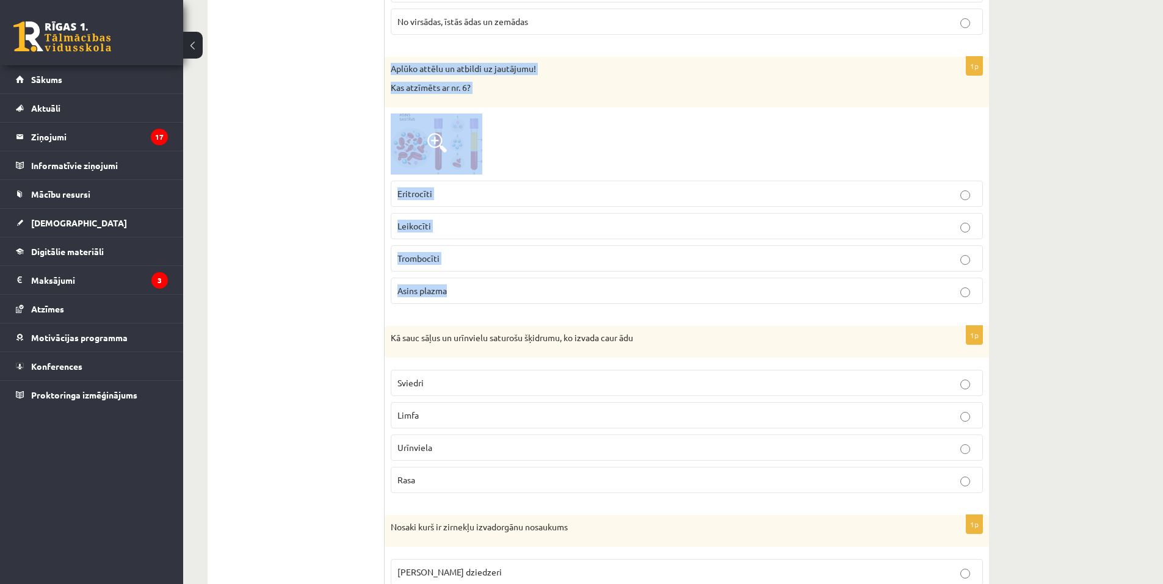
drag, startPoint x: 388, startPoint y: 66, endPoint x: 621, endPoint y: 291, distance: 323.5
click at [621, 291] on div "1p Aplūko attēlu un atbildi uz jautājumu! Kas atzīmēts ar nr. 6? Eritrocīti Lei…" at bounding box center [687, 186] width 605 height 258
copy div "Aplūko attēlu un atbildi uz jautājumu! Kas atzīmēts ar nr. 6? Eritrocīti Leikoc…"
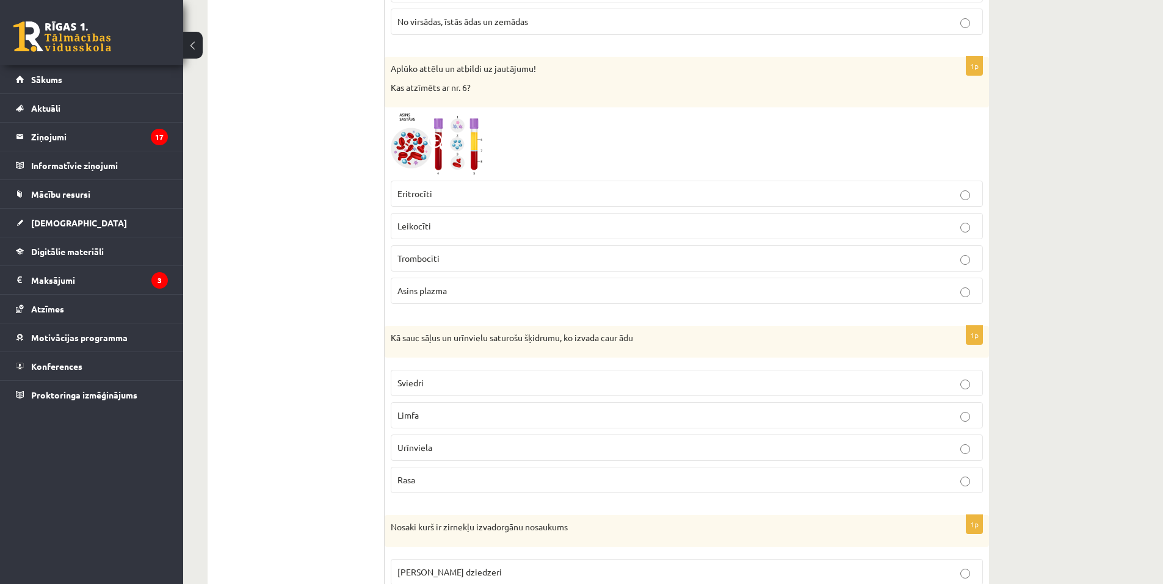
click at [423, 134] on img at bounding box center [437, 145] width 92 height 62
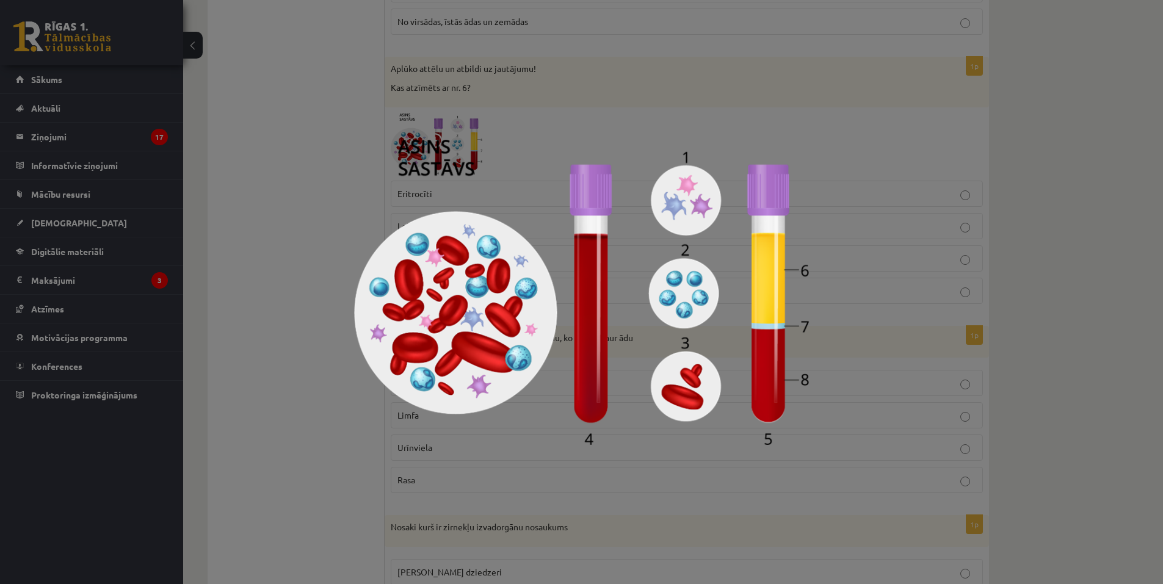
click at [457, 196] on img at bounding box center [581, 292] width 455 height 305
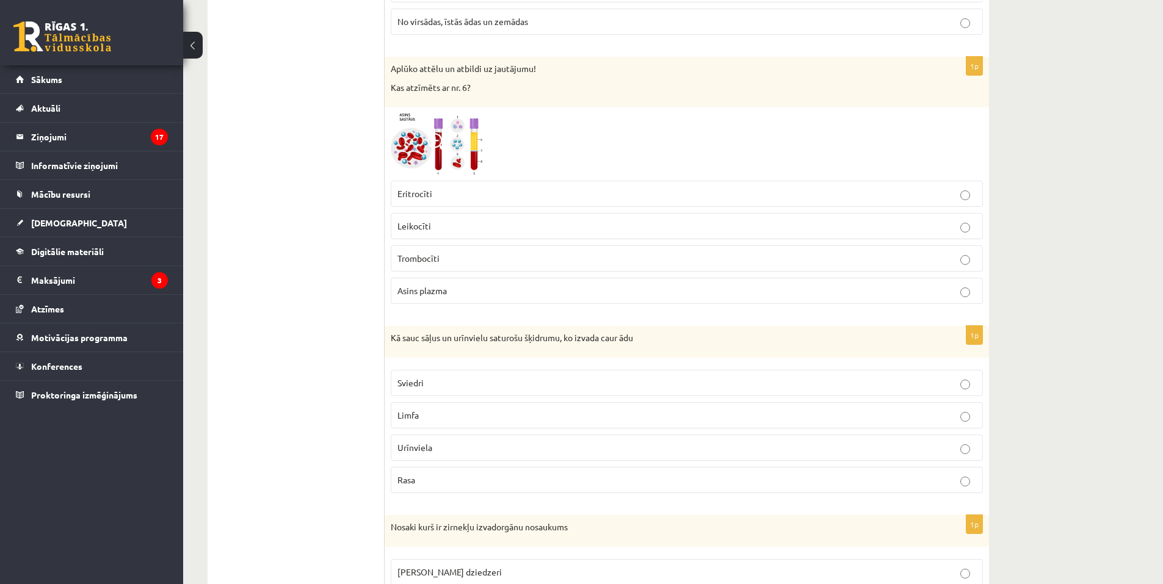
click at [404, 144] on img at bounding box center [437, 145] width 92 height 62
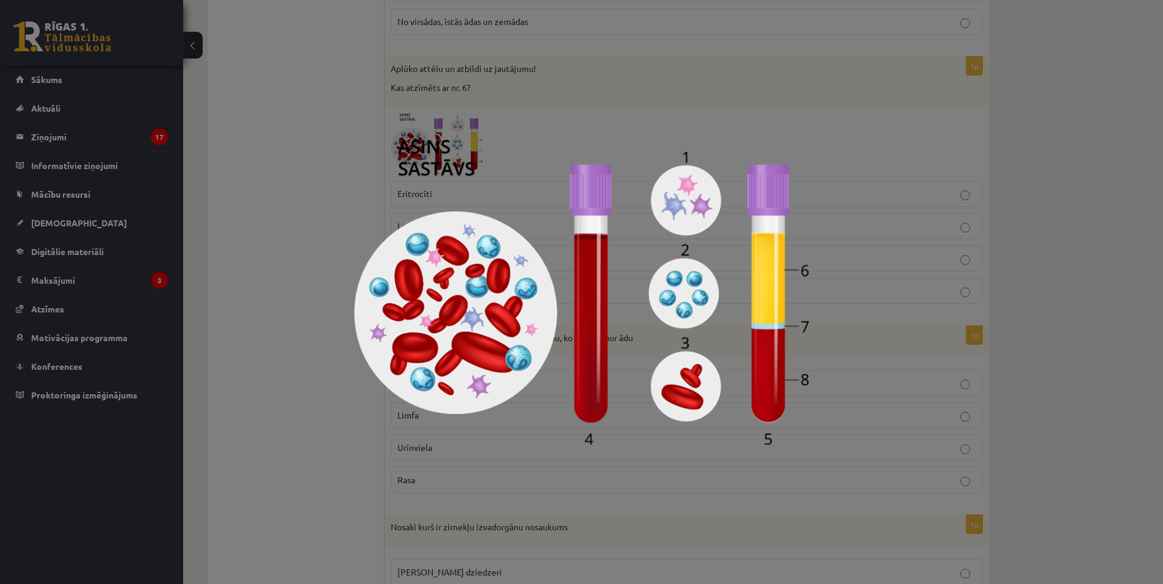
click at [376, 89] on div at bounding box center [581, 292] width 1163 height 584
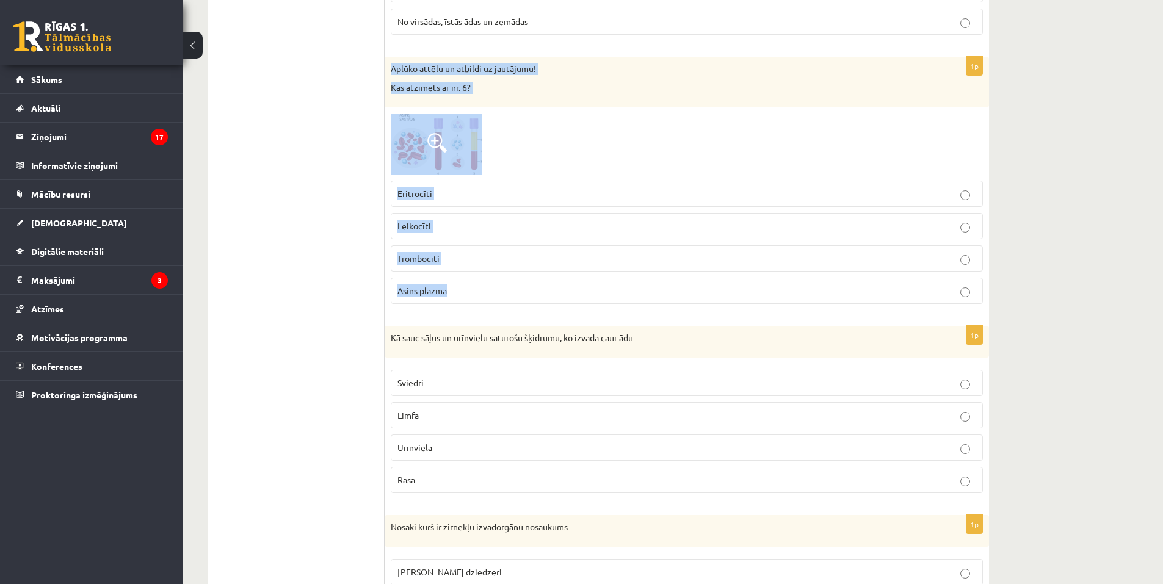
drag, startPoint x: 391, startPoint y: 67, endPoint x: 577, endPoint y: 302, distance: 298.8
click at [577, 302] on div "1p Aplūko attēlu un atbildi uz jautājumu! Kas atzīmēts ar nr. 6? Eritrocīti Lei…" at bounding box center [687, 186] width 605 height 258
copy div "Aplūko attēlu un atbildi uz jautājumu! Kas atzīmēts ar nr. 6? Eritrocīti Leikoc…"
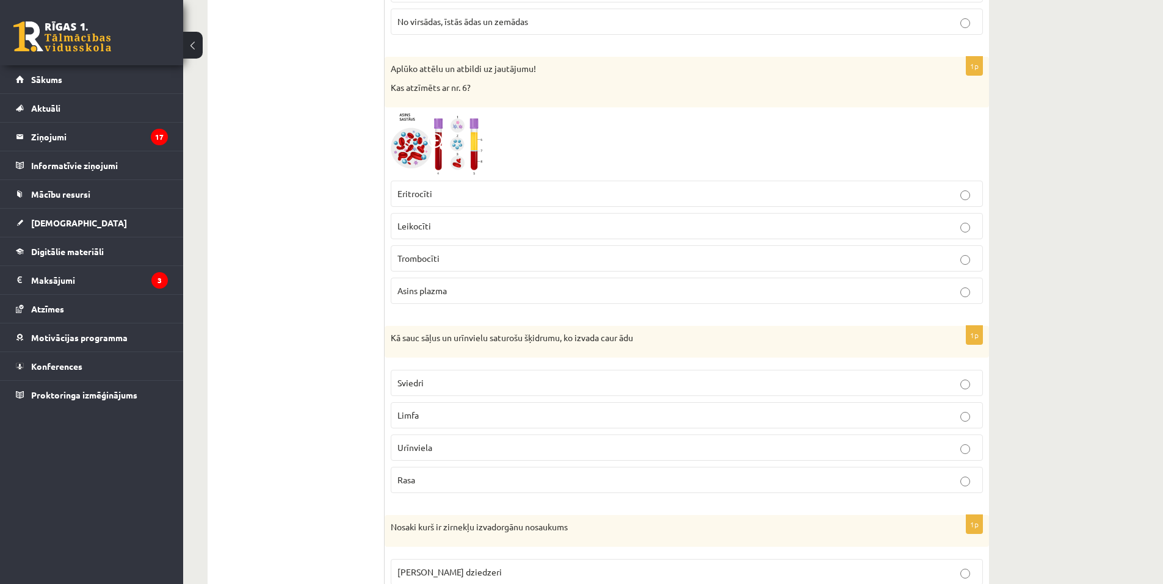
click at [459, 288] on p "Asins plazma" at bounding box center [687, 291] width 579 height 13
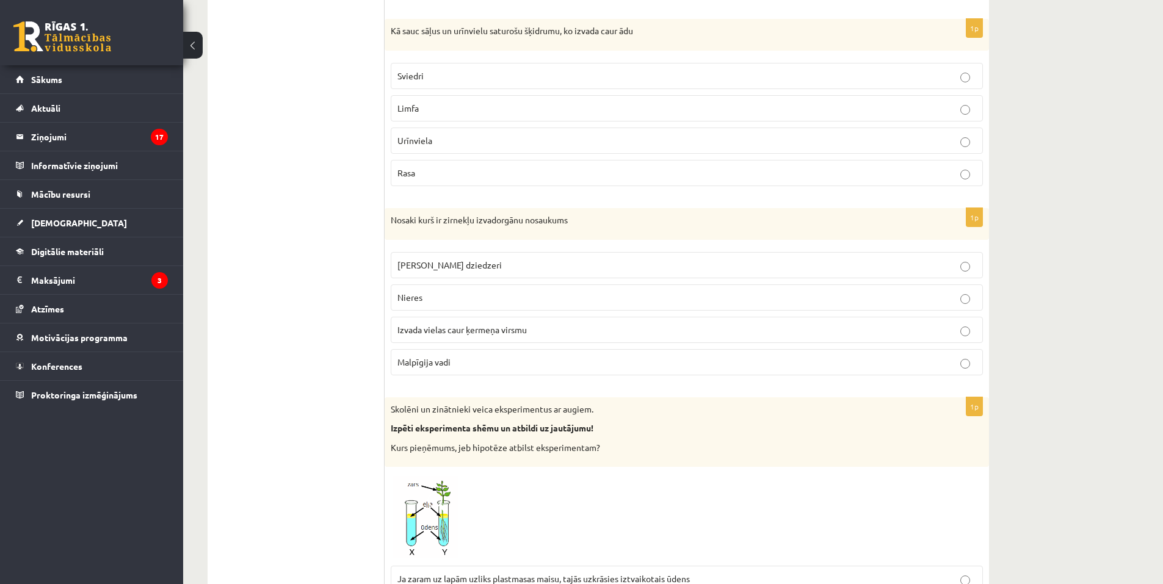
scroll to position [1771, 0]
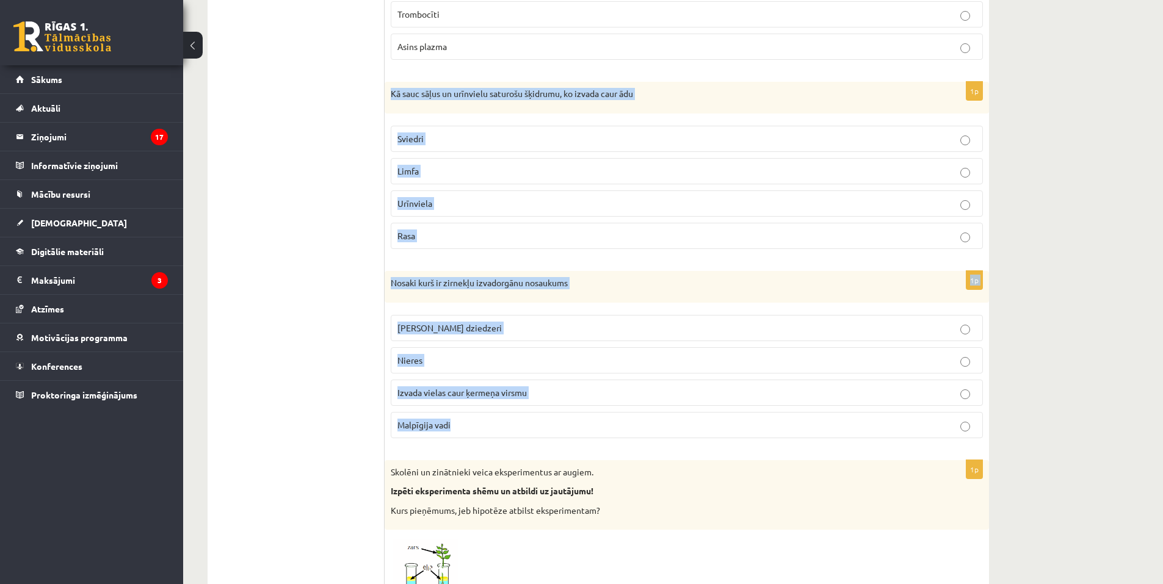
drag, startPoint x: 391, startPoint y: 96, endPoint x: 527, endPoint y: 408, distance: 340.5
copy form "Kā sauc sāļus un urīnvielu saturošu šķidrumu, ko izvada caur ādu Sviedri Limfa …"
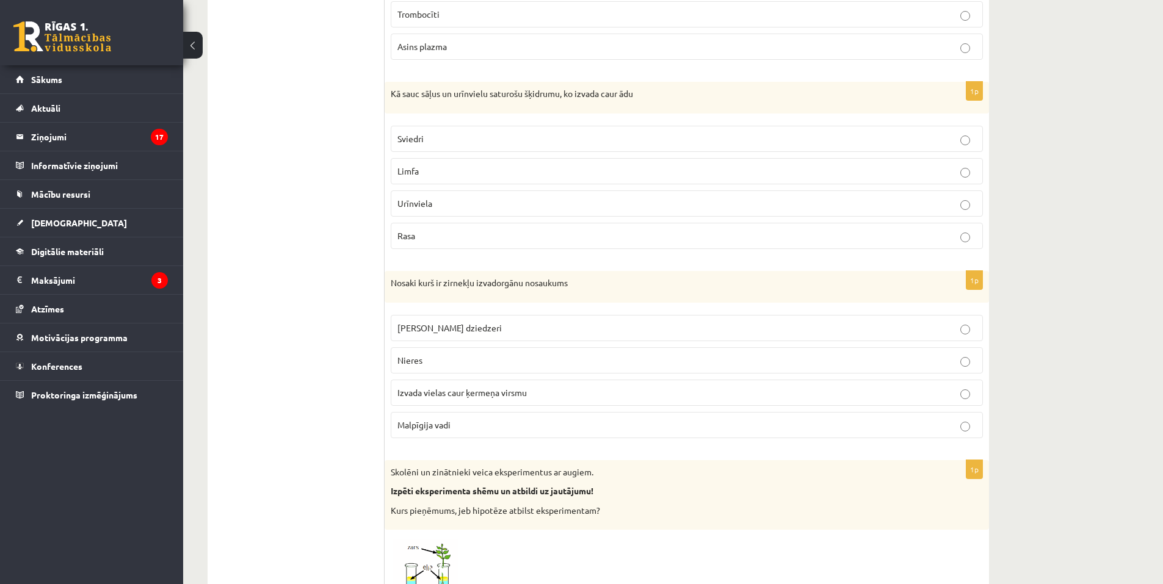
click at [437, 134] on p "Sviedri" at bounding box center [687, 139] width 579 height 13
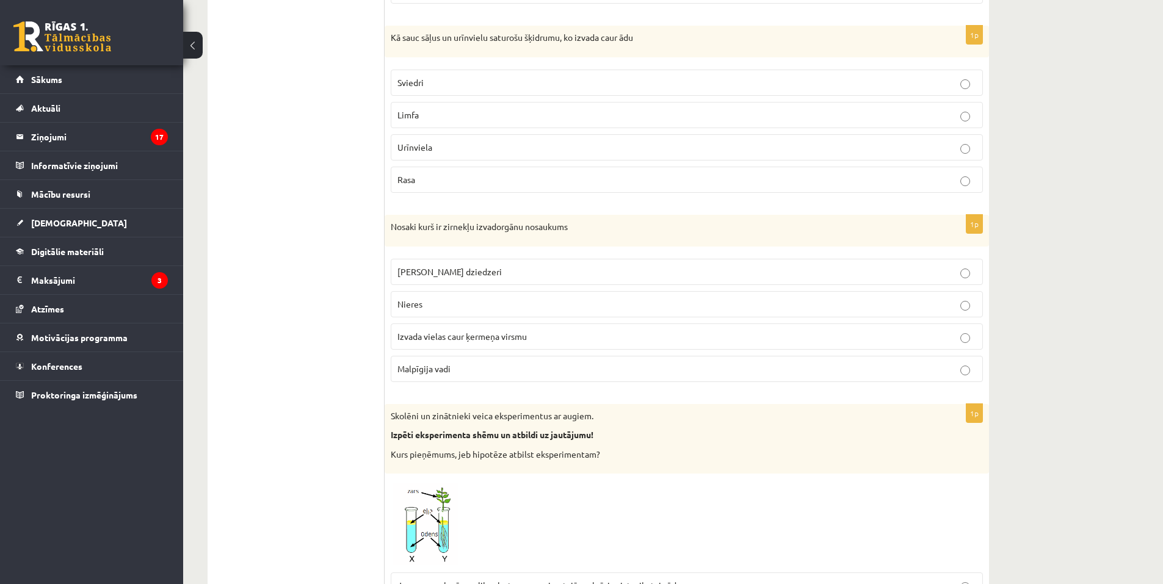
scroll to position [1832, 0]
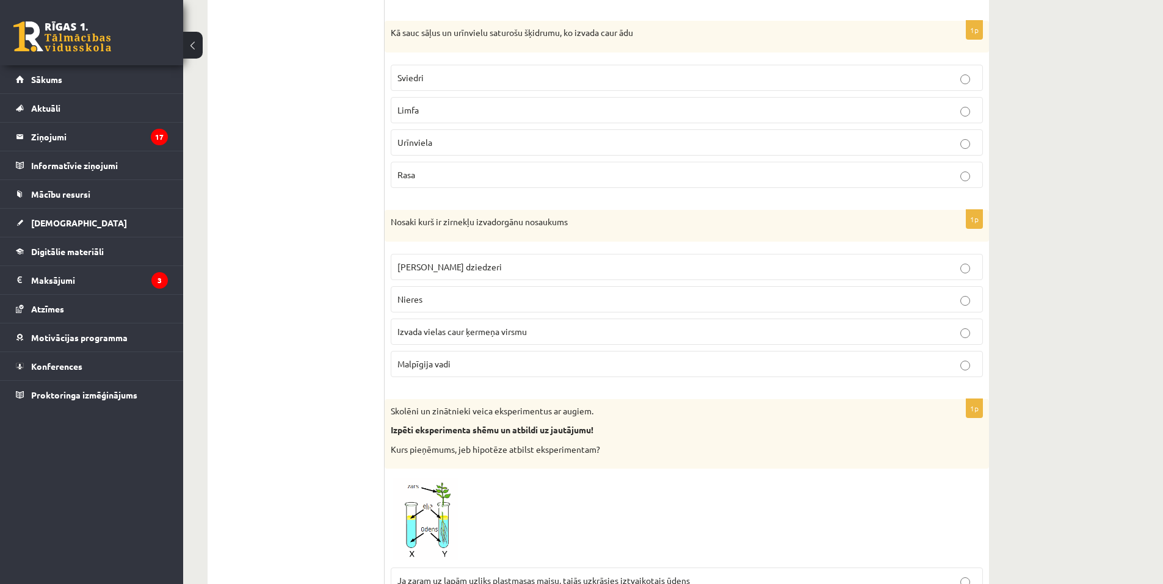
click at [499, 368] on p "Malpīgija vadi" at bounding box center [687, 364] width 579 height 13
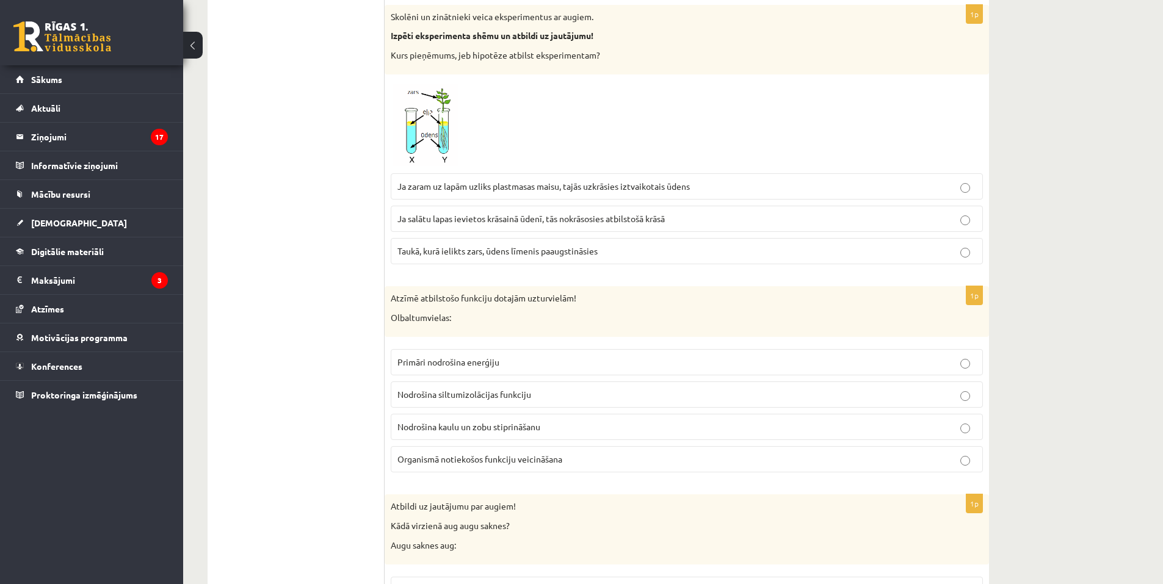
scroll to position [2138, 0]
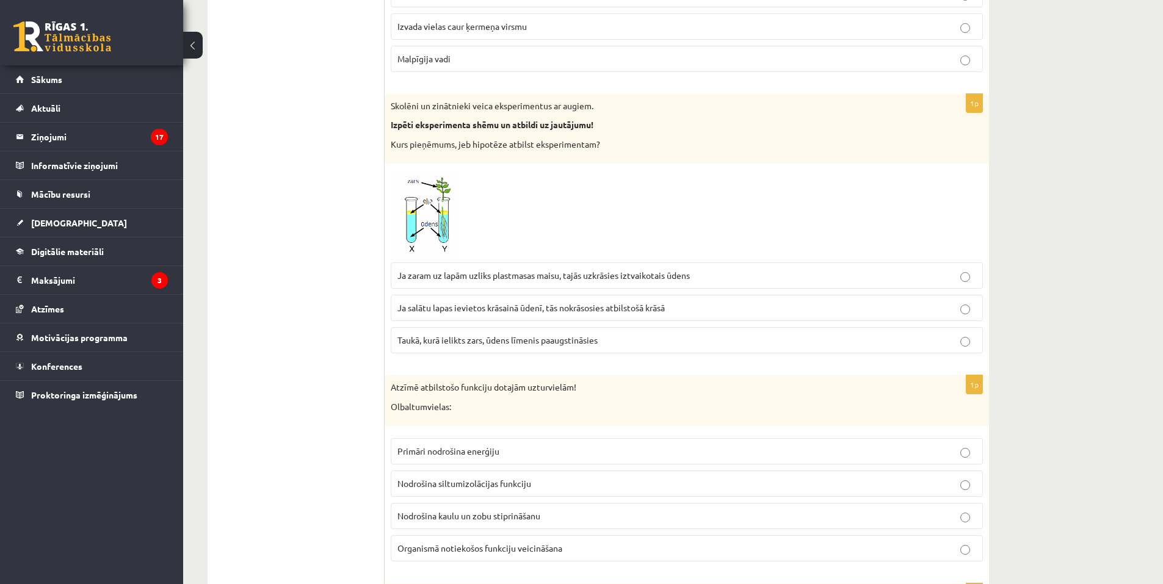
click at [421, 214] on img at bounding box center [437, 213] width 92 height 87
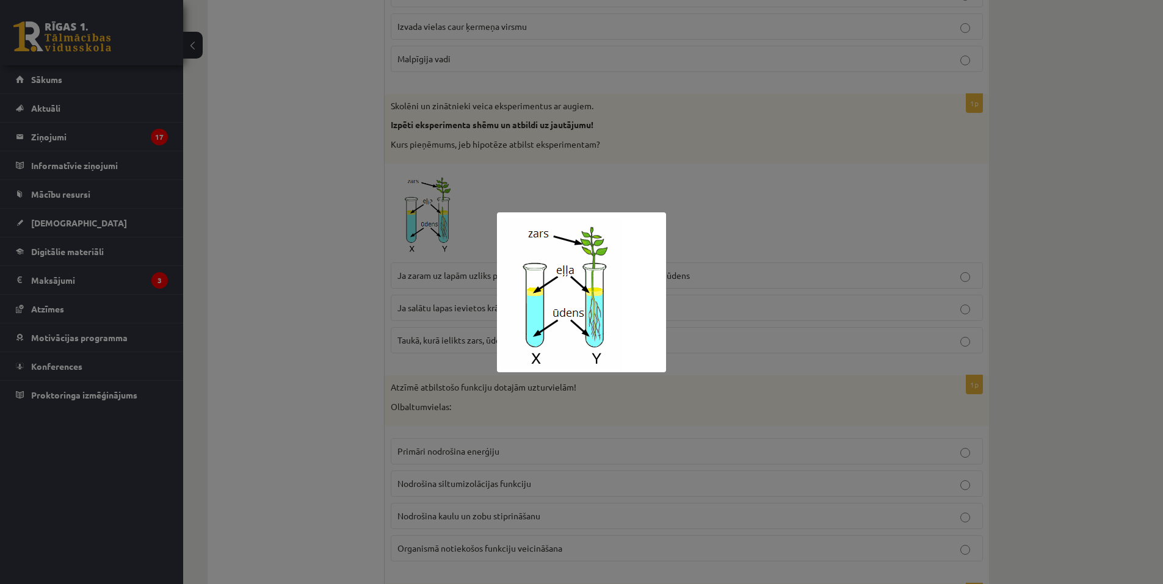
click at [564, 173] on div at bounding box center [581, 292] width 1163 height 584
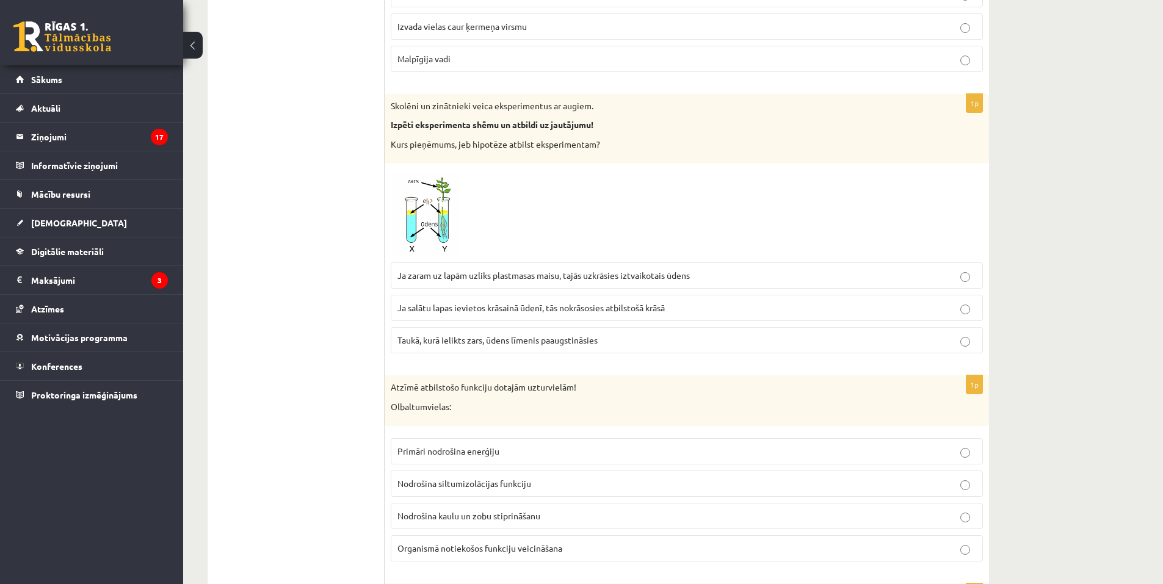
click at [428, 200] on span at bounding box center [438, 199] width 20 height 20
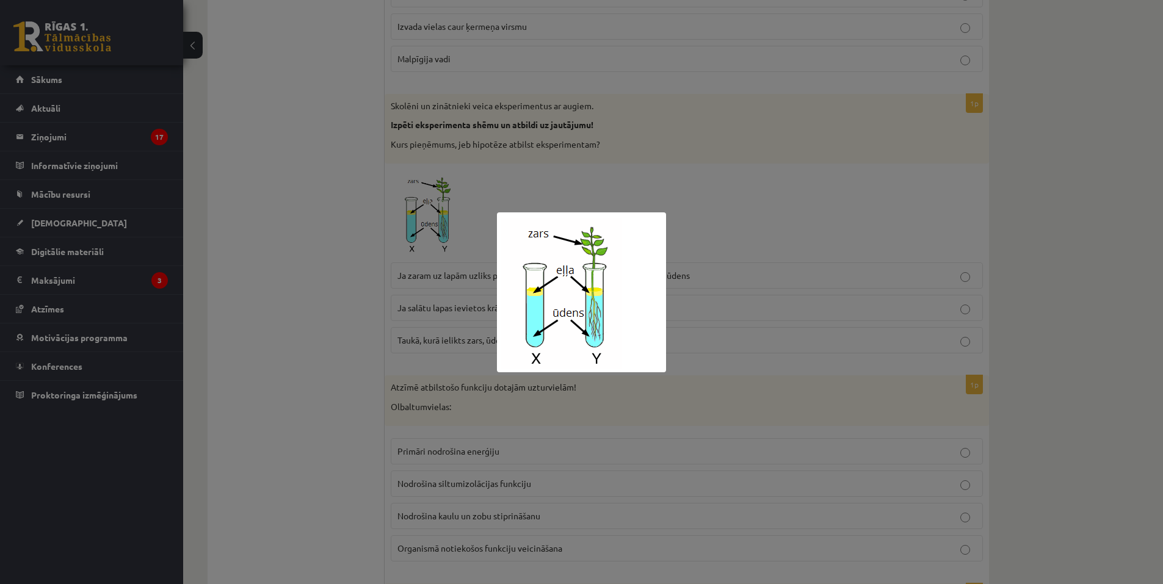
click at [409, 169] on div at bounding box center [581, 292] width 1163 height 584
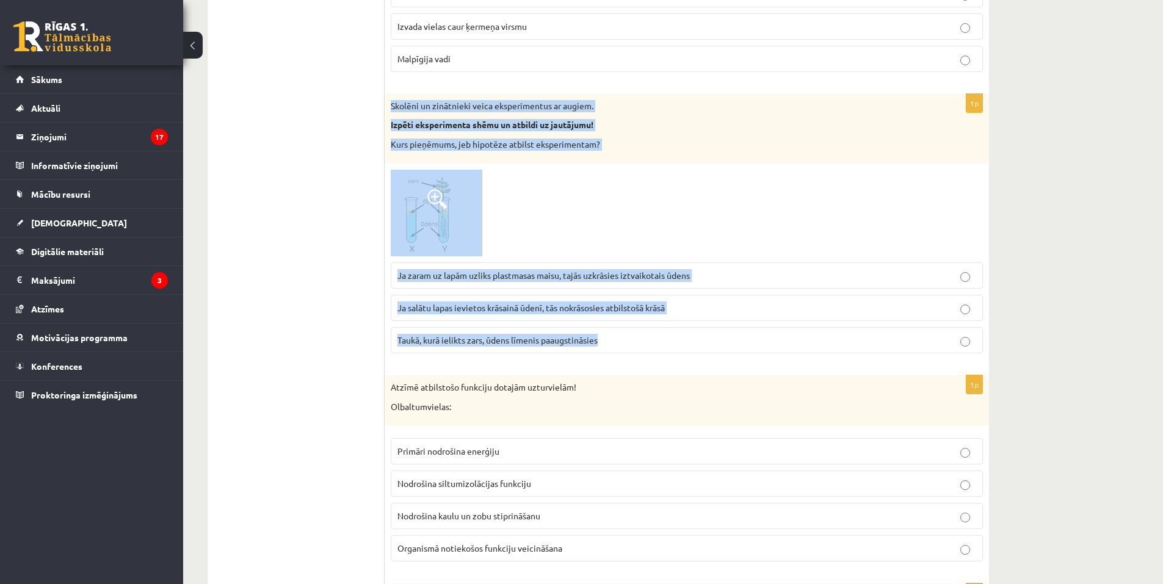
drag, startPoint x: 388, startPoint y: 103, endPoint x: 671, endPoint y: 351, distance: 376.1
click at [671, 351] on div "1p Skolēni un zinātnieki veica eksperimentus ar augiem. Izpēti eksperimenta shē…" at bounding box center [687, 229] width 605 height 270
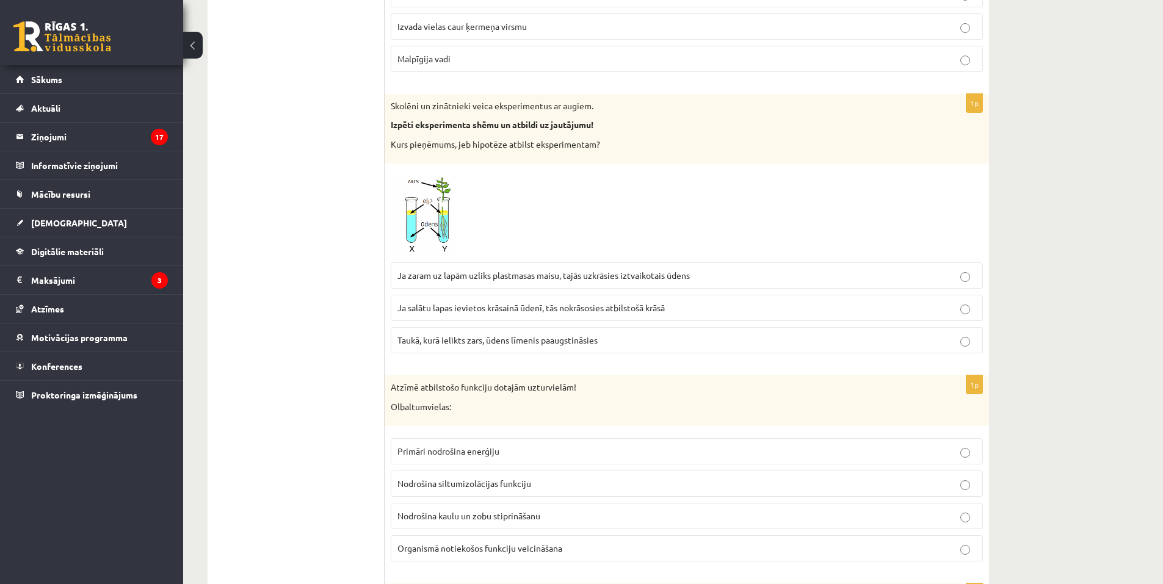
click at [513, 343] on span "Taukā, kurā ielikts zars, ūdens līmenis paaugstināsies" at bounding box center [498, 340] width 200 height 11
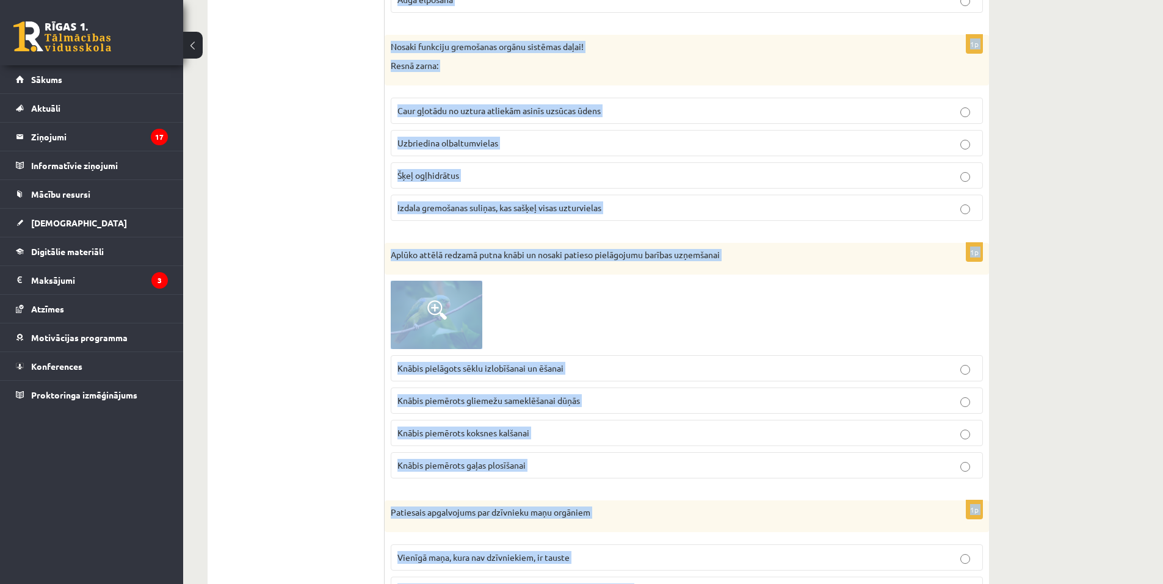
scroll to position [3054, 0]
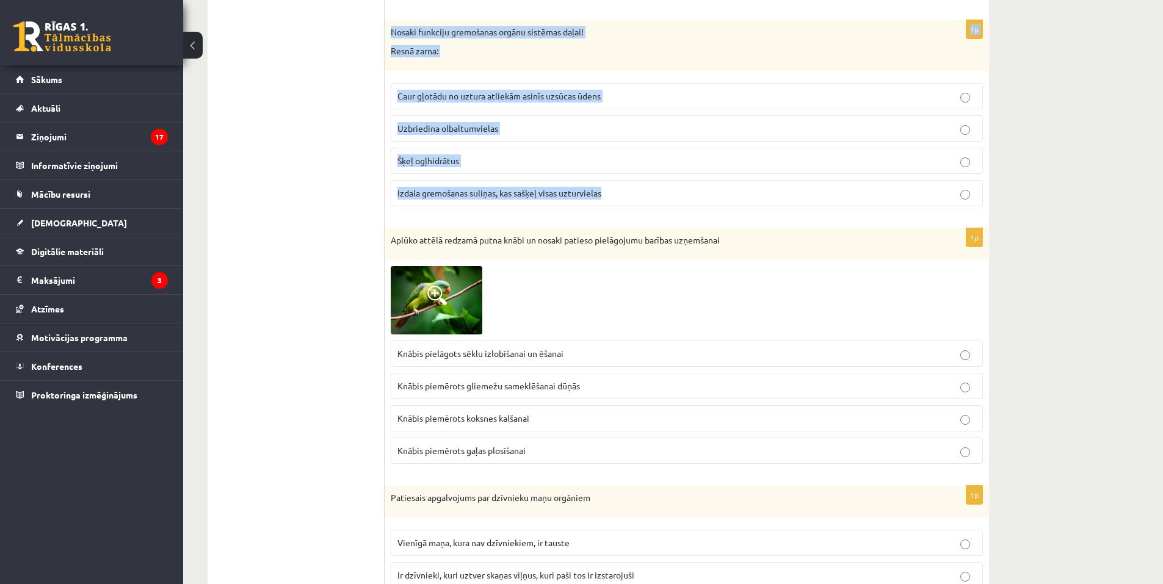
drag, startPoint x: 390, startPoint y: 22, endPoint x: 665, endPoint y: 194, distance: 324.9
click at [665, 194] on form "1p Aplūko attēlu un atbildi uz jautājumu! Barības tīklā nav attēloti: Barības v…" at bounding box center [687, 199] width 580 height 6069
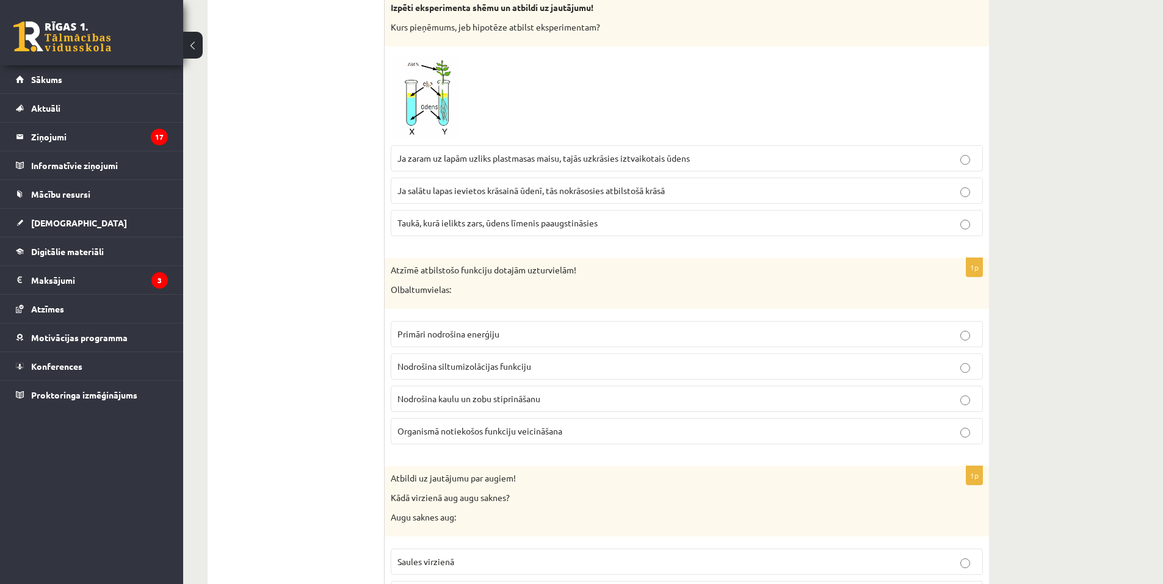
scroll to position [2260, 0]
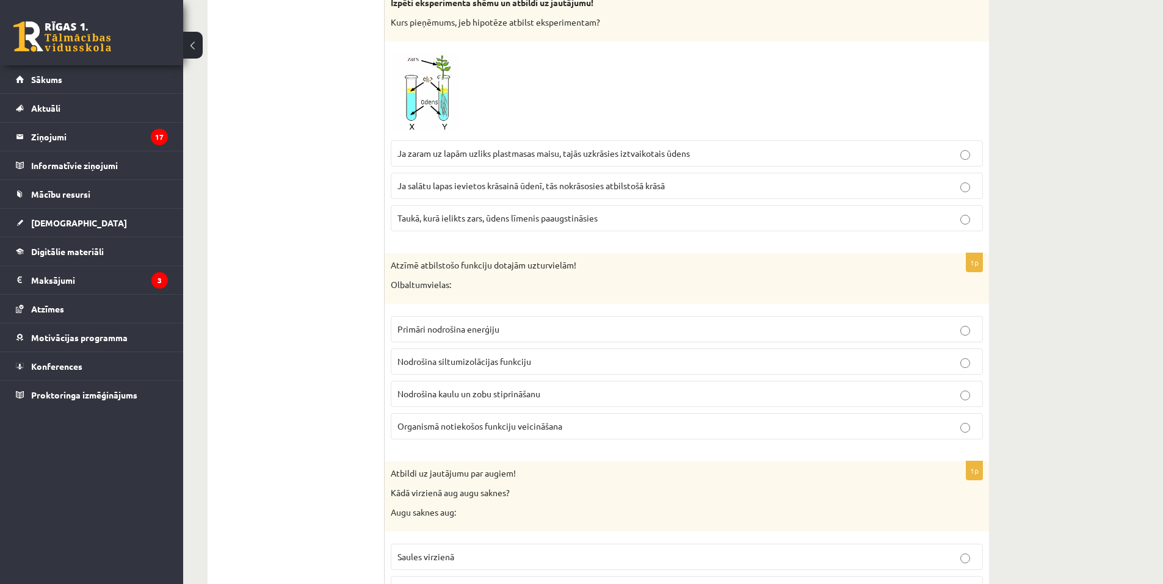
click at [489, 429] on span "Organismā notiekošos funkciju veicināšana" at bounding box center [480, 426] width 165 height 11
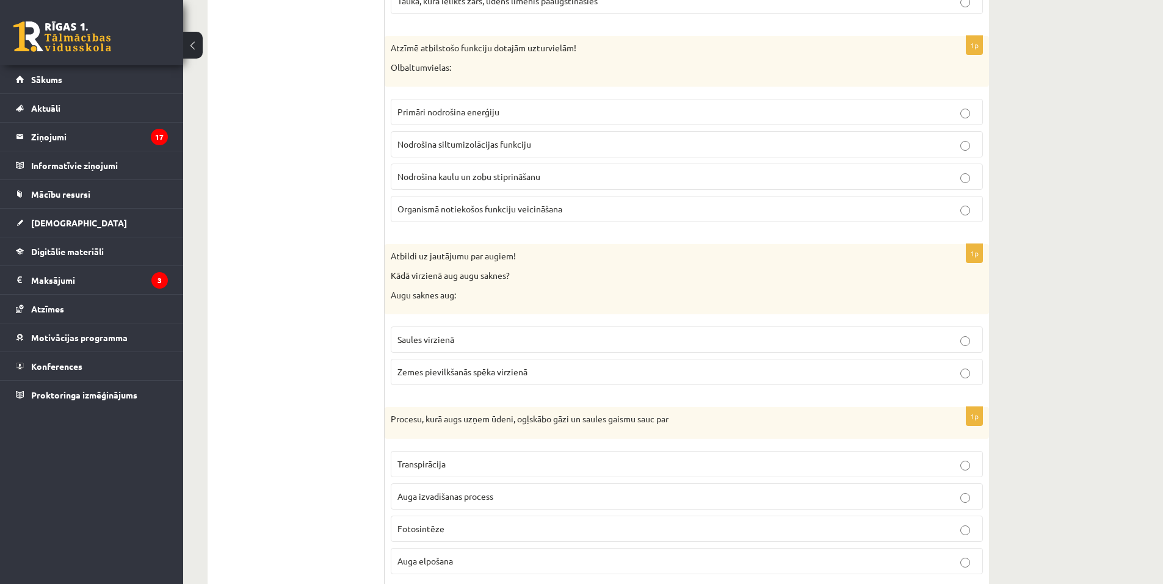
scroll to position [2504, 0]
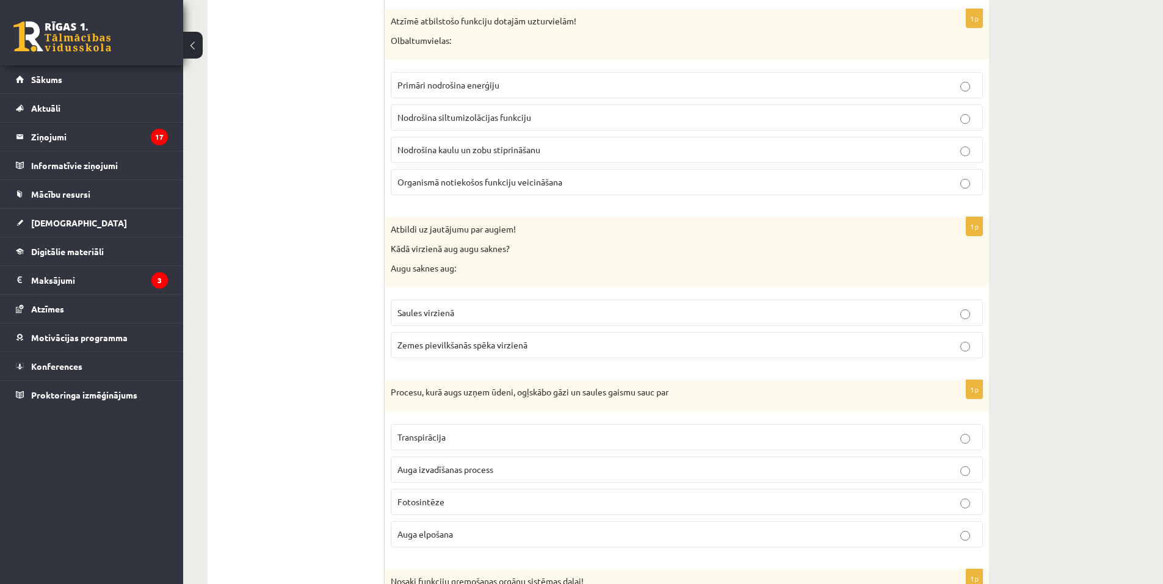
click at [445, 338] on label "Zemes pievilkšanās spēka virzienā" at bounding box center [687, 345] width 592 height 26
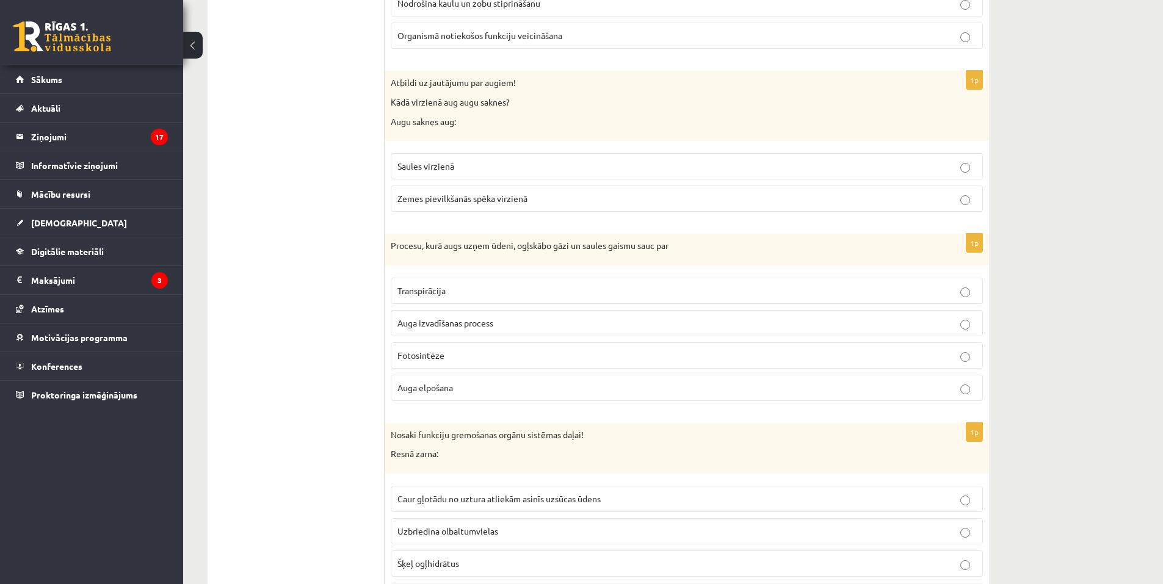
scroll to position [2748, 0]
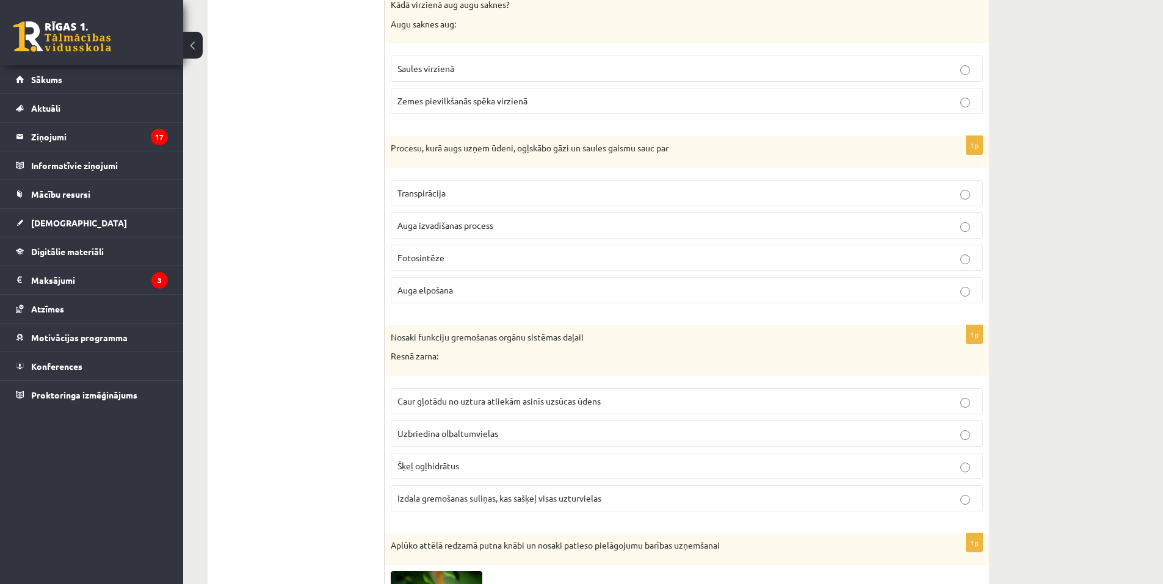
click at [458, 260] on p "Fotosintēze" at bounding box center [687, 258] width 579 height 13
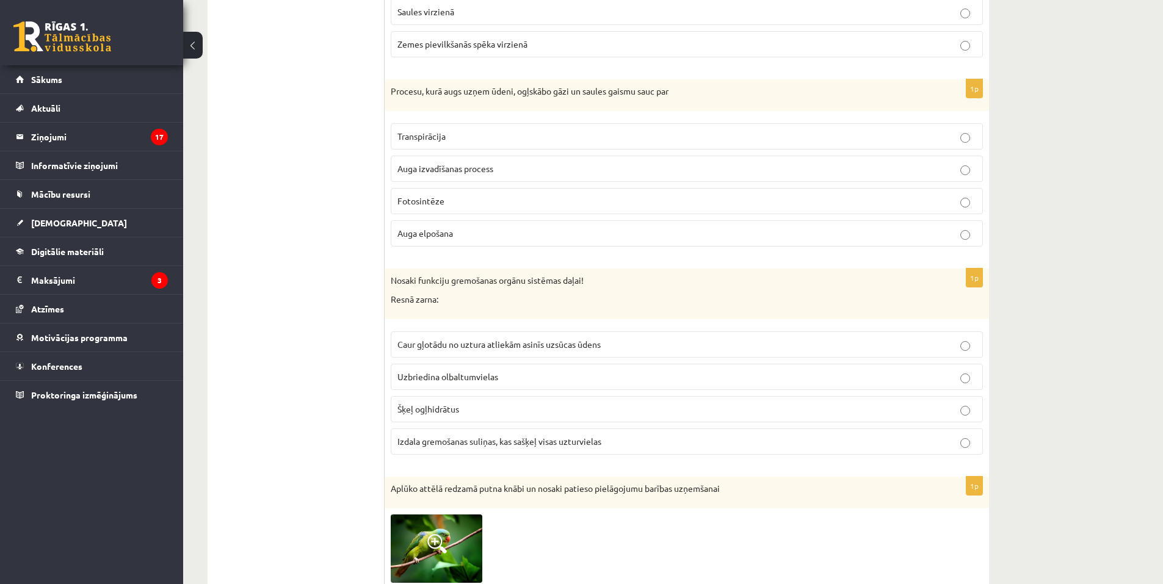
scroll to position [2809, 0]
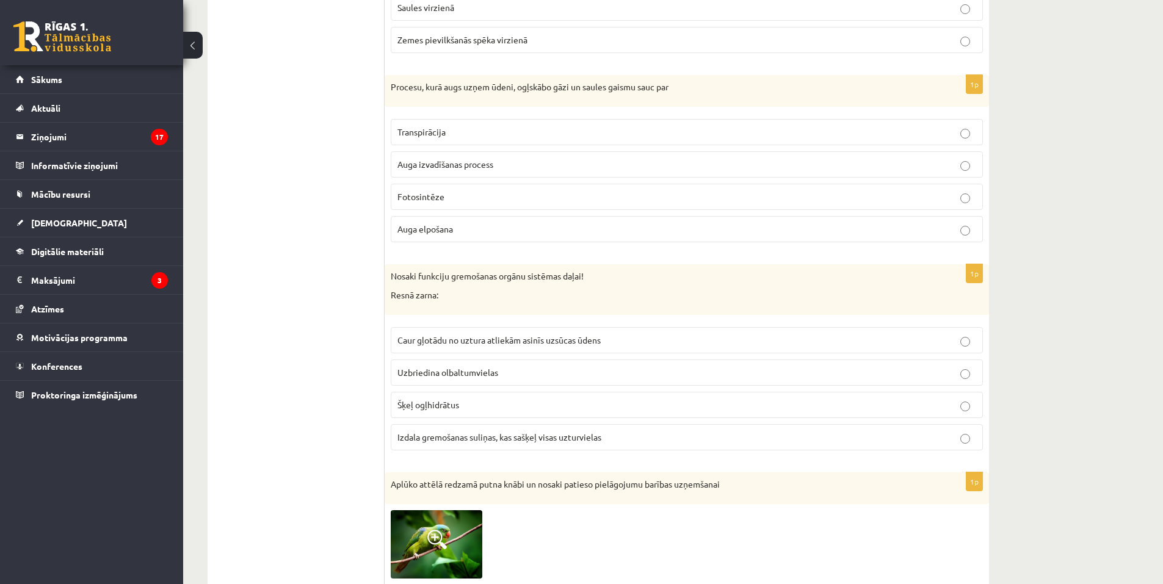
click at [506, 352] on label "Caur gļotādu no uztura atliekām asinīs uzsūcas ūdens" at bounding box center [687, 340] width 592 height 26
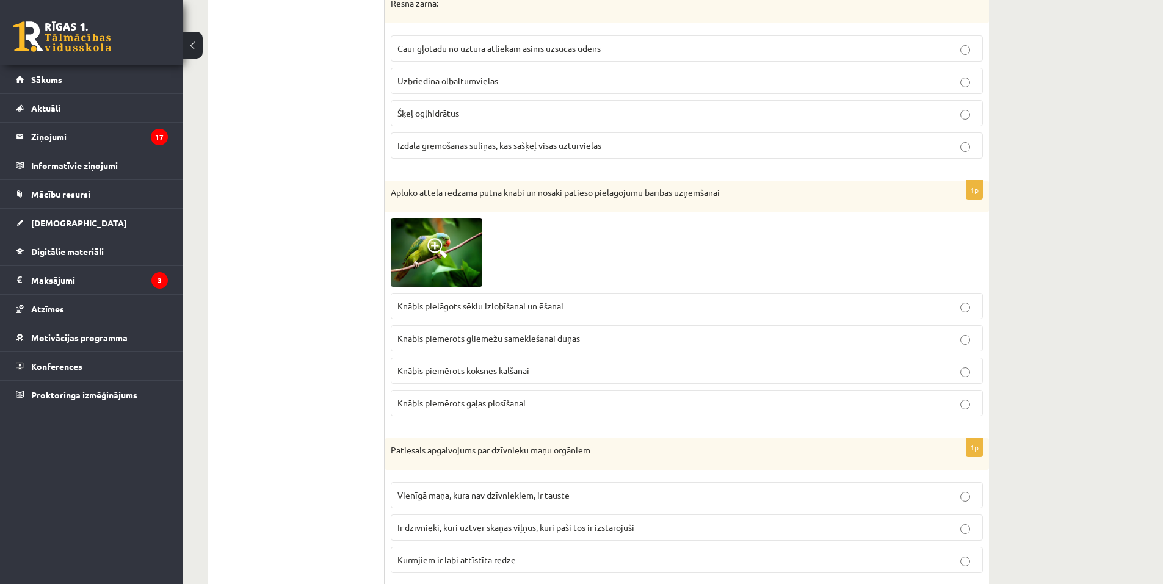
scroll to position [3115, 0]
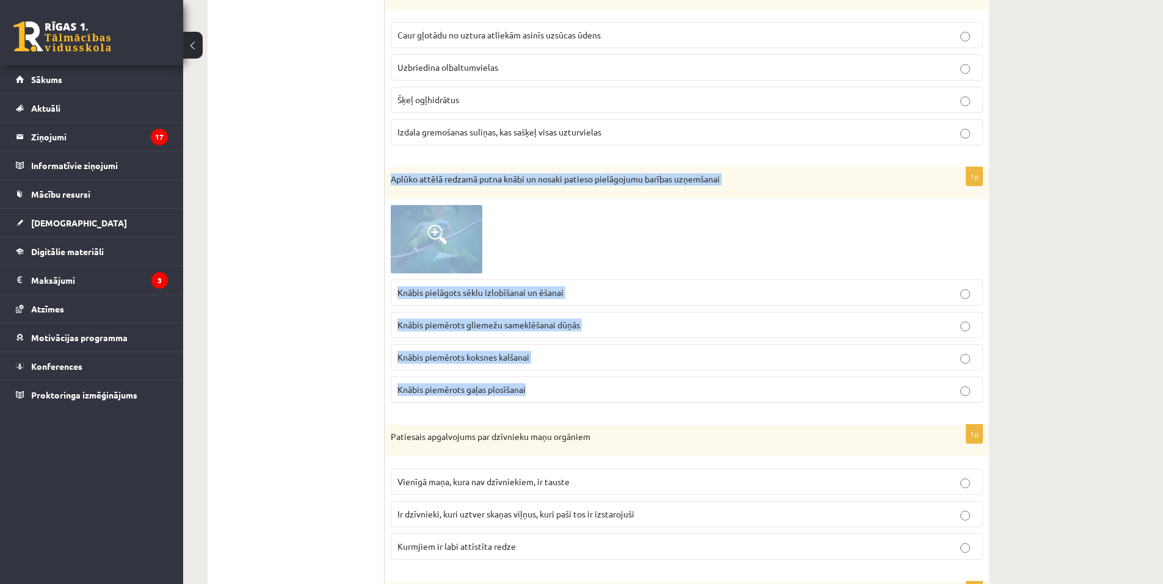
drag, startPoint x: 390, startPoint y: 175, endPoint x: 567, endPoint y: 396, distance: 282.9
click at [567, 396] on div "1p Aplūko attēlā redzamā putna knābi un nosaki patieso pielāgojumu barības uzņe…" at bounding box center [687, 290] width 605 height 246
click at [442, 235] on span at bounding box center [438, 235] width 20 height 20
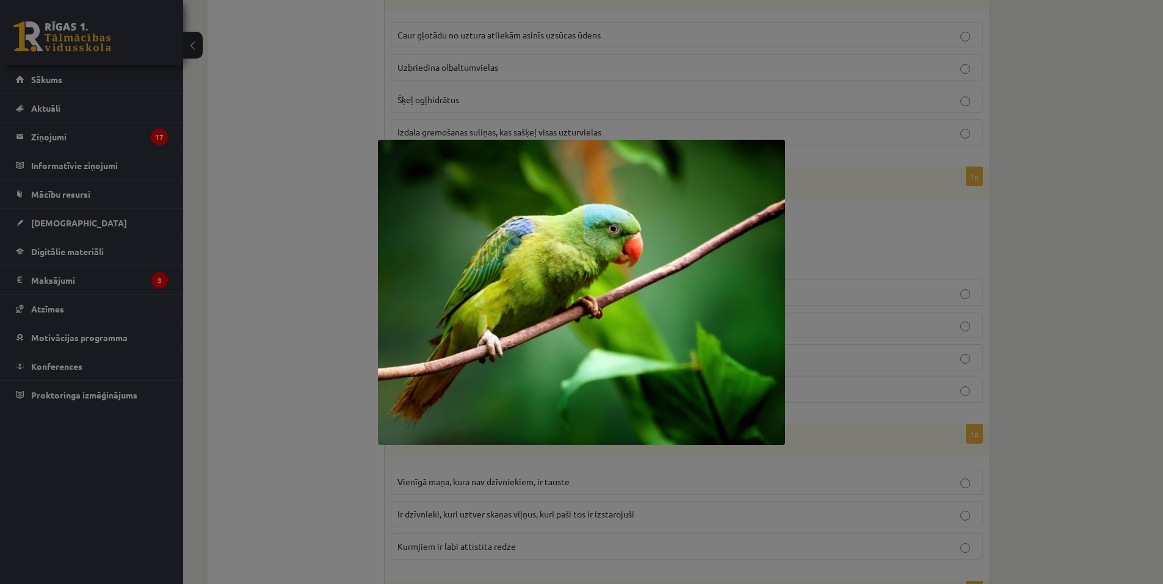
click at [307, 311] on div at bounding box center [581, 292] width 1163 height 584
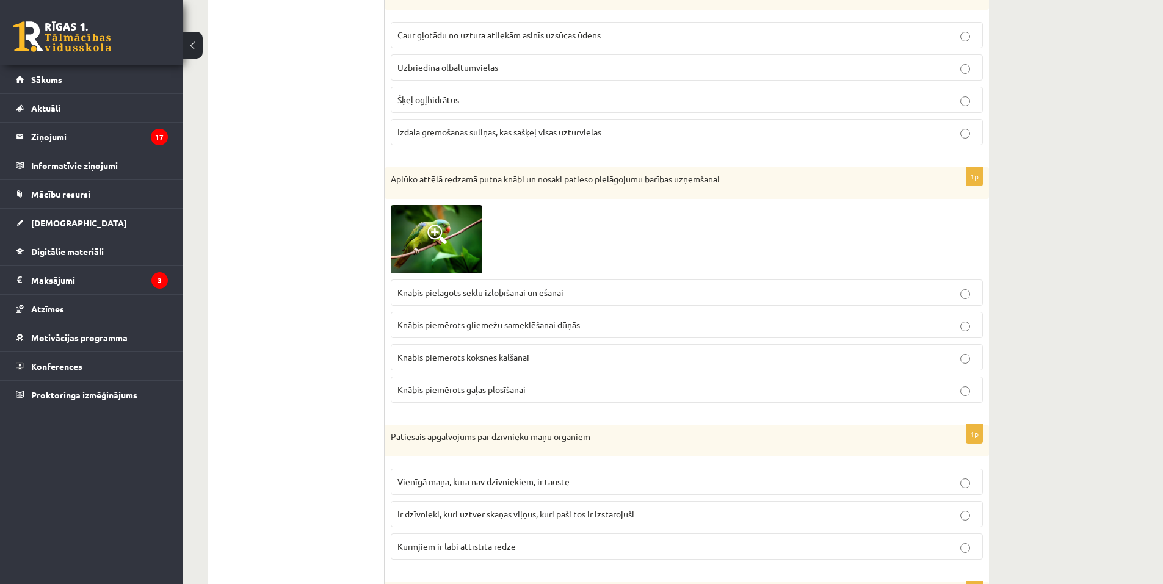
click at [558, 300] on label "Knābis pielāgots sēklu izlobīšanai un ēšanai" at bounding box center [687, 293] width 592 height 26
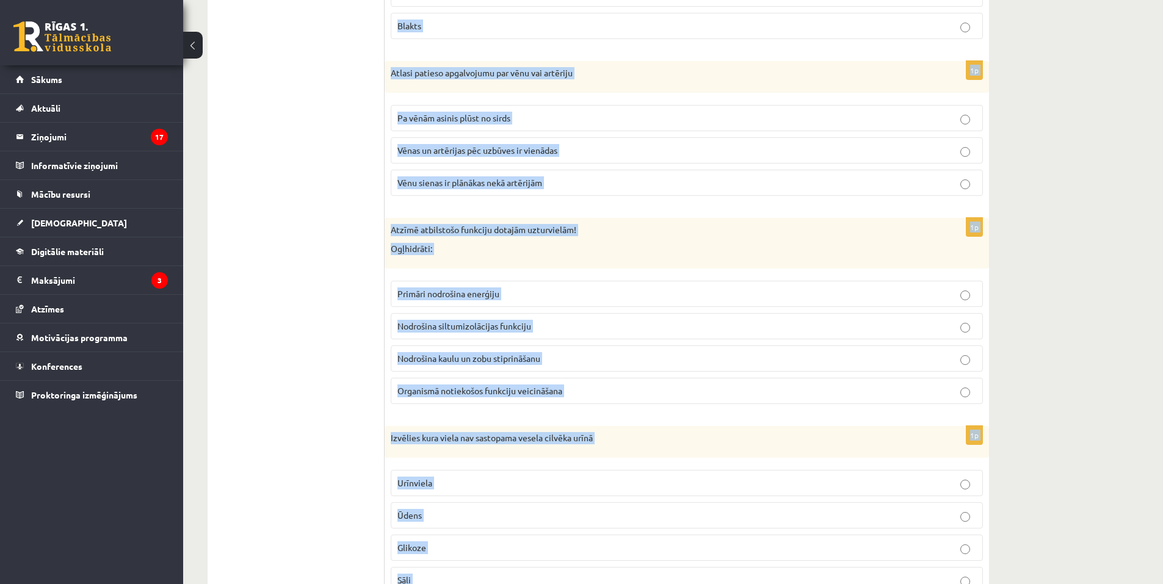
scroll to position [4243, 0]
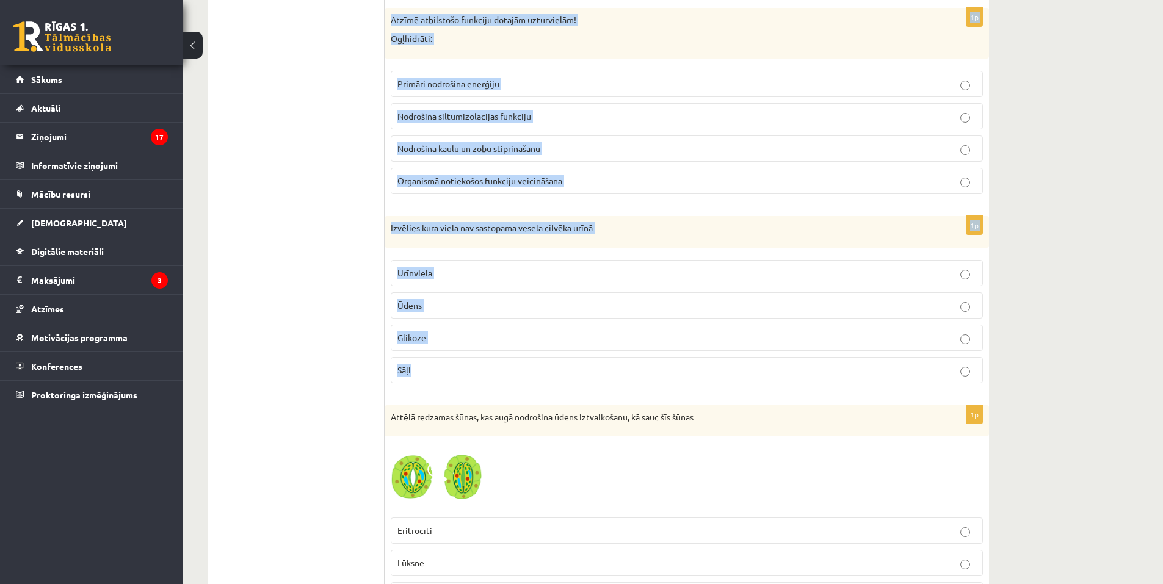
drag, startPoint x: 385, startPoint y: 186, endPoint x: 545, endPoint y: 383, distance: 254.0
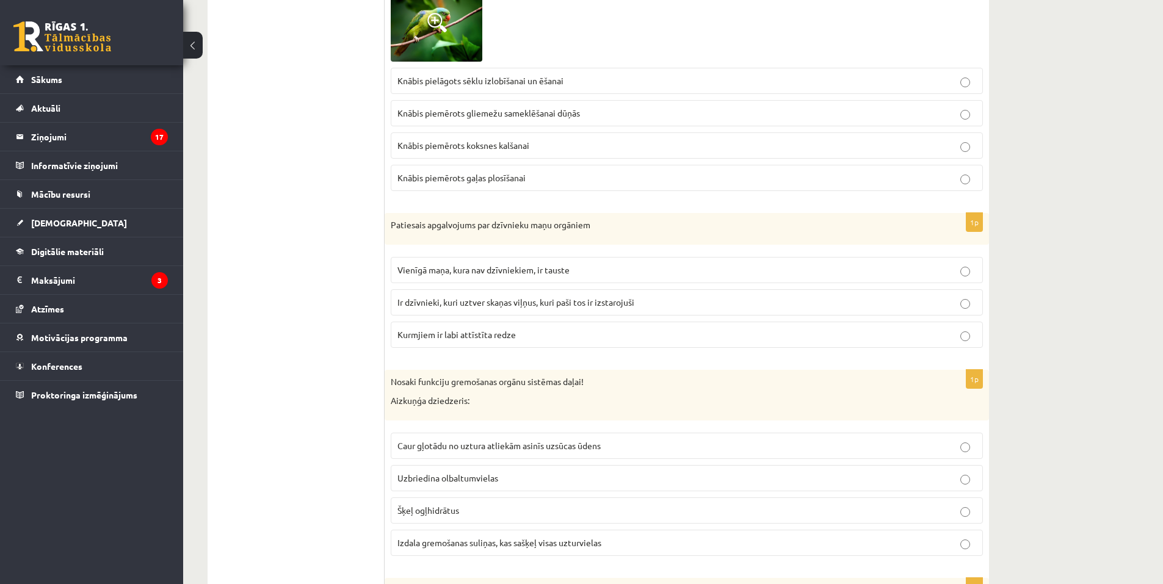
click at [479, 304] on span "Ir dzīvnieki, kuri uztver skaņas viļņus, kuri paši tos ir izstarojuši" at bounding box center [516, 302] width 237 height 11
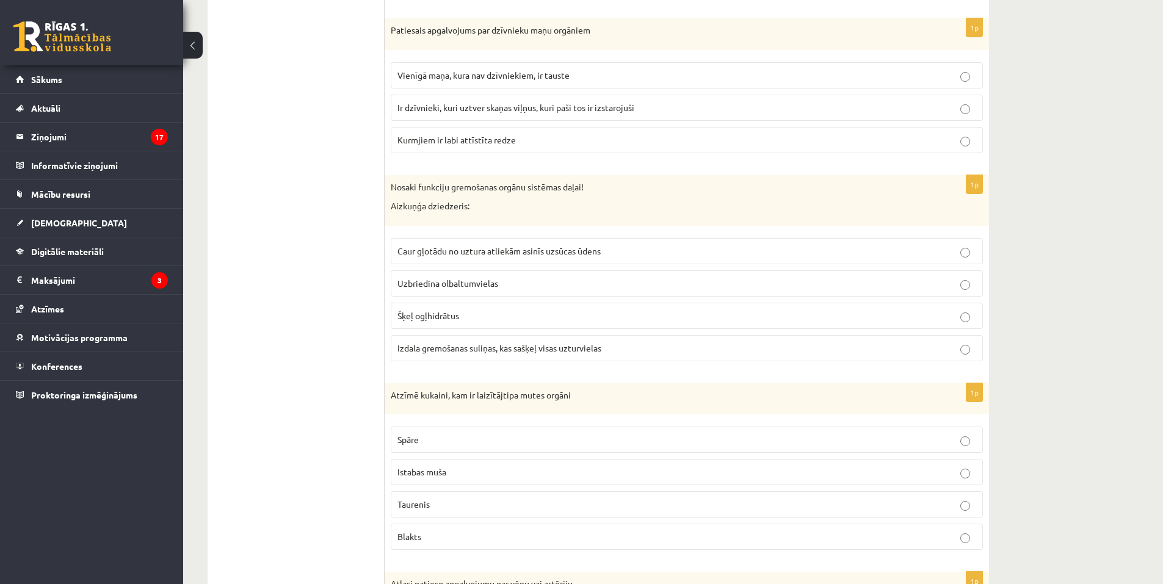
scroll to position [3571, 0]
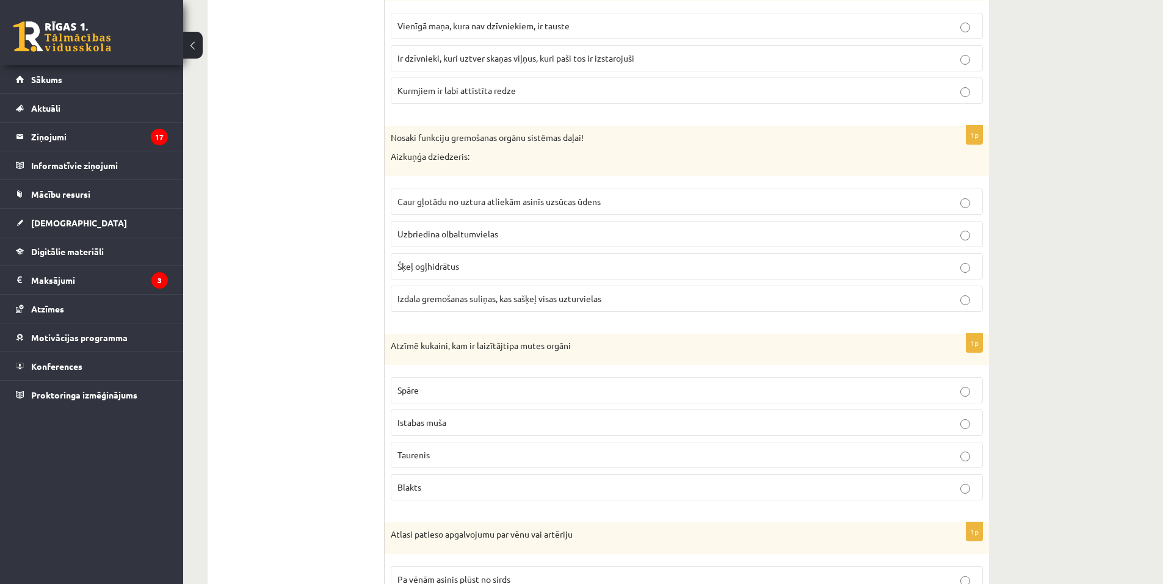
click at [464, 299] on span "Izdala gremošanas suliņas, kas sašķeļ visas uzturvielas" at bounding box center [500, 298] width 204 height 11
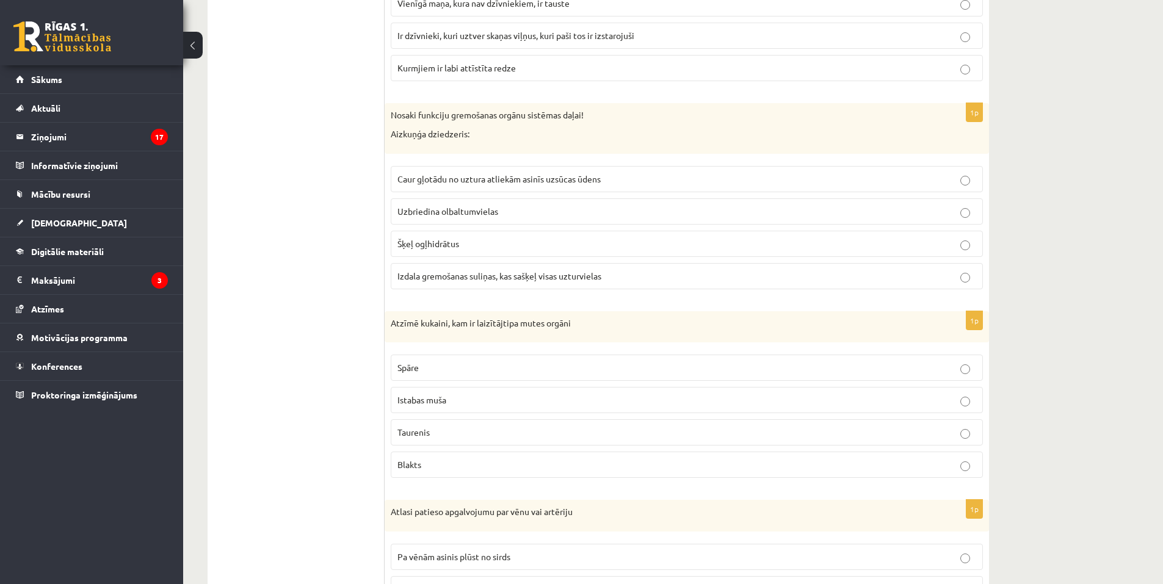
scroll to position [3632, 0]
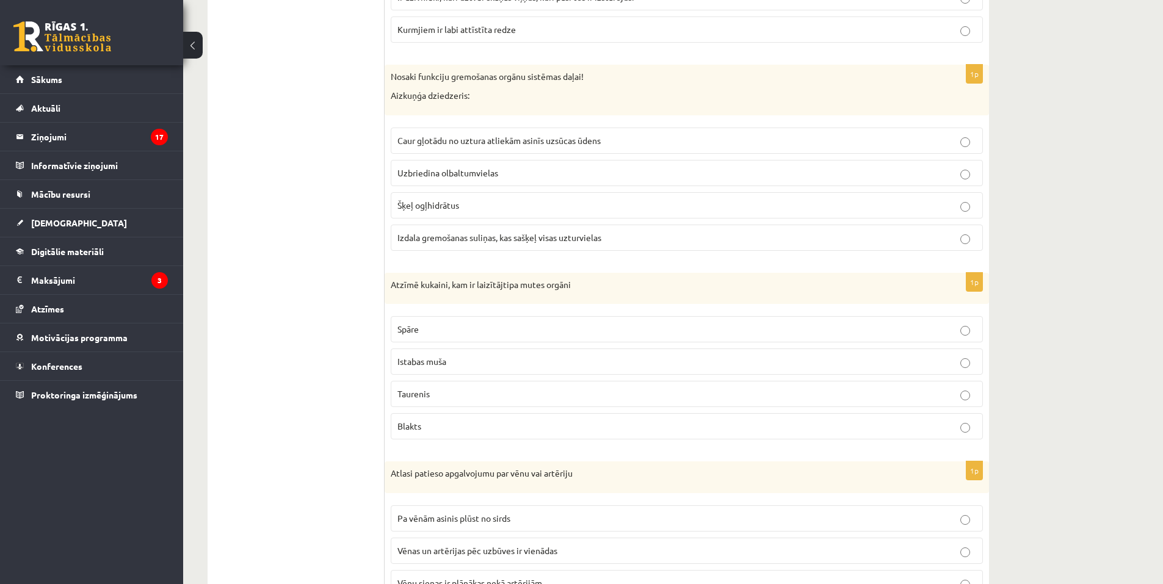
click at [498, 359] on p "Istabas muša" at bounding box center [687, 361] width 579 height 13
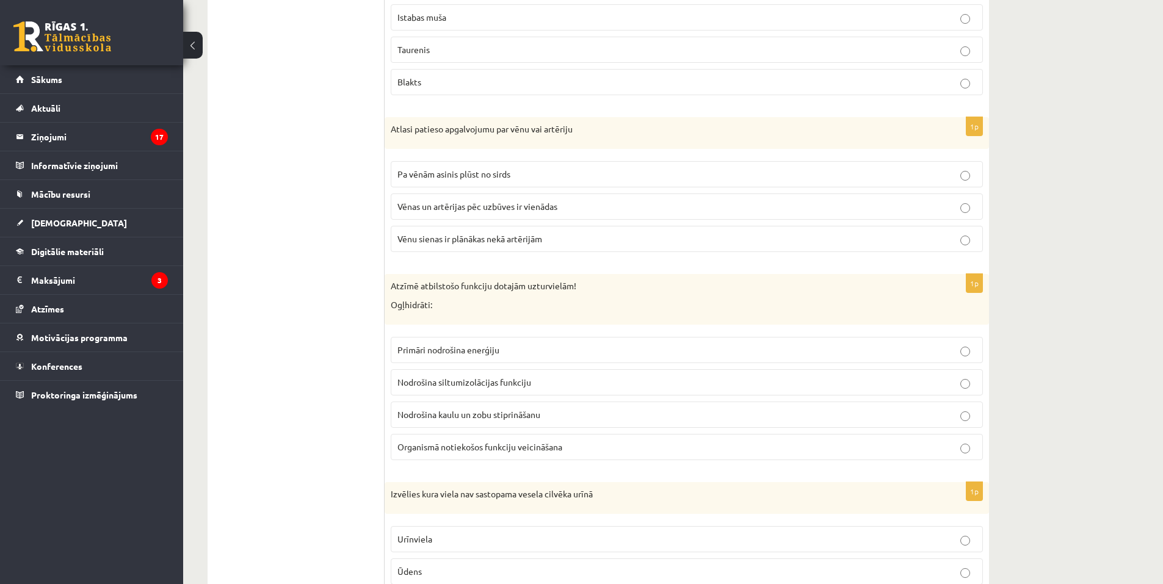
scroll to position [3999, 0]
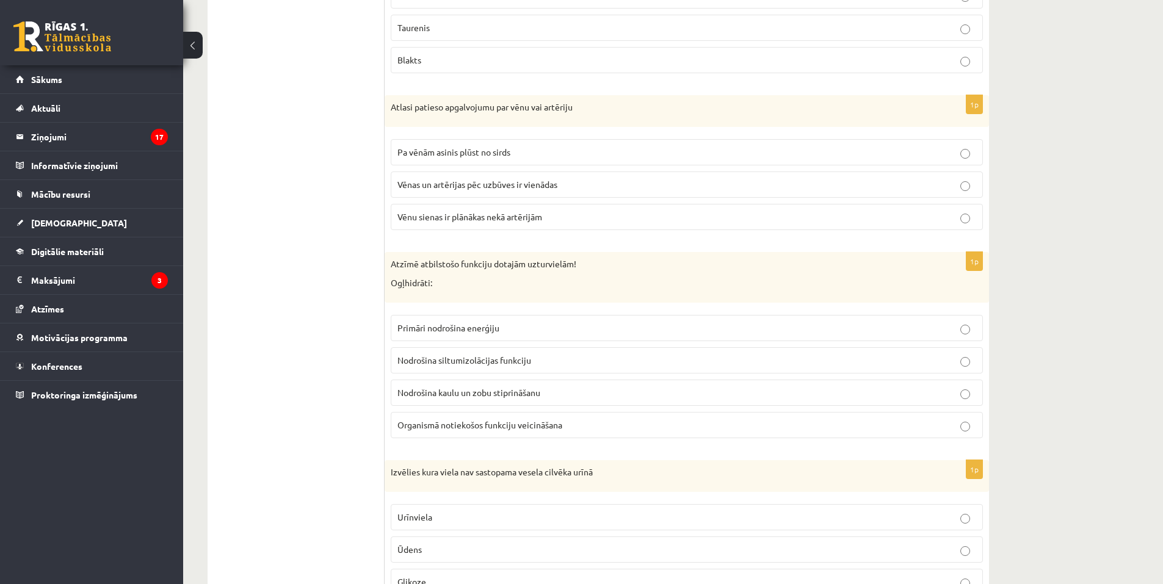
click at [481, 223] on p "Vēnu sienas ir plānākas nekā artērijām" at bounding box center [687, 217] width 579 height 13
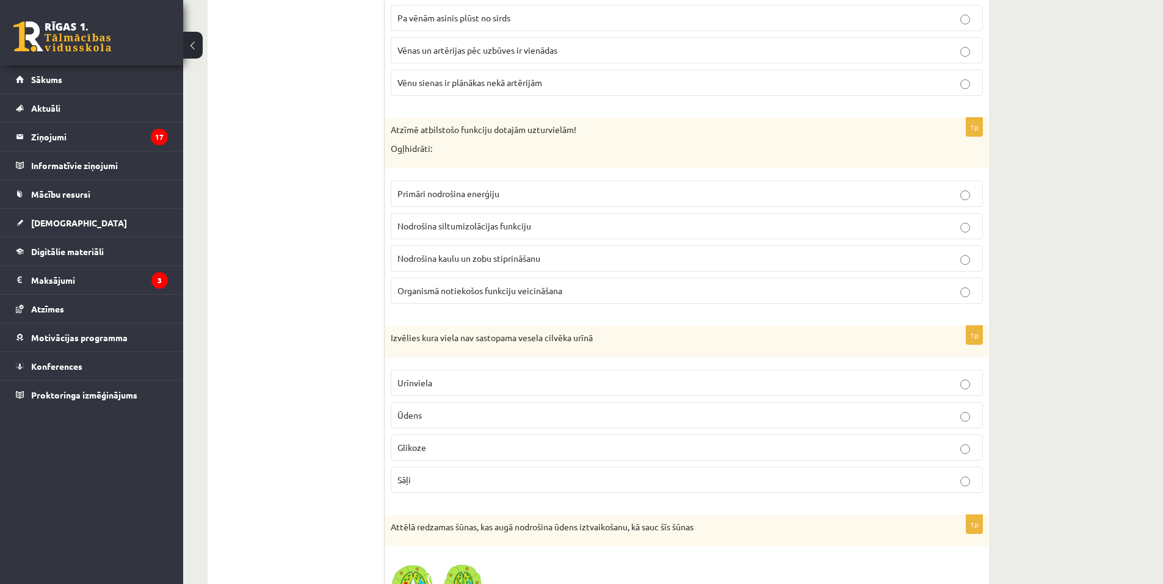
scroll to position [4182, 0]
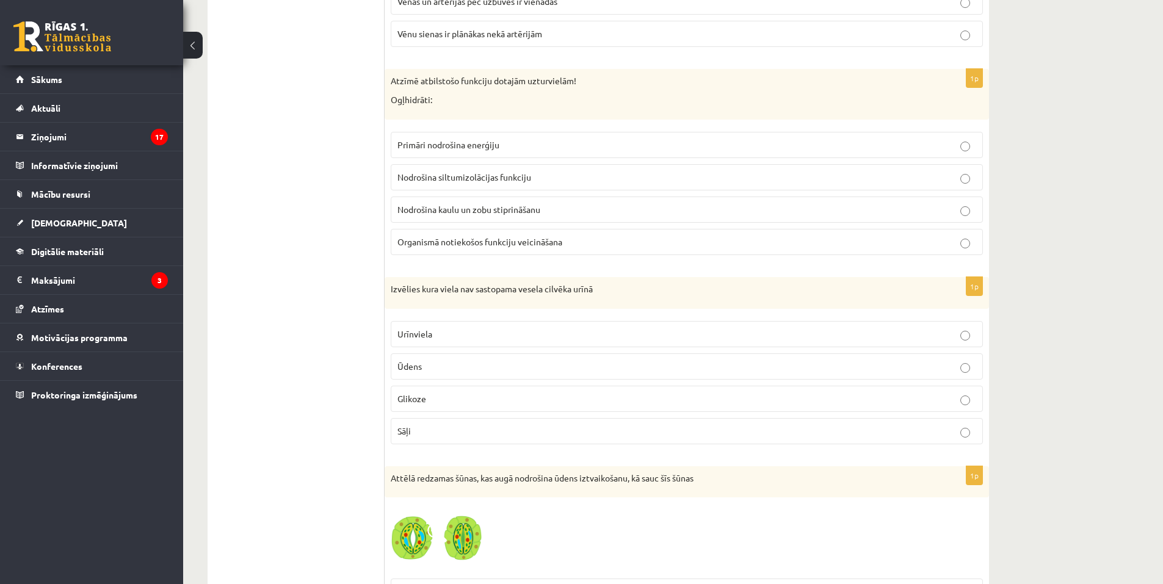
click at [514, 148] on p "Primāri nodrošina enerģiju" at bounding box center [687, 145] width 579 height 13
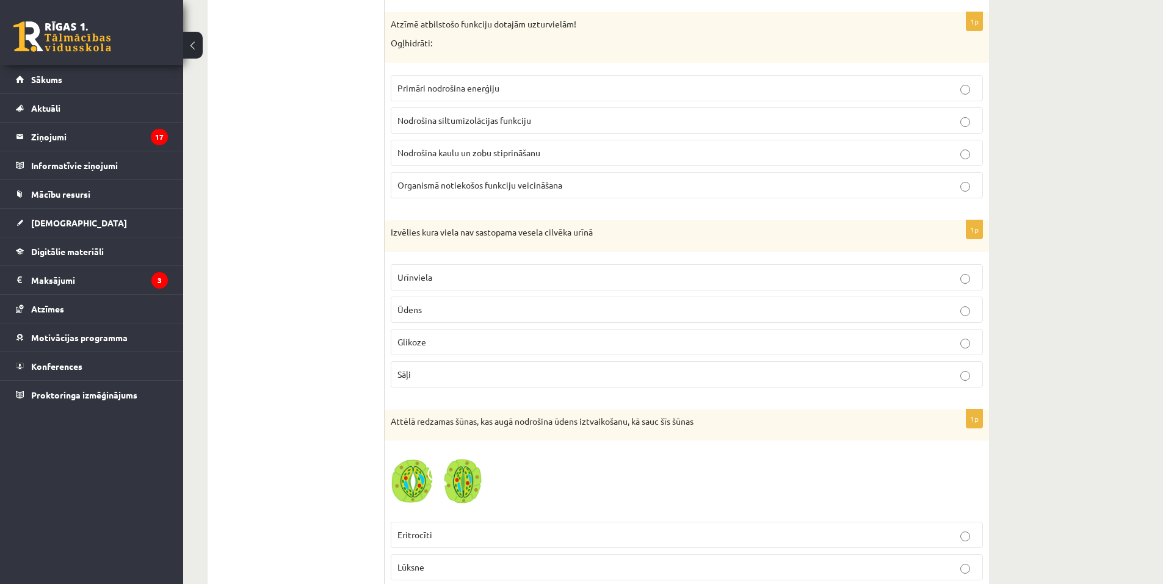
scroll to position [4243, 0]
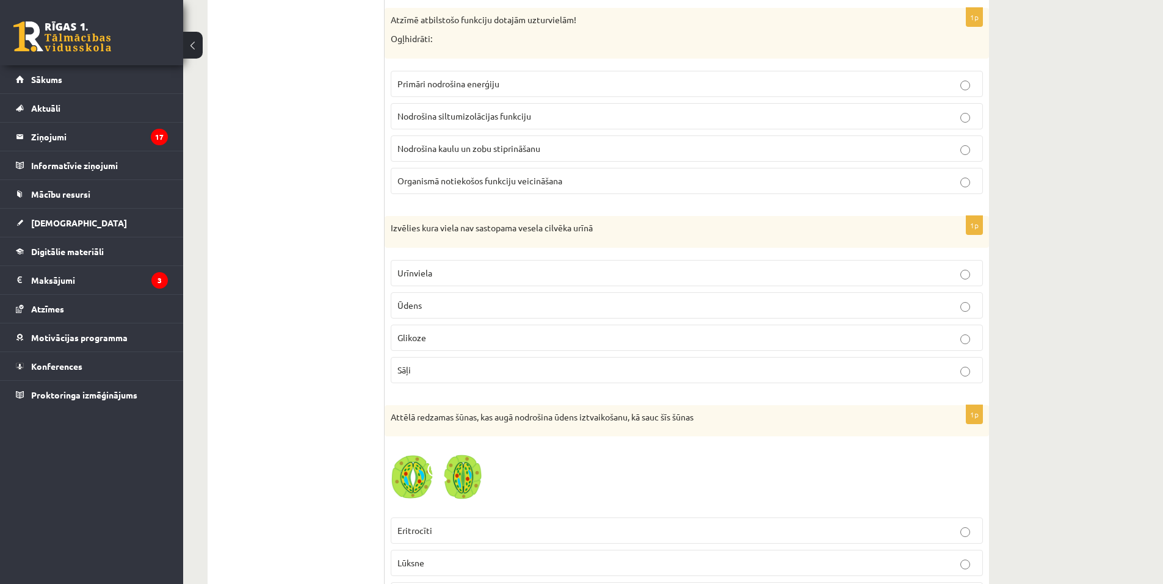
click at [446, 346] on label "Glikoze" at bounding box center [687, 338] width 592 height 26
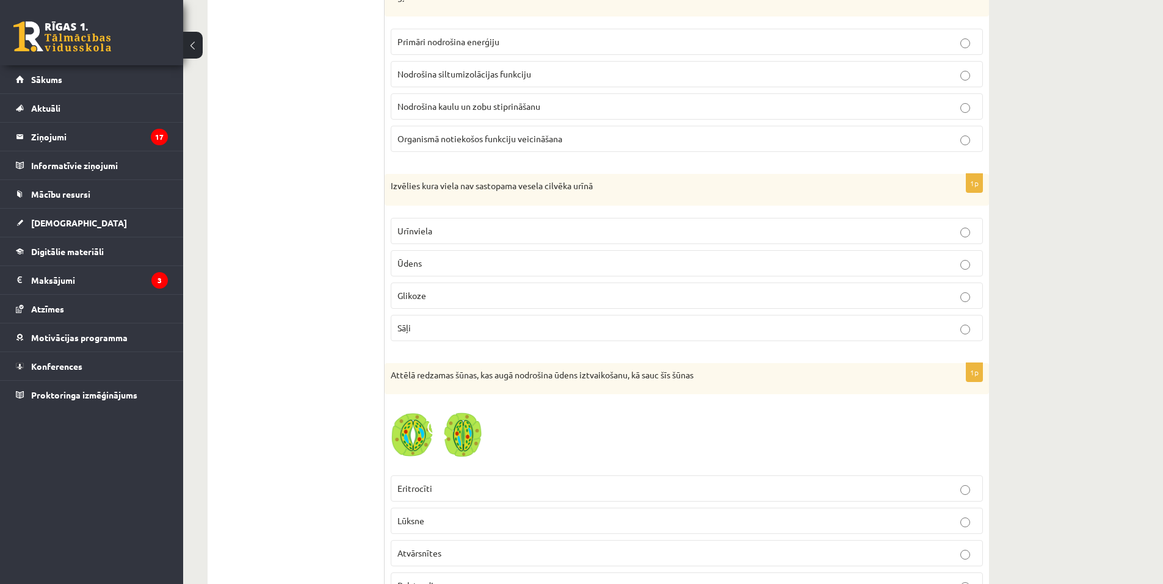
scroll to position [4487, 0]
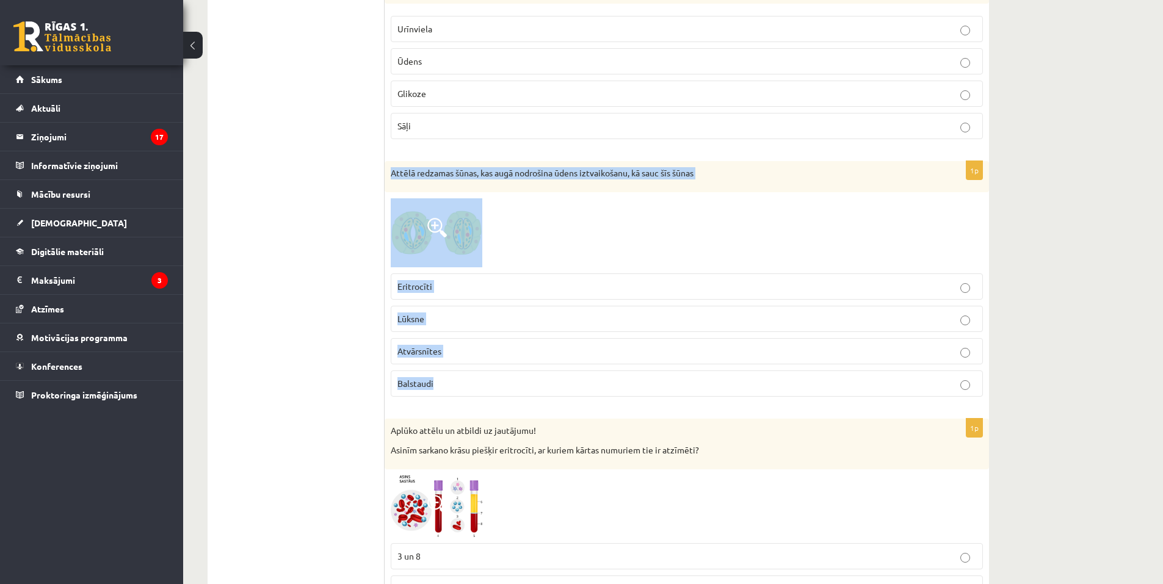
drag, startPoint x: 426, startPoint y: 170, endPoint x: 649, endPoint y: 387, distance: 311.0
click at [649, 387] on div "1p Attēlā redzamas šūnas, kas augā nodrošina ūdens iztvaikošanu, kā sauc šīs šū…" at bounding box center [687, 284] width 605 height 246
click at [440, 217] on img at bounding box center [437, 232] width 92 height 69
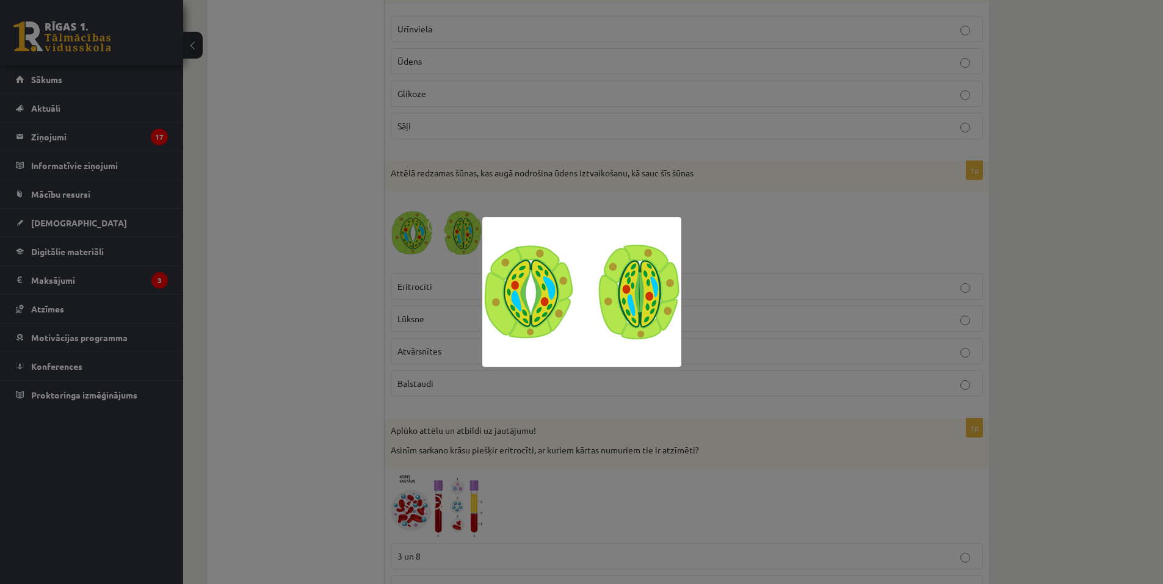
click at [351, 415] on div at bounding box center [581, 292] width 1163 height 584
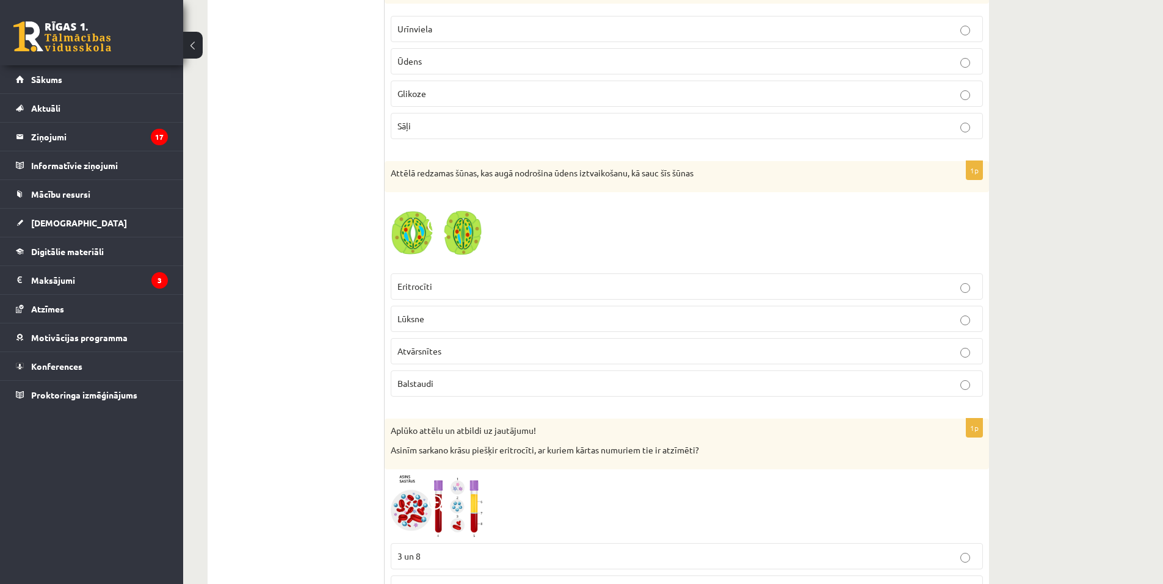
click at [484, 352] on p "Atvārsnītes" at bounding box center [687, 351] width 579 height 13
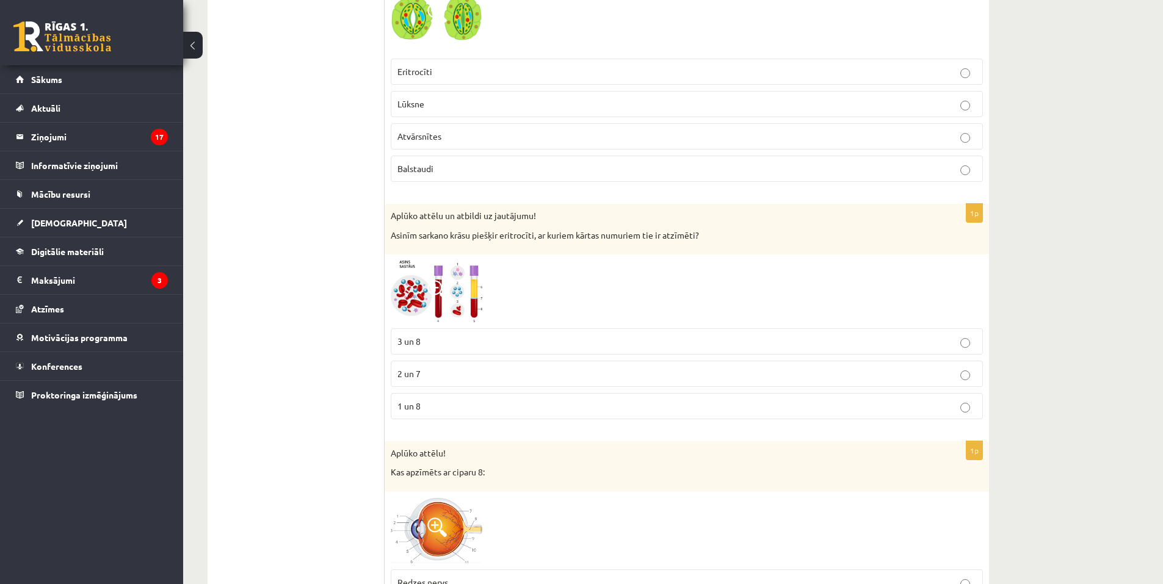
scroll to position [4732, 0]
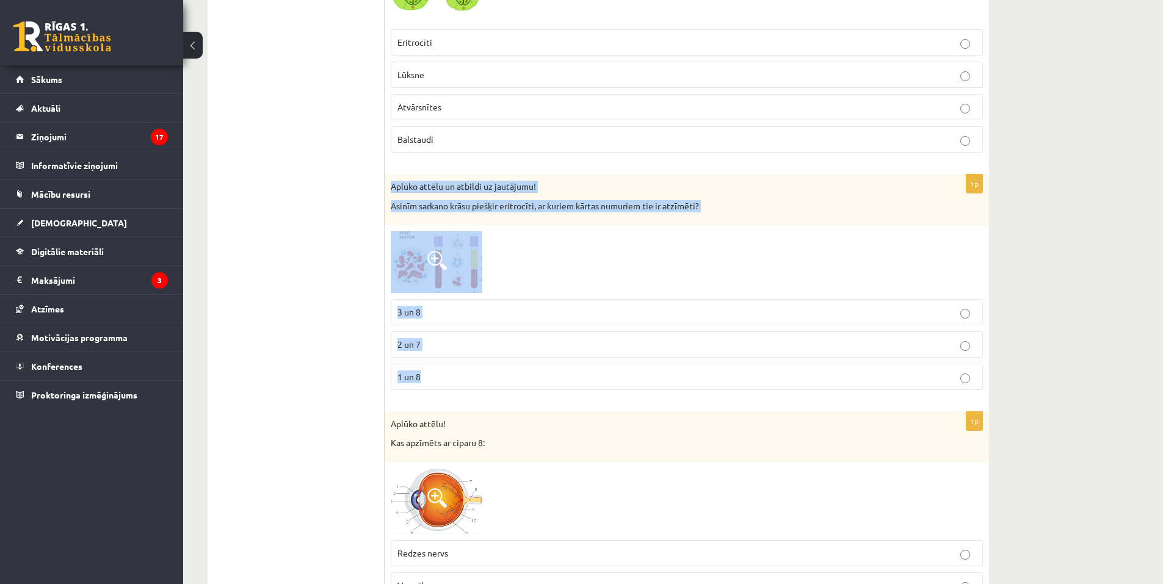
drag, startPoint x: 388, startPoint y: 183, endPoint x: 738, endPoint y: 385, distance: 403.6
click at [738, 385] on div "1p Aplūko attēlu un atbildi uz jautājumu! Asinīm sarkano krāsu piešķir eritrocī…" at bounding box center [687, 287] width 605 height 225
click at [443, 276] on img at bounding box center [437, 262] width 92 height 62
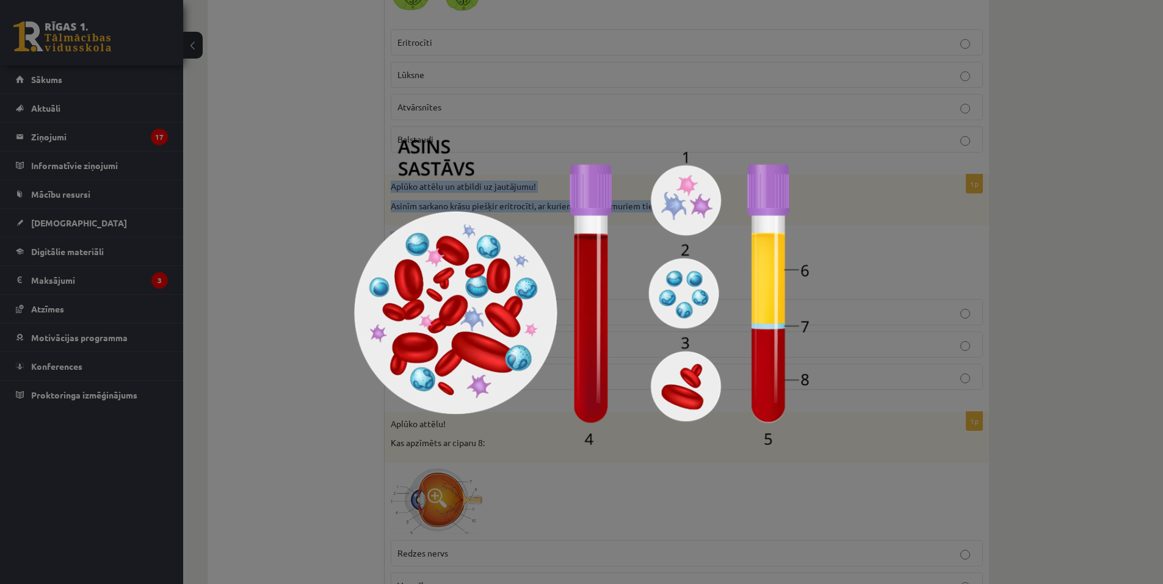
click at [738, 172] on img at bounding box center [581, 292] width 455 height 305
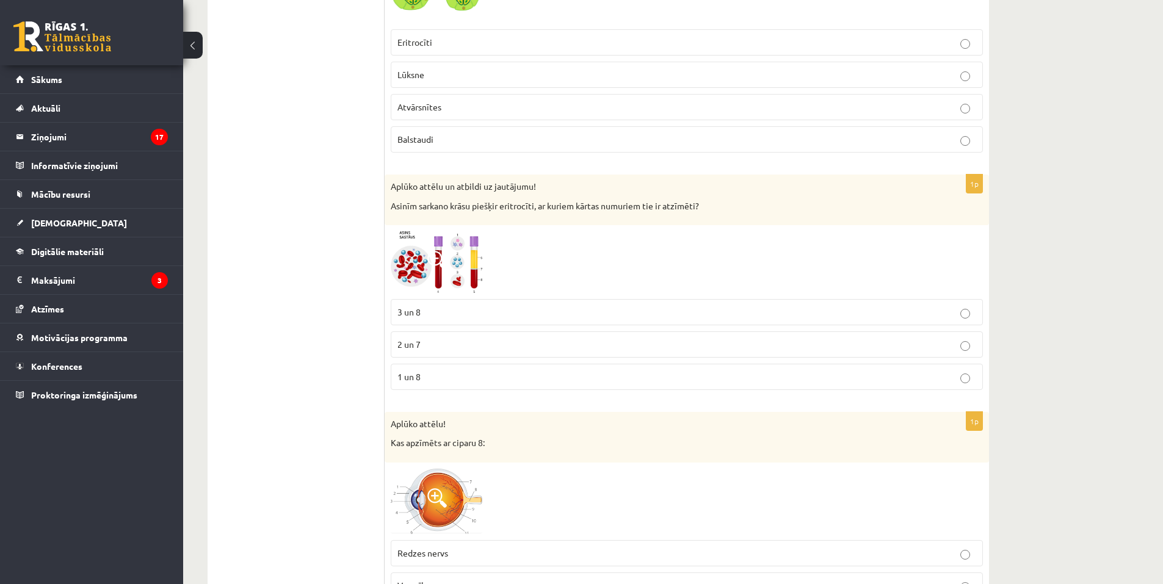
click at [441, 266] on span at bounding box center [438, 261] width 20 height 20
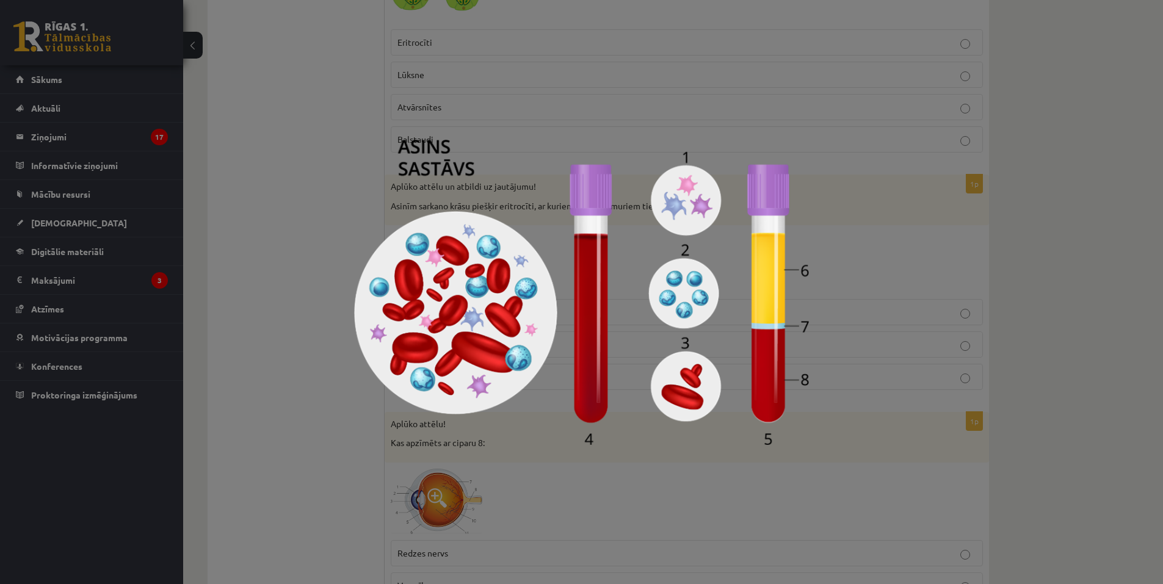
click at [356, 395] on img at bounding box center [581, 292] width 455 height 305
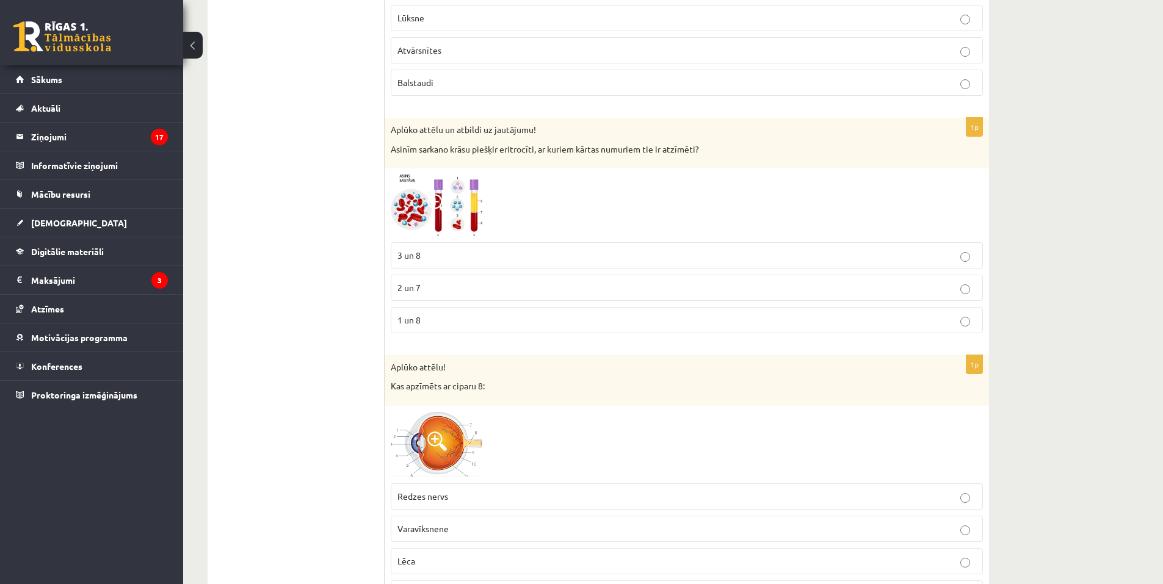
scroll to position [4793, 0]
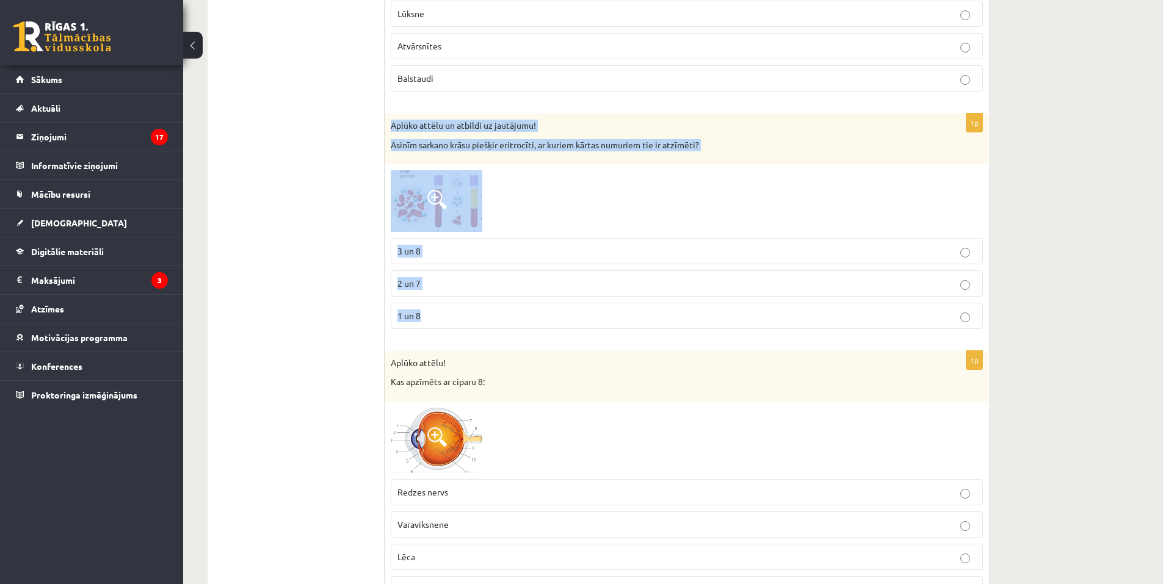
drag, startPoint x: 388, startPoint y: 124, endPoint x: 589, endPoint y: 339, distance: 293.9
click at [589, 339] on div "1p Aplūko attēlu un atbildi uz jautājumu! Asinīm sarkano krāsu piešķir eritrocī…" at bounding box center [687, 226] width 605 height 225
click at [404, 177] on img at bounding box center [437, 201] width 92 height 62
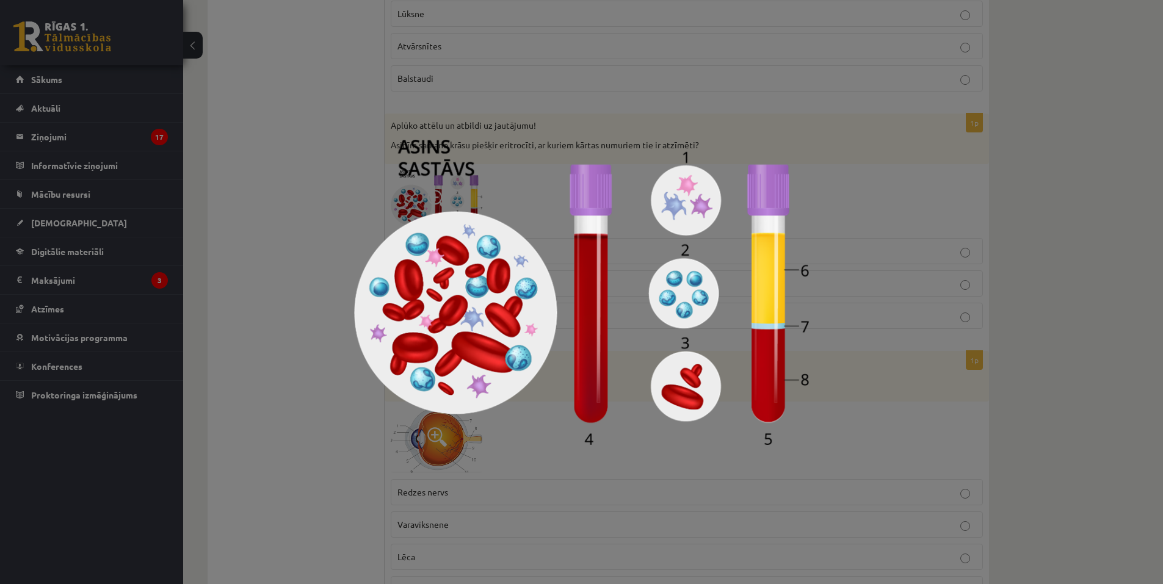
click at [713, 519] on div at bounding box center [581, 292] width 1163 height 584
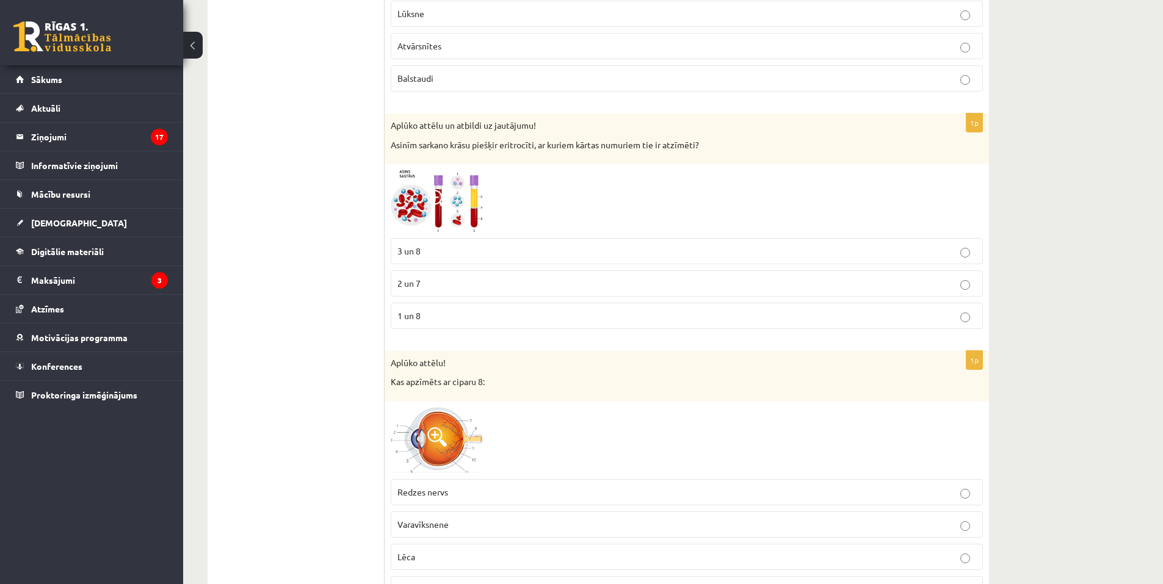
click at [457, 252] on p "3 un 8" at bounding box center [687, 251] width 579 height 13
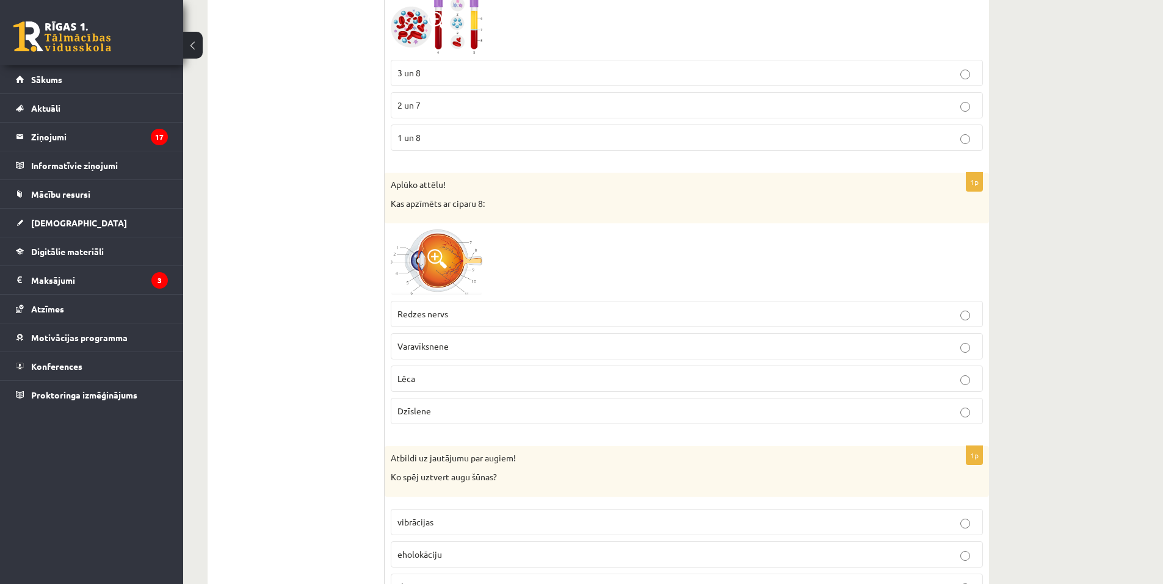
scroll to position [4976, 0]
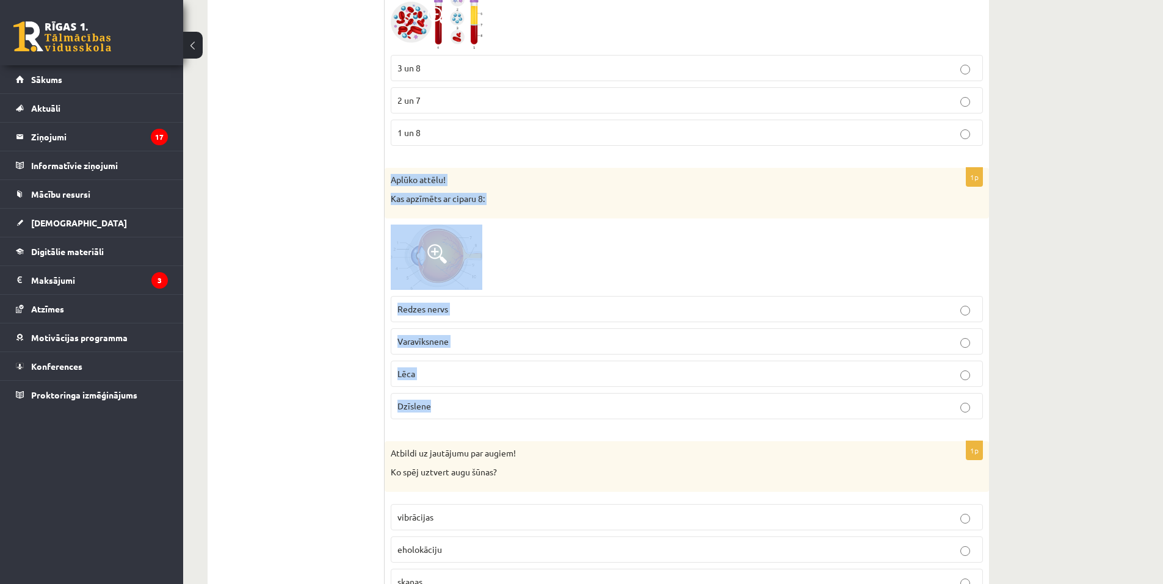
drag, startPoint x: 388, startPoint y: 178, endPoint x: 471, endPoint y: 318, distance: 162.1
click at [575, 425] on div "1p Aplūko attēlu! Kas apzīmēts ar ciparu 8: Redzes nervs Varavīksnene [GEOGRAPH…" at bounding box center [687, 298] width 605 height 261
drag, startPoint x: 439, startPoint y: 200, endPoint x: 254, endPoint y: 156, distance: 189.6
click at [440, 259] on span at bounding box center [438, 254] width 20 height 20
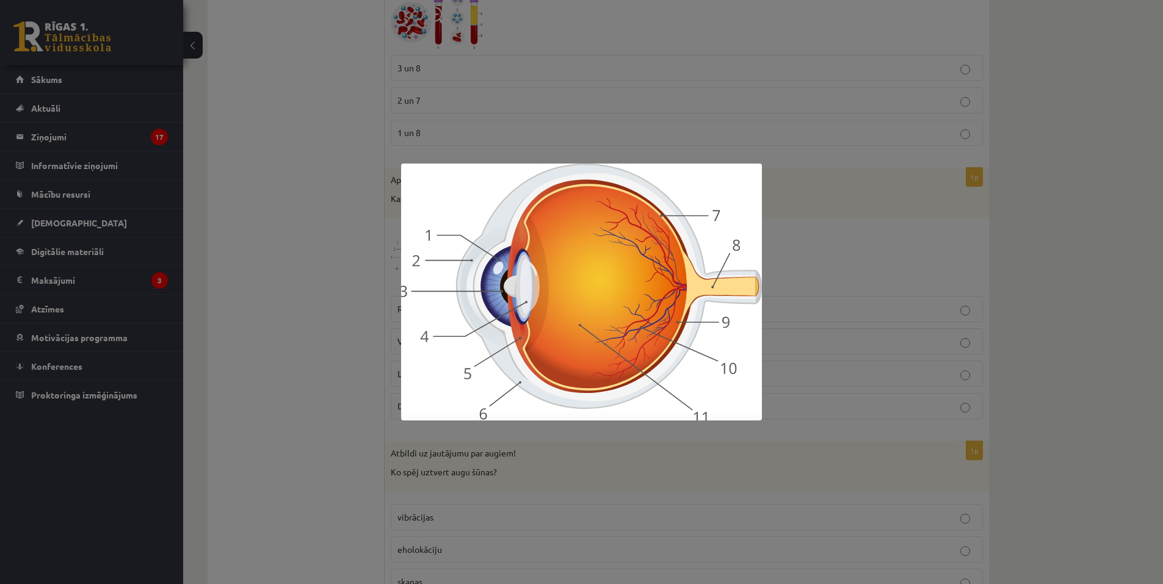
click at [288, 300] on div at bounding box center [581, 292] width 1163 height 584
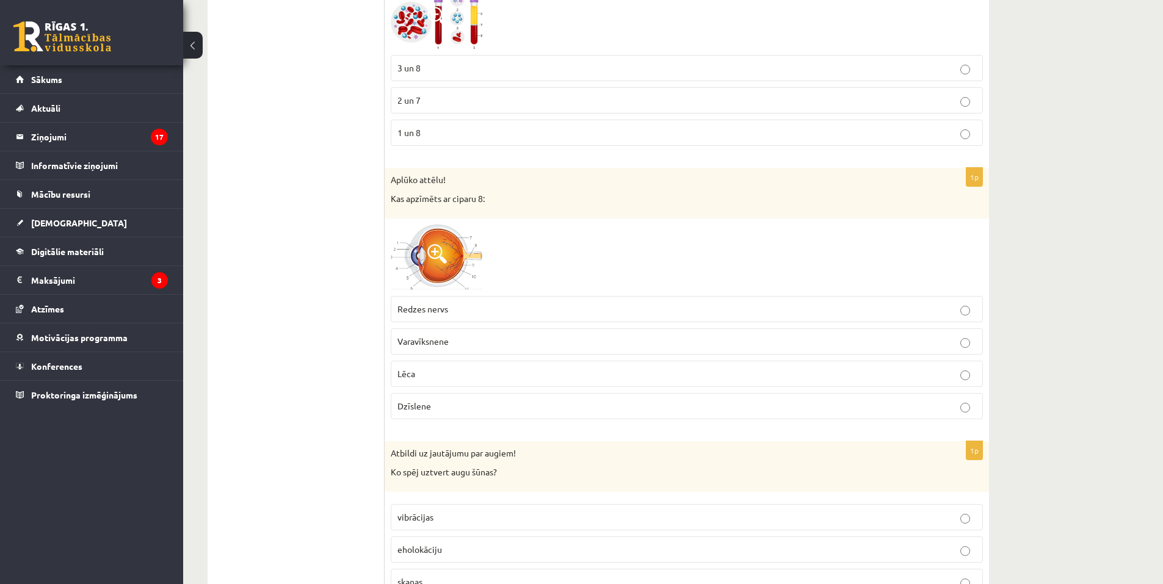
click at [465, 314] on p "Redzes nervs" at bounding box center [687, 309] width 579 height 13
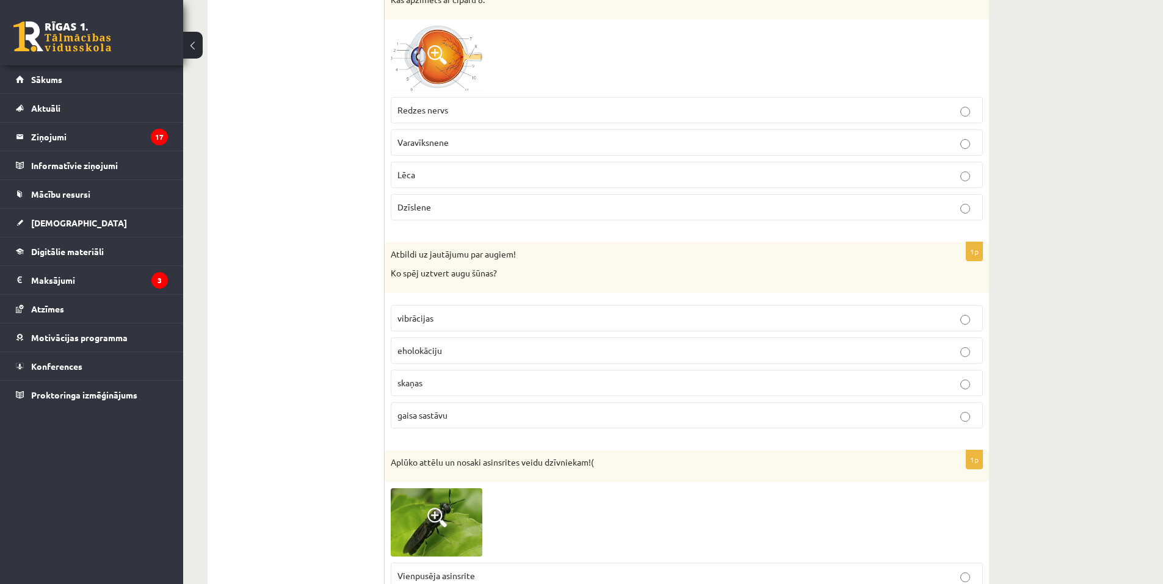
scroll to position [5220, 0]
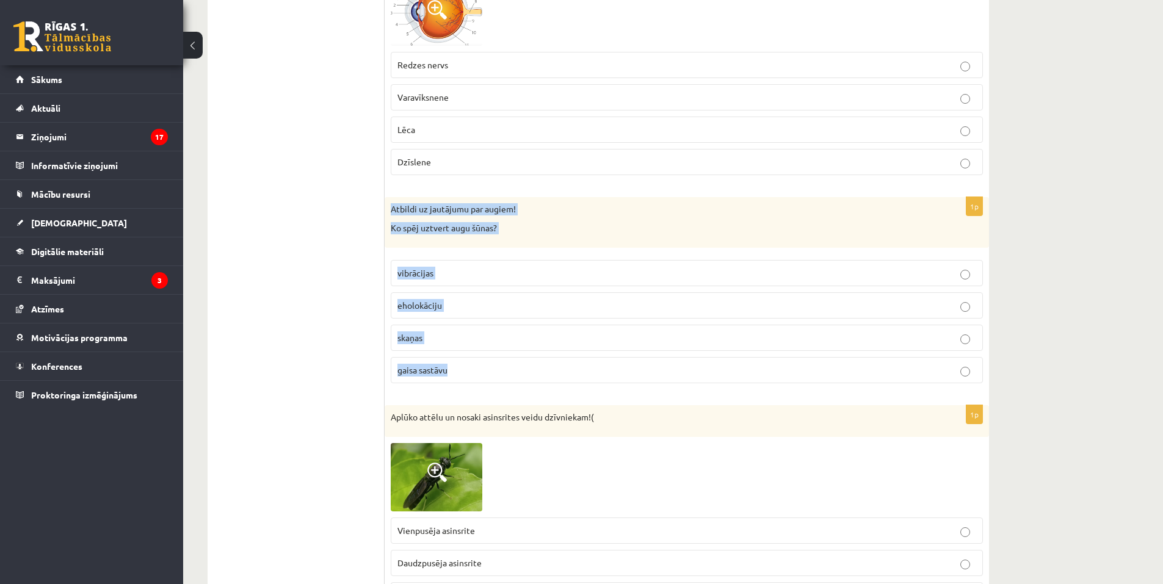
drag, startPoint x: 390, startPoint y: 202, endPoint x: 556, endPoint y: 389, distance: 250.5
click at [556, 389] on div "1p Atbildi uz jautājumu par augiem! Ko spēj uztvert augu šūnas? vibrācijas ehol…" at bounding box center [687, 295] width 605 height 196
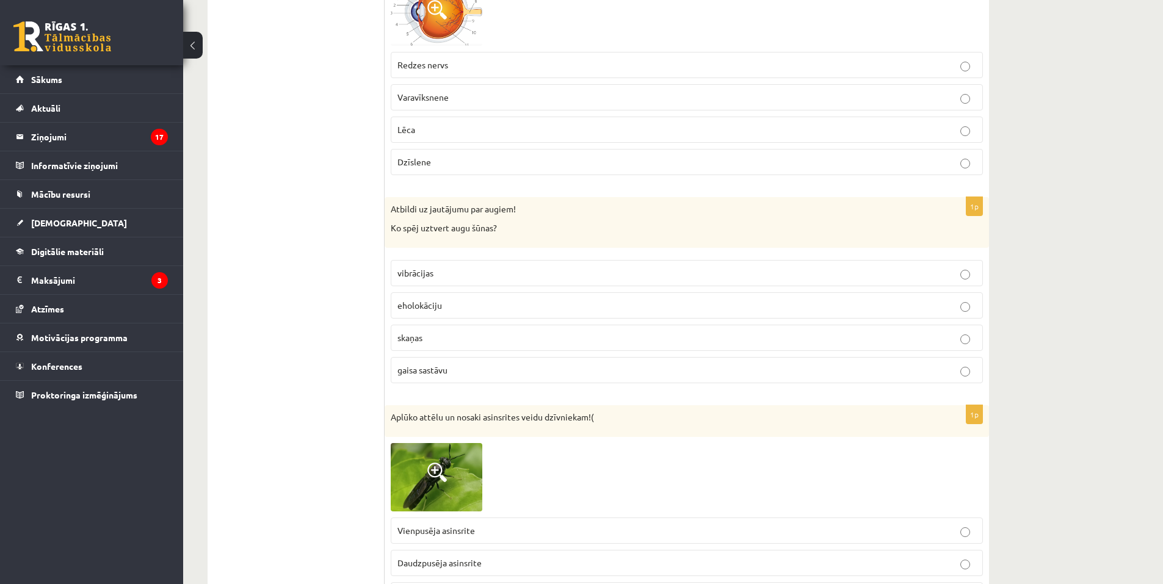
click at [461, 277] on p "vibrācijas" at bounding box center [687, 273] width 579 height 13
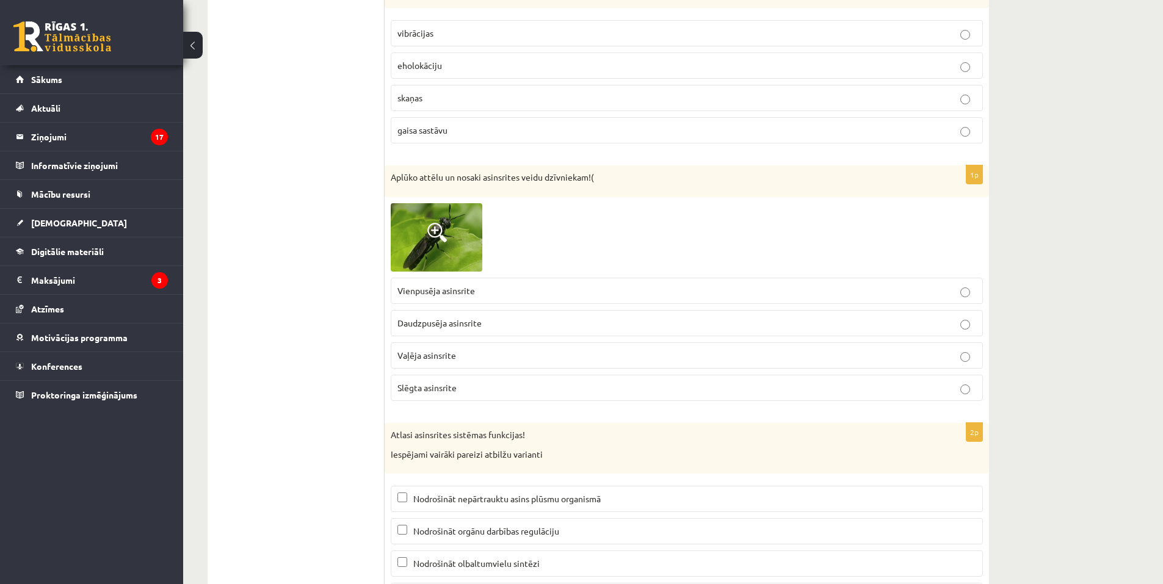
scroll to position [5464, 0]
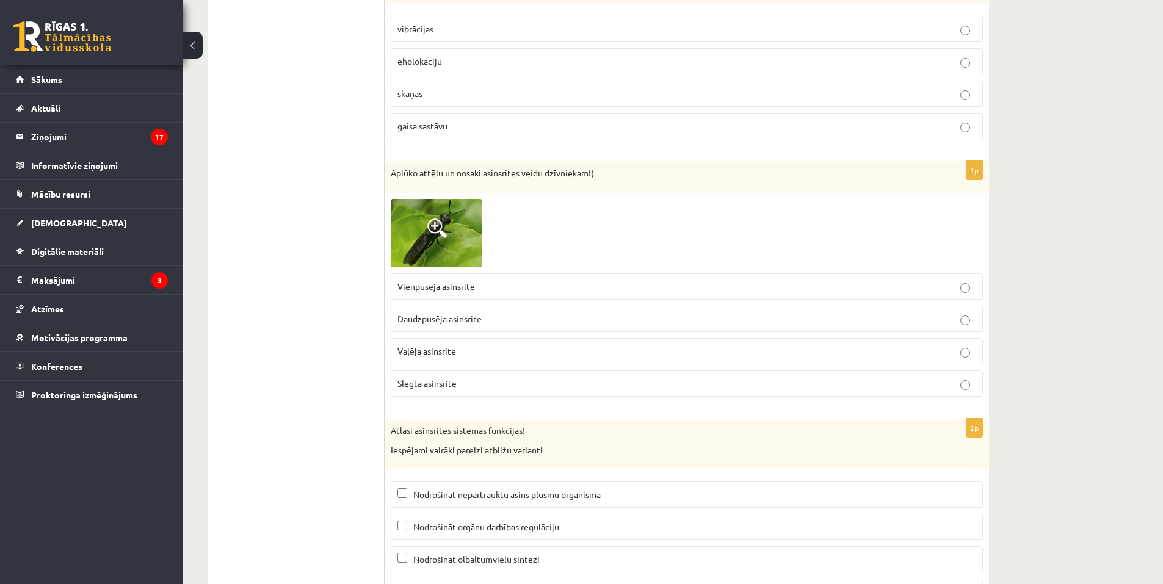
click at [417, 221] on img at bounding box center [437, 233] width 92 height 69
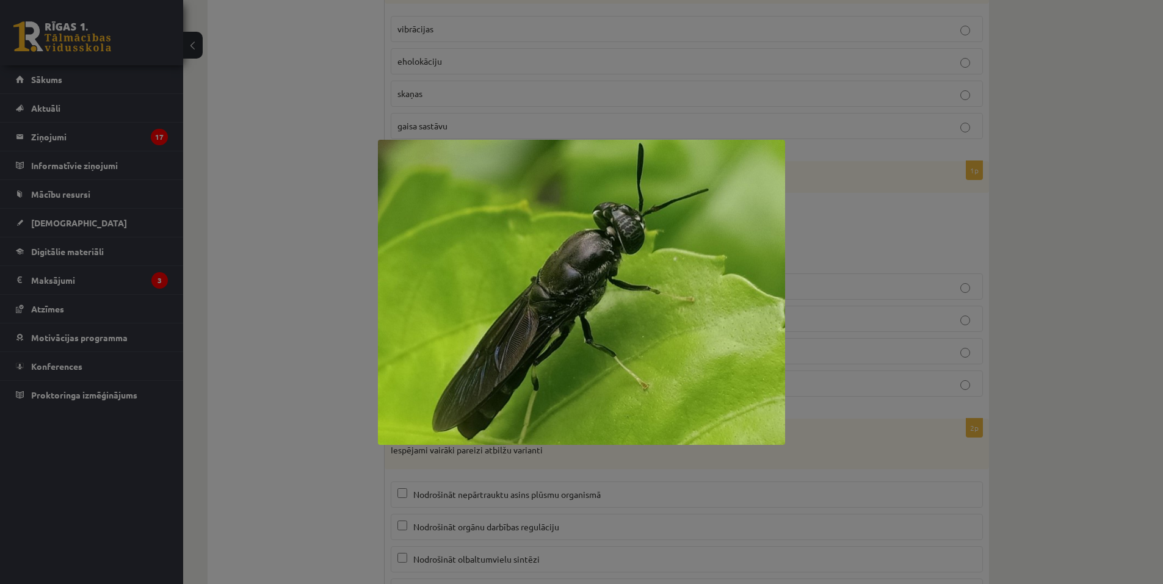
click at [1076, 71] on div at bounding box center [581, 292] width 1163 height 584
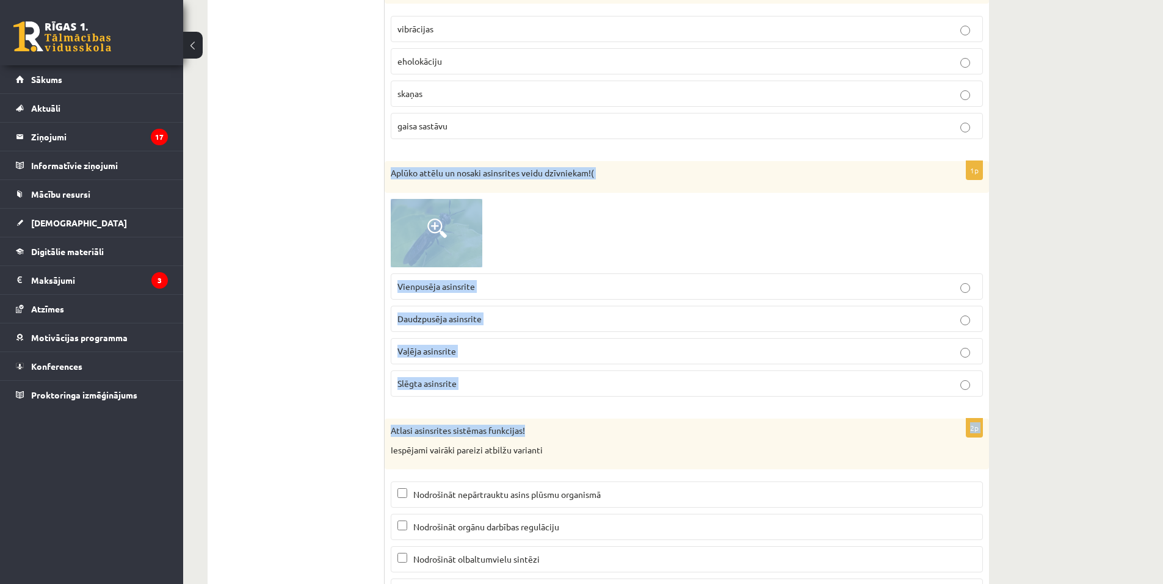
drag, startPoint x: 393, startPoint y: 169, endPoint x: 626, endPoint y: 421, distance: 343.6
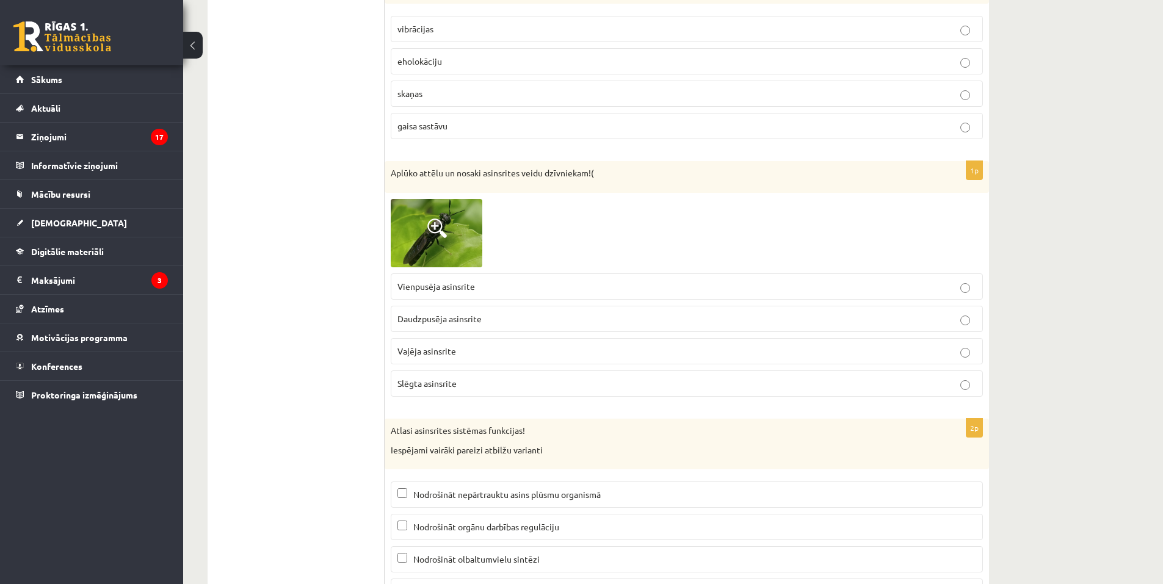
drag, startPoint x: 431, startPoint y: 351, endPoint x: 357, endPoint y: 324, distance: 79.0
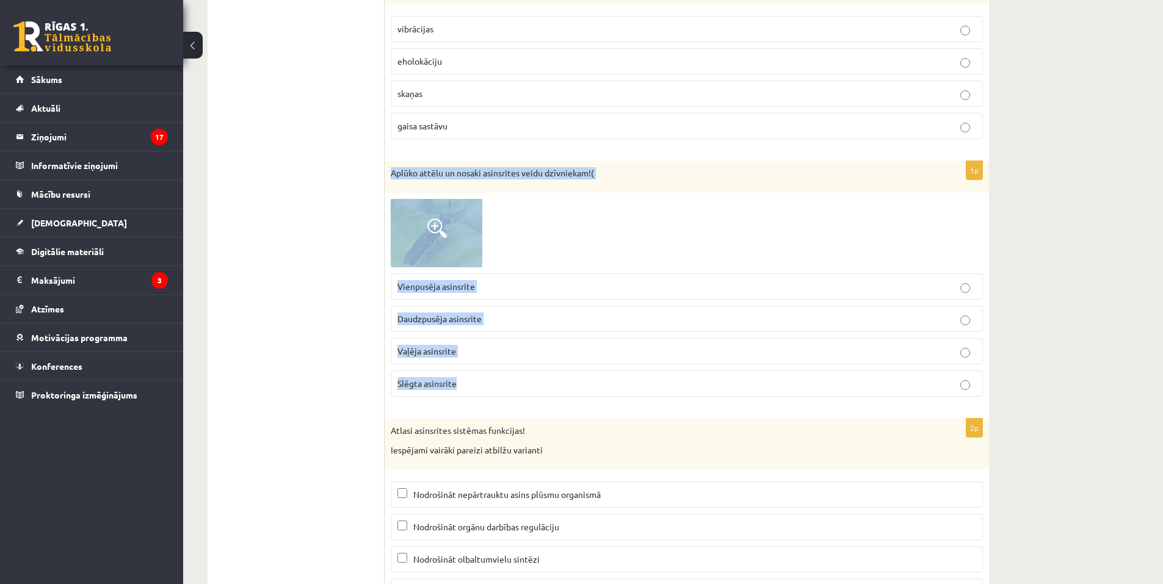
drag, startPoint x: 389, startPoint y: 171, endPoint x: 559, endPoint y: 389, distance: 276.4
click at [559, 389] on div "1p Aplūko attēlu un nosaki asinsrites veidu dzīvniekam!( Vienpusēja asinsrite D…" at bounding box center [687, 284] width 605 height 246
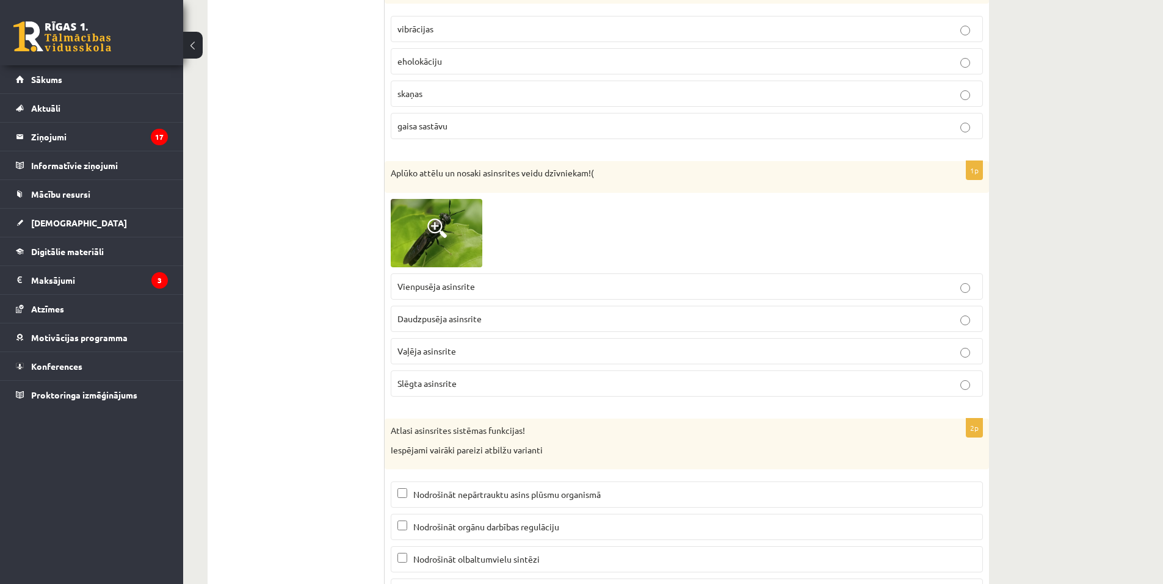
click at [463, 351] on p "Vaļēja asinsrite" at bounding box center [687, 351] width 579 height 13
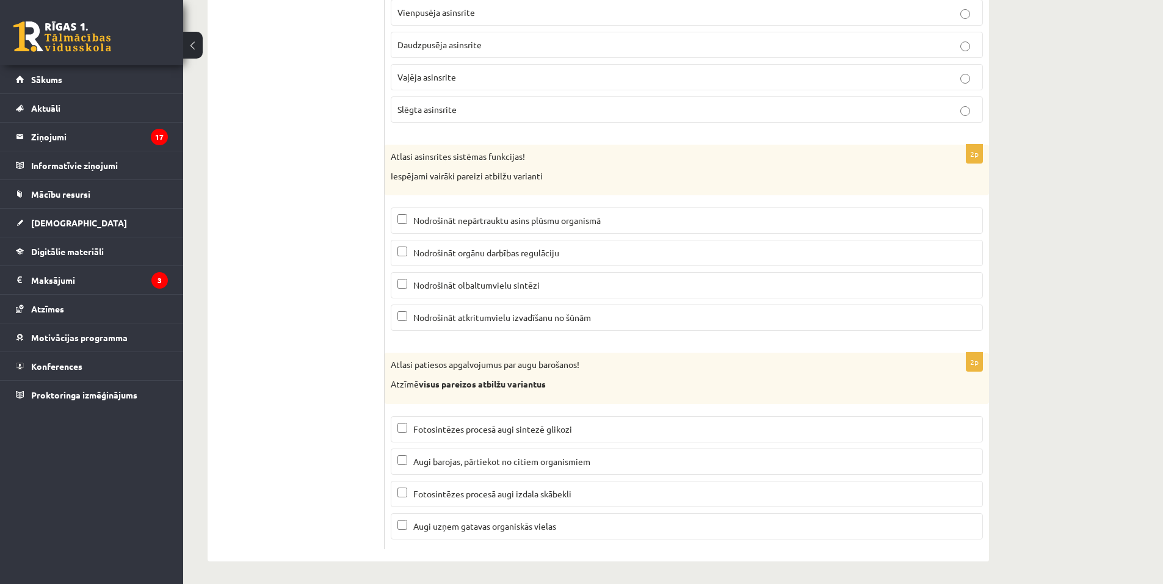
scroll to position [5741, 0]
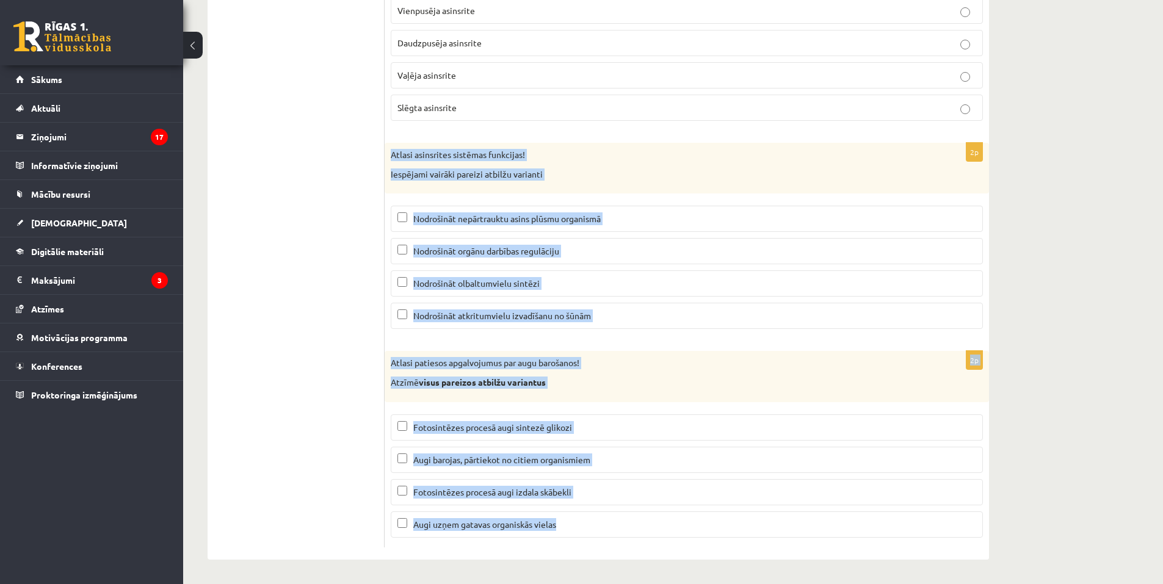
drag, startPoint x: 388, startPoint y: 151, endPoint x: 628, endPoint y: 537, distance: 454.9
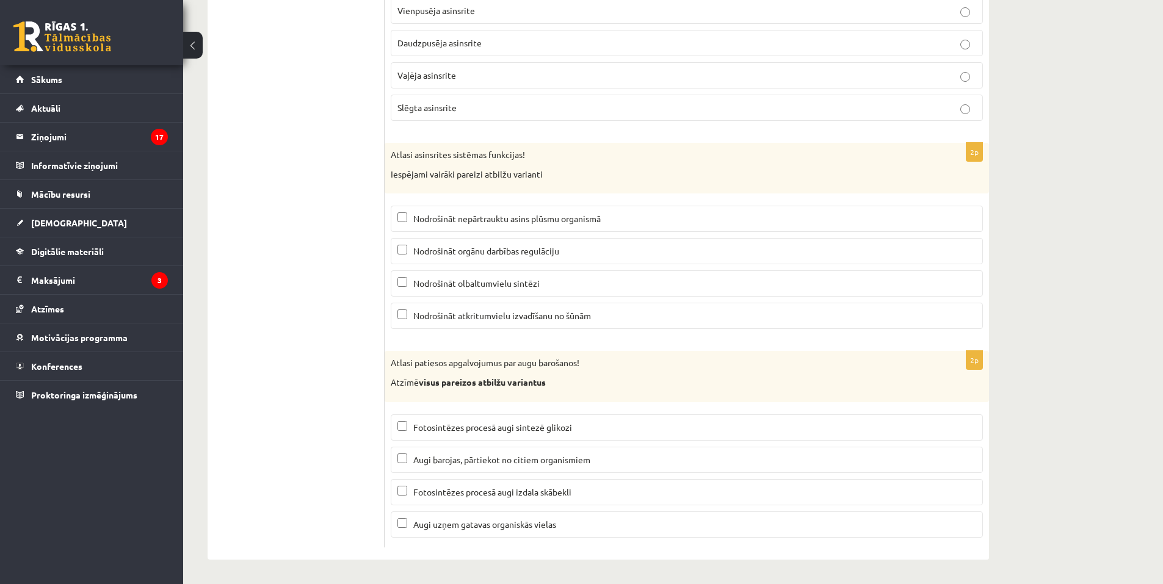
drag, startPoint x: 508, startPoint y: 226, endPoint x: 514, endPoint y: 239, distance: 15.0
click at [508, 226] on label "Nodrošināt nepārtrauktu asins plūsmu organismā" at bounding box center [687, 219] width 592 height 26
click at [449, 216] on span "Nodrošināt nepārtrauktu asins plūsmu organismā" at bounding box center [507, 218] width 188 height 11
click at [447, 313] on span "Nodrošināt atkritumvielu izvadīšanu no šūnām" at bounding box center [502, 315] width 178 height 11
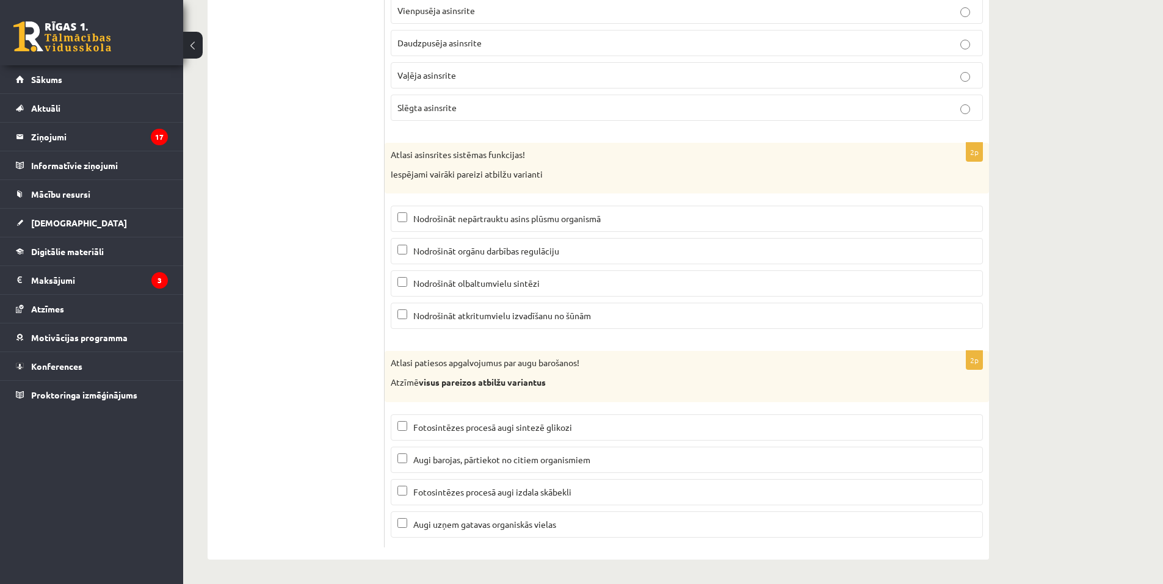
click at [537, 429] on span "Fotosintēzes procesā augi sintezē glikozi" at bounding box center [492, 427] width 159 height 11
click at [547, 489] on span "Fotosintēzes procesā augi izdala skābekli" at bounding box center [492, 492] width 158 height 11
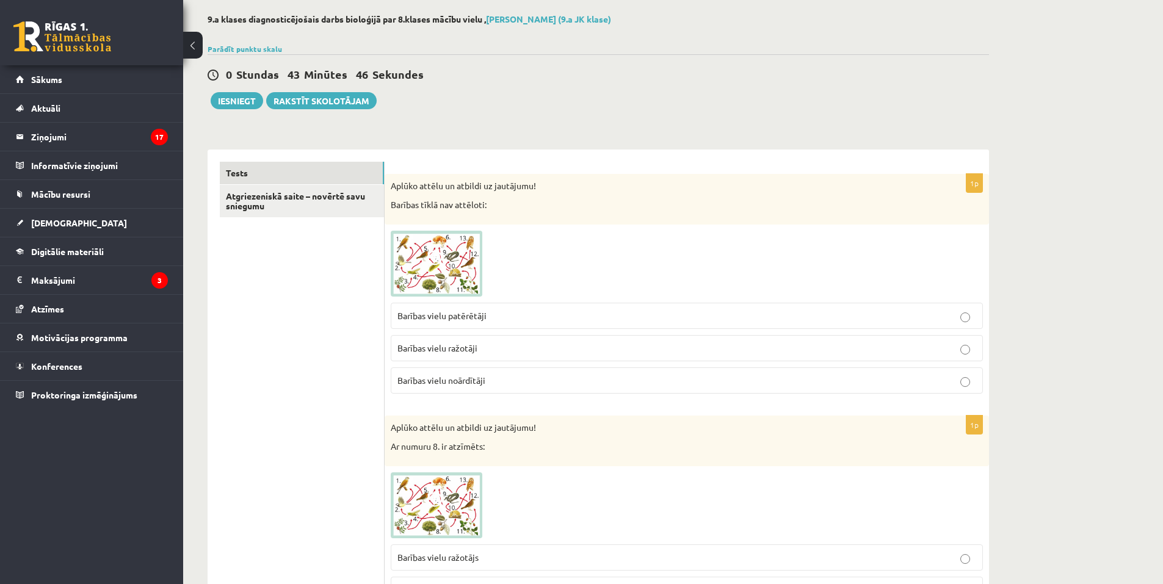
scroll to position [0, 0]
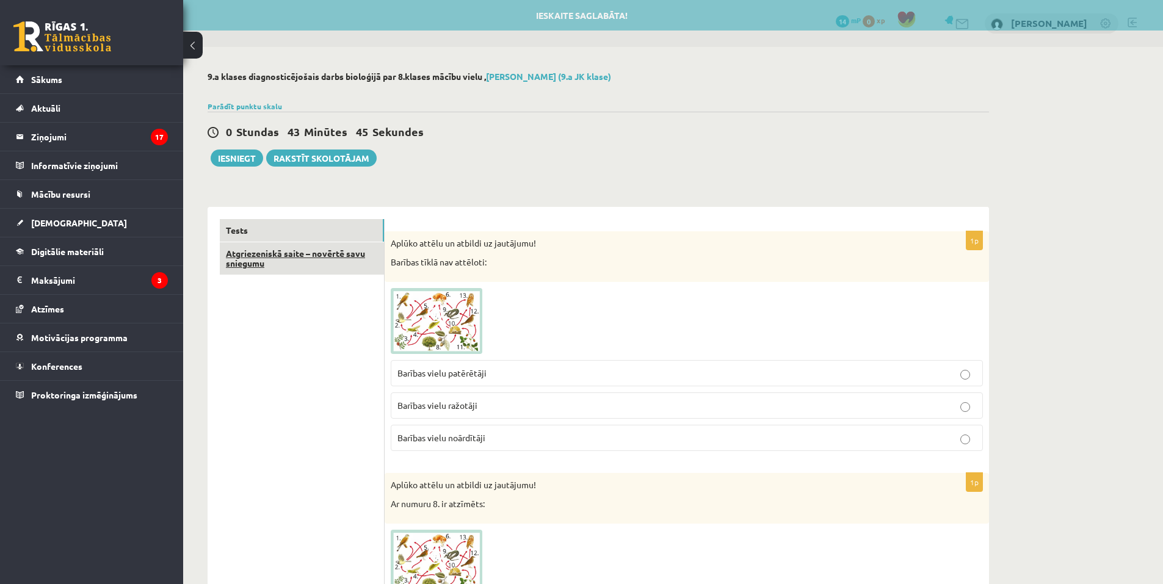
click at [340, 262] on link "Atgriezeniskā saite – novērtē savu sniegumu" at bounding box center [302, 258] width 164 height 33
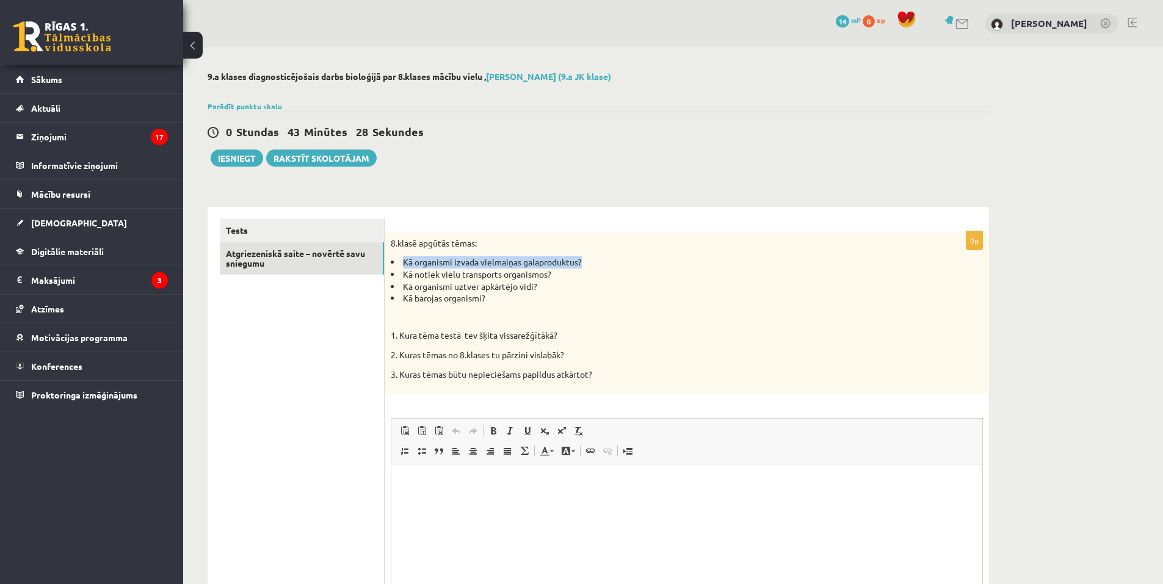
drag, startPoint x: 403, startPoint y: 258, endPoint x: 588, endPoint y: 265, distance: 185.2
click at [588, 265] on li "Kā organismi izvada vielmaiņas galaproduktus?" at bounding box center [656, 263] width 531 height 12
click at [453, 477] on p "Rich Text Editor, wiswyg-editor-user-answer-47433783444060" at bounding box center [687, 483] width 567 height 13
drag, startPoint x: 451, startPoint y: 476, endPoint x: 434, endPoint y: 484, distance: 19.1
click at [436, 482] on p "Rich Text Editor, wiswyg-editor-user-answer-47433783444060" at bounding box center [687, 483] width 567 height 13
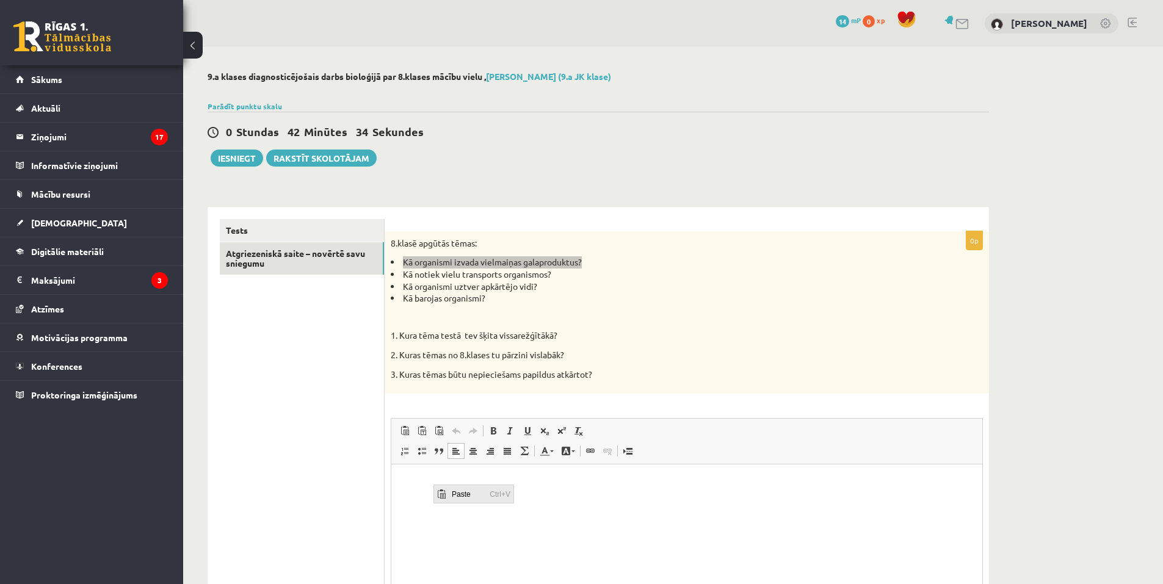
click at [451, 493] on span "Paste" at bounding box center [468, 495] width 38 height 18
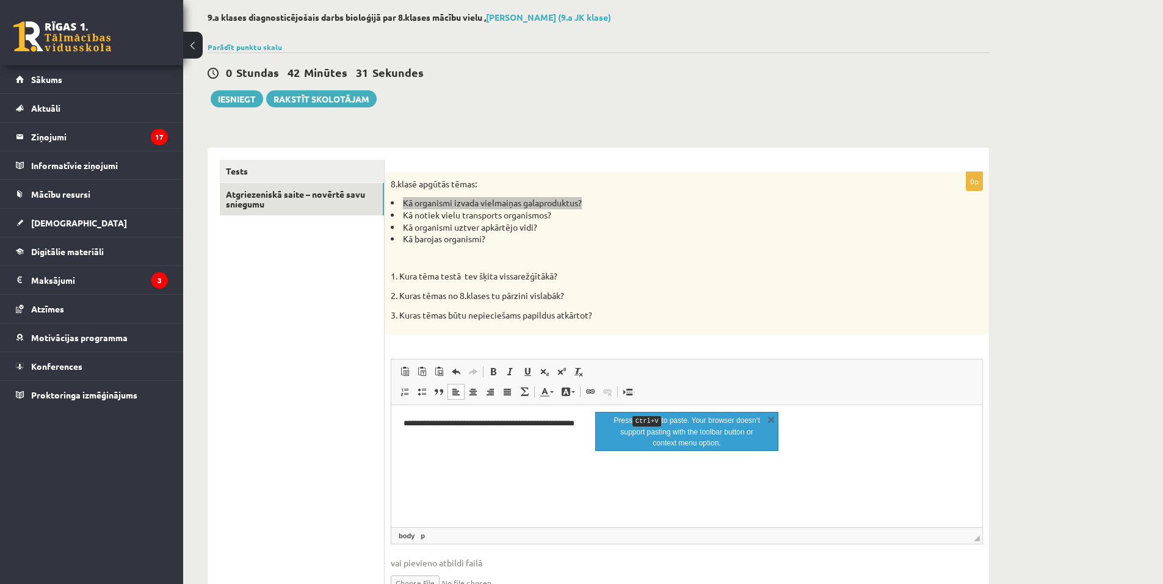
scroll to position [61, 0]
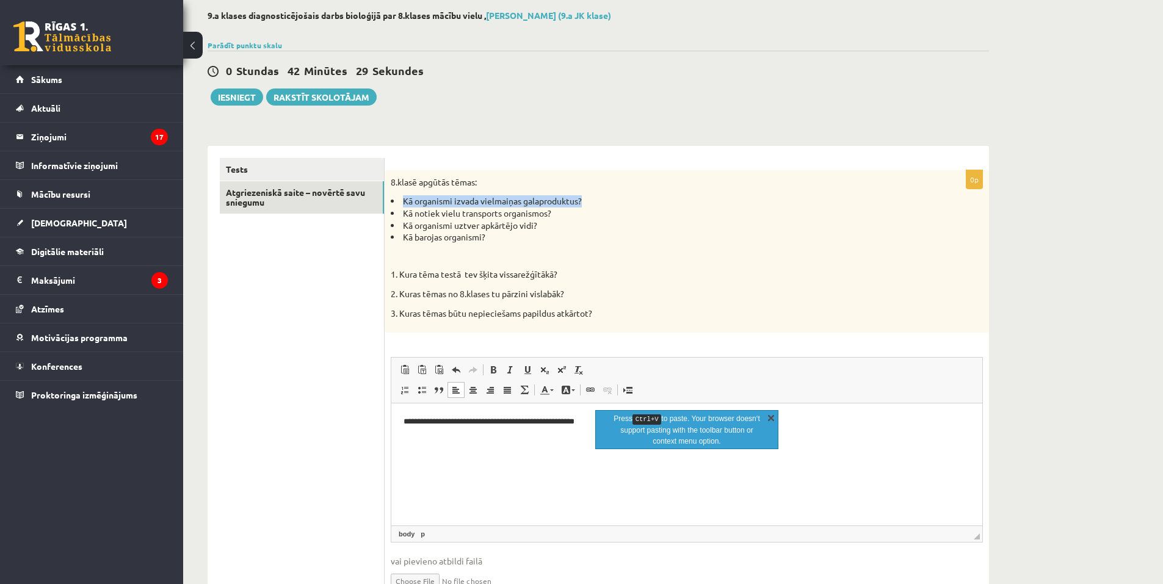
click at [773, 415] on link "X" at bounding box center [771, 418] width 12 height 12
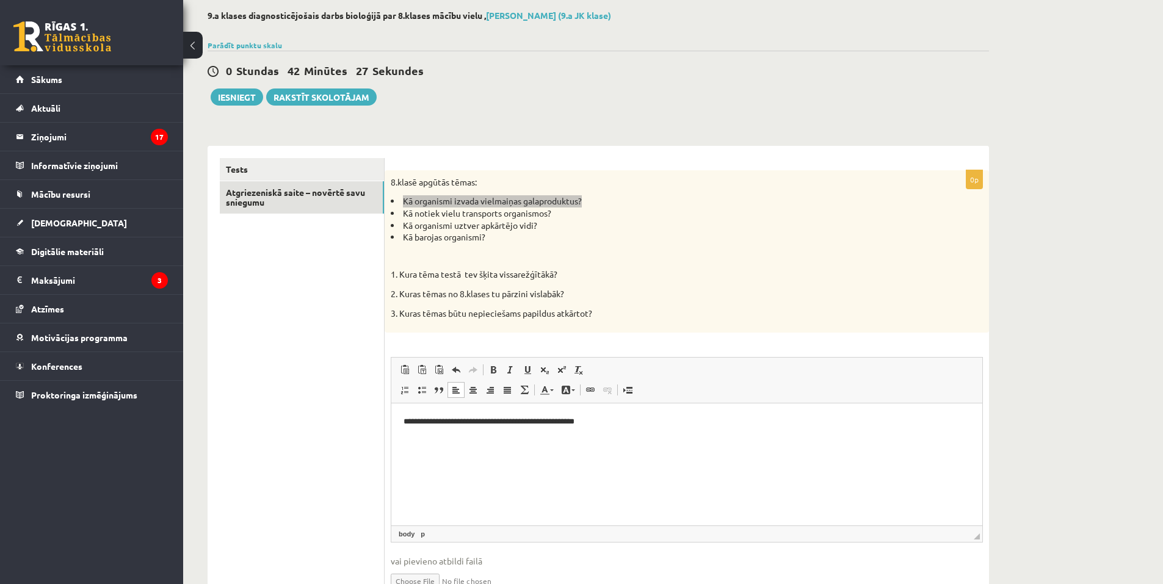
click at [572, 424] on p "**********" at bounding box center [687, 422] width 567 height 13
drag, startPoint x: 620, startPoint y: 423, endPoint x: 0, endPoint y: 399, distance: 620.4
click at [391, 404] on html "**********" at bounding box center [686, 422] width 591 height 37
click at [447, 436] on span "Paste" at bounding box center [454, 432] width 38 height 18
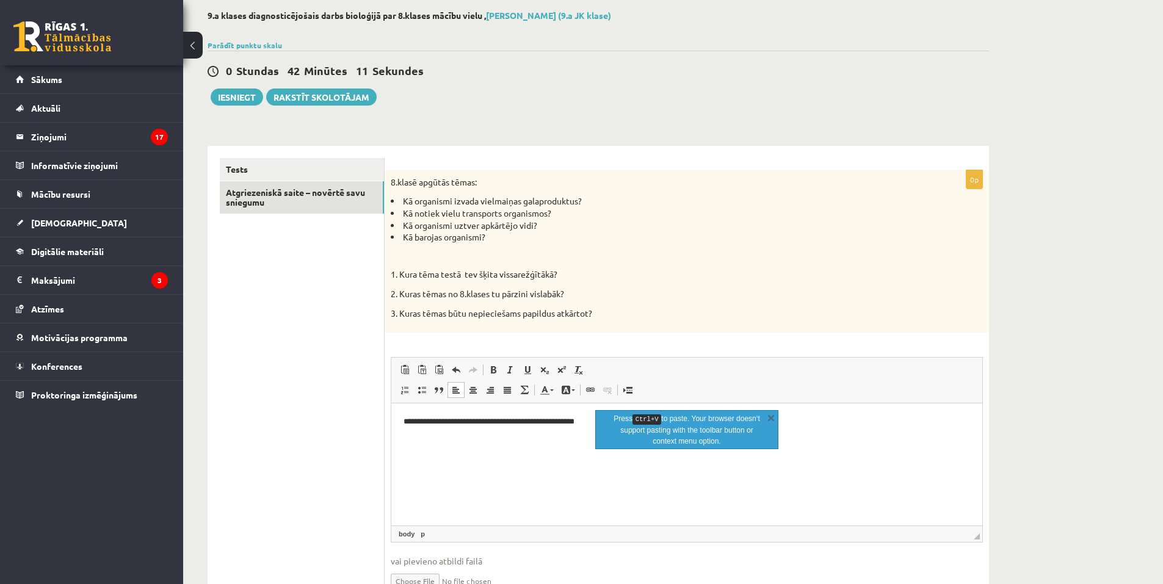
click at [484, 254] on p at bounding box center [656, 256] width 531 height 12
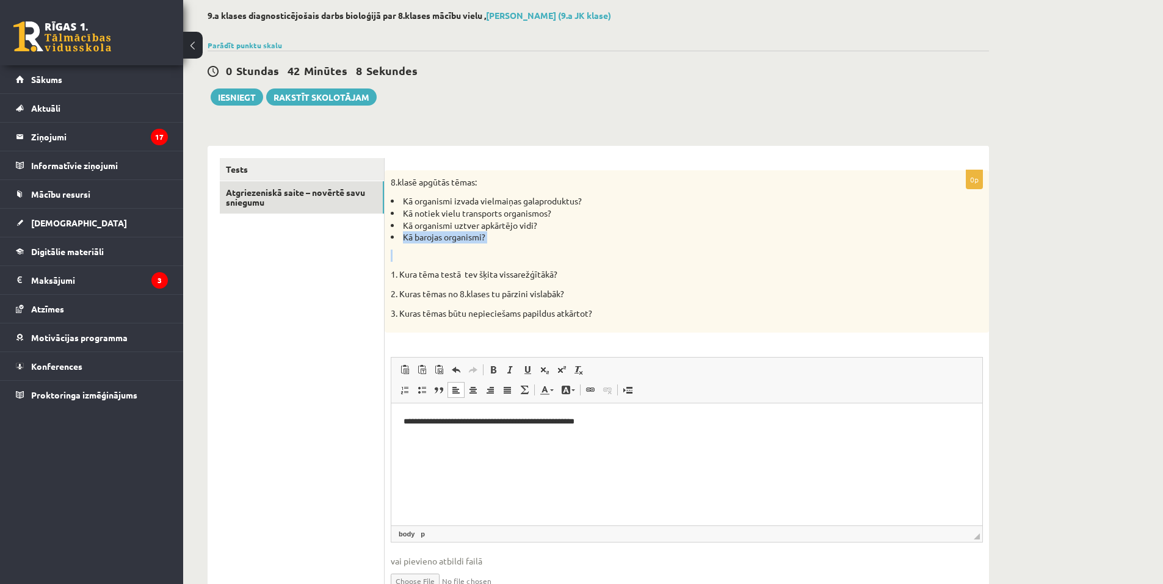
drag, startPoint x: 404, startPoint y: 237, endPoint x: 486, endPoint y: 244, distance: 82.8
click at [486, 244] on div "8.klasē apgūtās tēmas: Kā organismi izvada vielmaiņas galaproduktus? Kā notiek …" at bounding box center [687, 251] width 605 height 162
drag, startPoint x: 401, startPoint y: 211, endPoint x: 562, endPoint y: 216, distance: 161.3
click at [562, 216] on li "Kā notiek vielu transports organismos?" at bounding box center [656, 214] width 531 height 12
click at [319, 167] on link "Tests" at bounding box center [302, 169] width 164 height 23
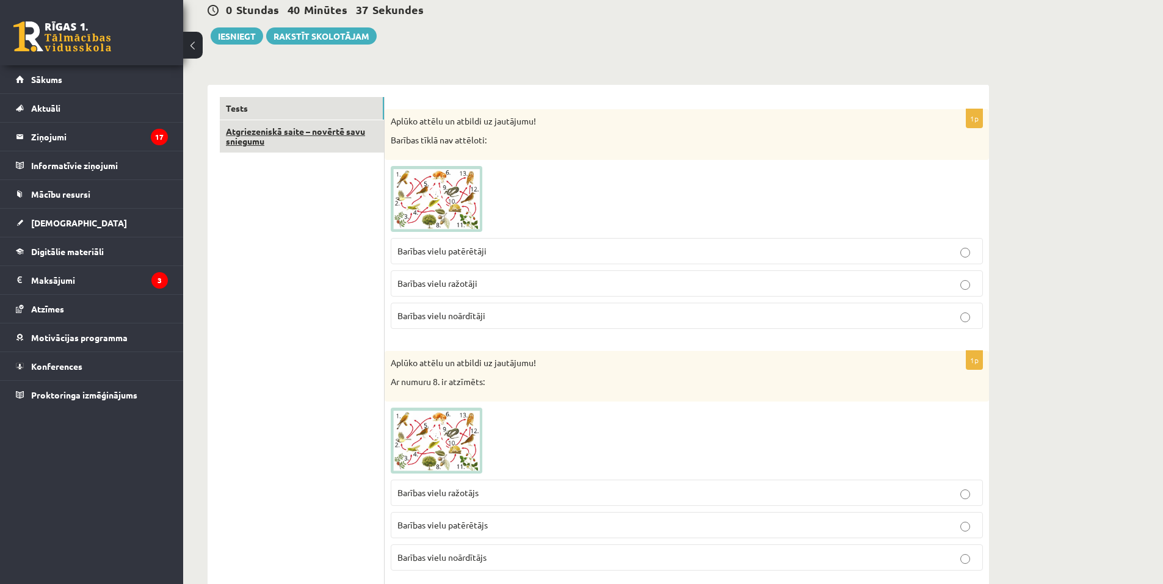
click at [316, 146] on link "Atgriezeniskā saite – novērtē savu sniegumu" at bounding box center [302, 136] width 164 height 33
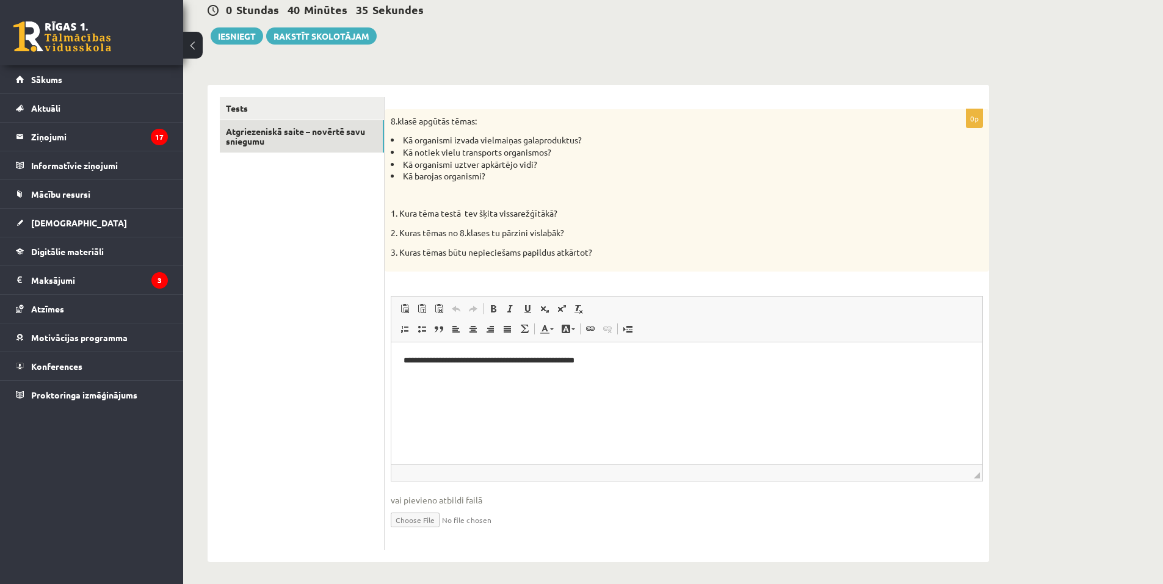
scroll to position [0, 0]
drag, startPoint x: 389, startPoint y: 176, endPoint x: 492, endPoint y: 183, distance: 103.5
click at [492, 183] on div "8.klasē apgūtās tēmas: Kā organismi izvada vielmaiņas galaproduktus? Kā notiek …" at bounding box center [687, 190] width 605 height 162
click at [635, 365] on p "**********" at bounding box center [687, 361] width 567 height 13
click at [572, 393] on span "Paste" at bounding box center [584, 393] width 38 height 18
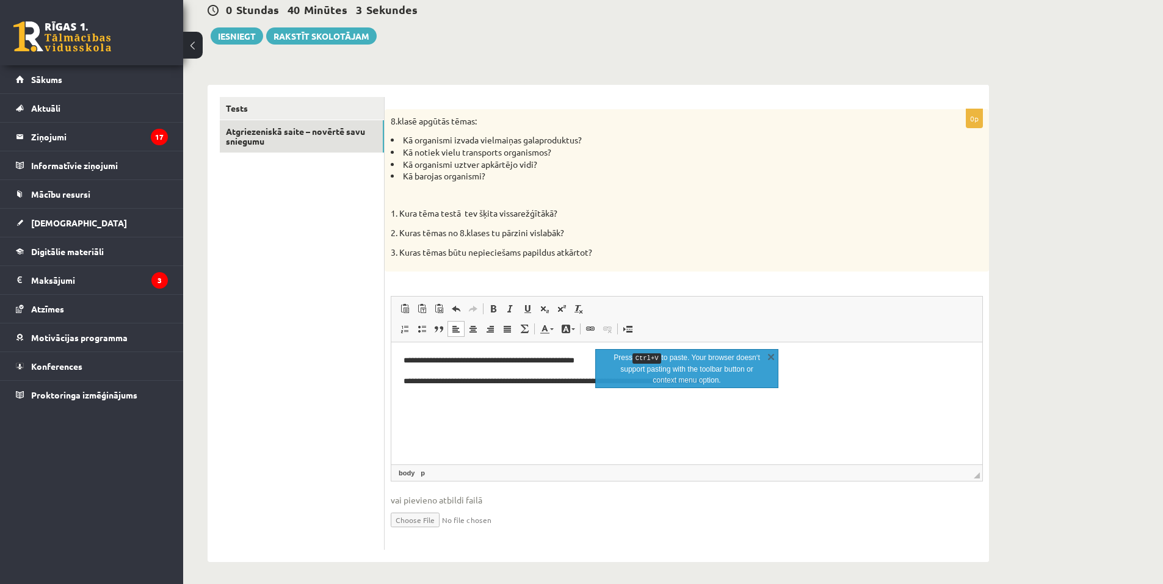
click at [676, 385] on p "Press Ctrl+V to paste. Your browser doesn‘t support pasting with the toolbar bu…" at bounding box center [687, 369] width 154 height 34
click at [770, 357] on link "X" at bounding box center [771, 357] width 12 height 12
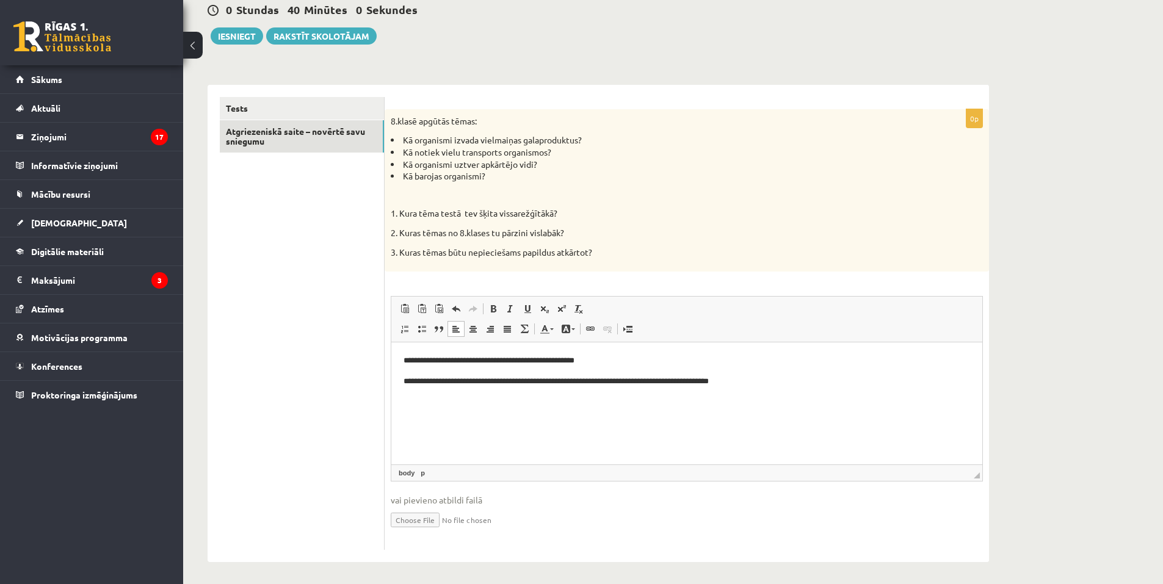
click at [622, 358] on p "**********" at bounding box center [687, 361] width 567 height 13
click at [250, 103] on link "Tests" at bounding box center [302, 108] width 164 height 23
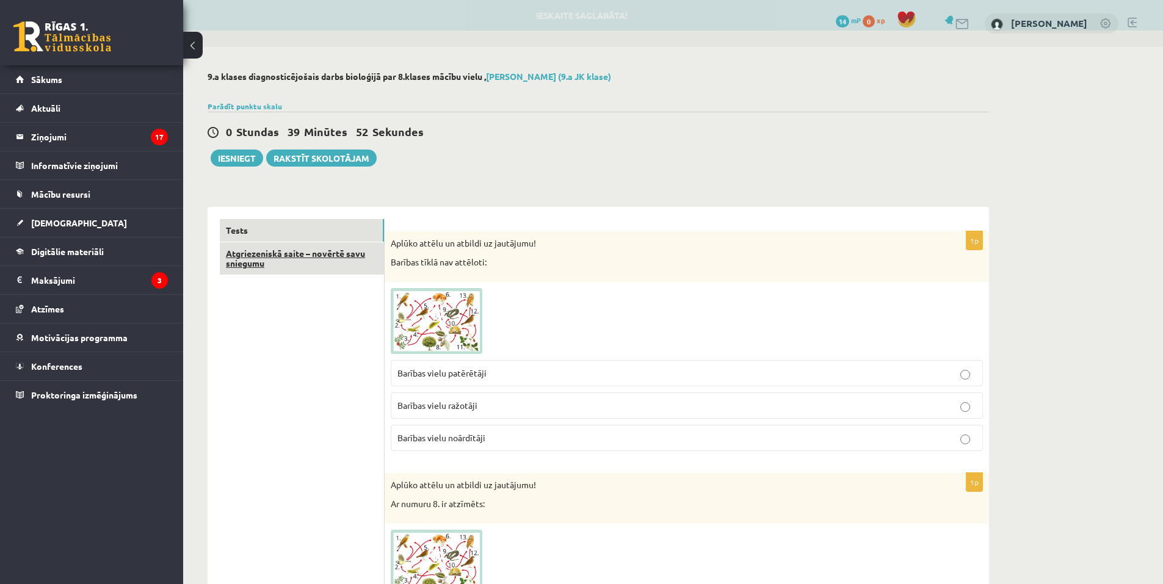
click at [244, 253] on link "Atgriezeniskā saite – novērtē savu sniegumu" at bounding box center [302, 258] width 164 height 33
